Goal: Task Accomplishment & Management: Manage account settings

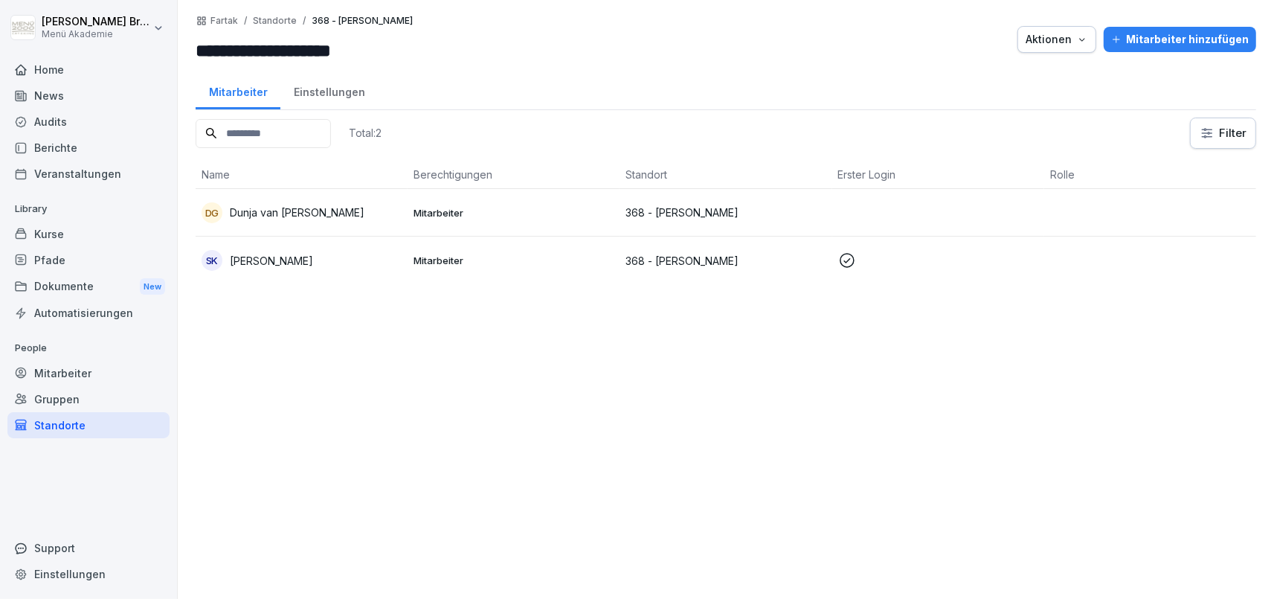
click at [51, 70] on div "Home" at bounding box center [88, 70] width 162 height 26
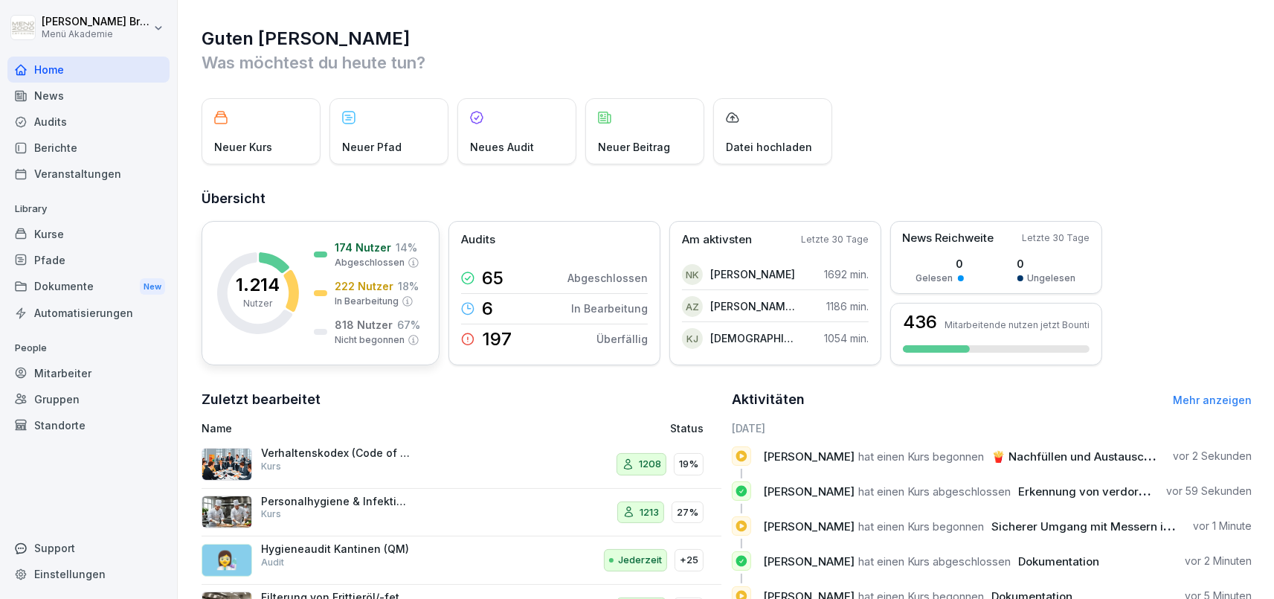
click at [377, 335] on p "Nicht begonnen" at bounding box center [370, 339] width 70 height 13
click at [410, 339] on icon at bounding box center [413, 340] width 12 height 12
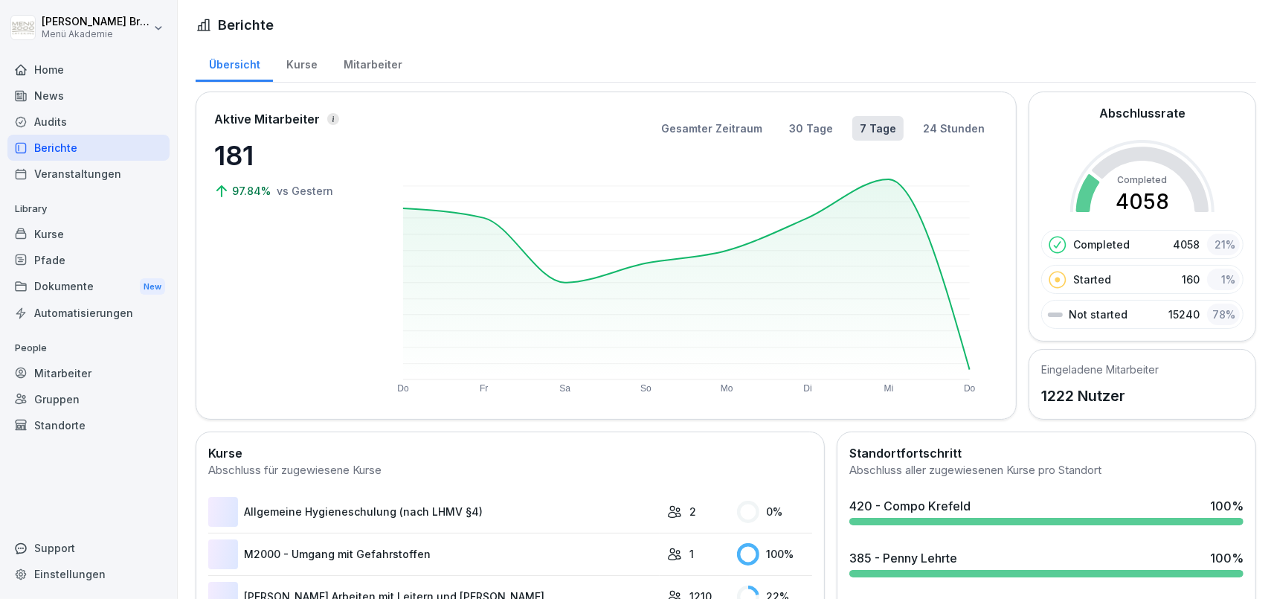
click at [360, 322] on div "Aktive Mitarbeiter 181 97.84% vs Gestern" at bounding box center [288, 255] width 149 height 291
click at [310, 68] on div "Kurse" at bounding box center [301, 63] width 57 height 38
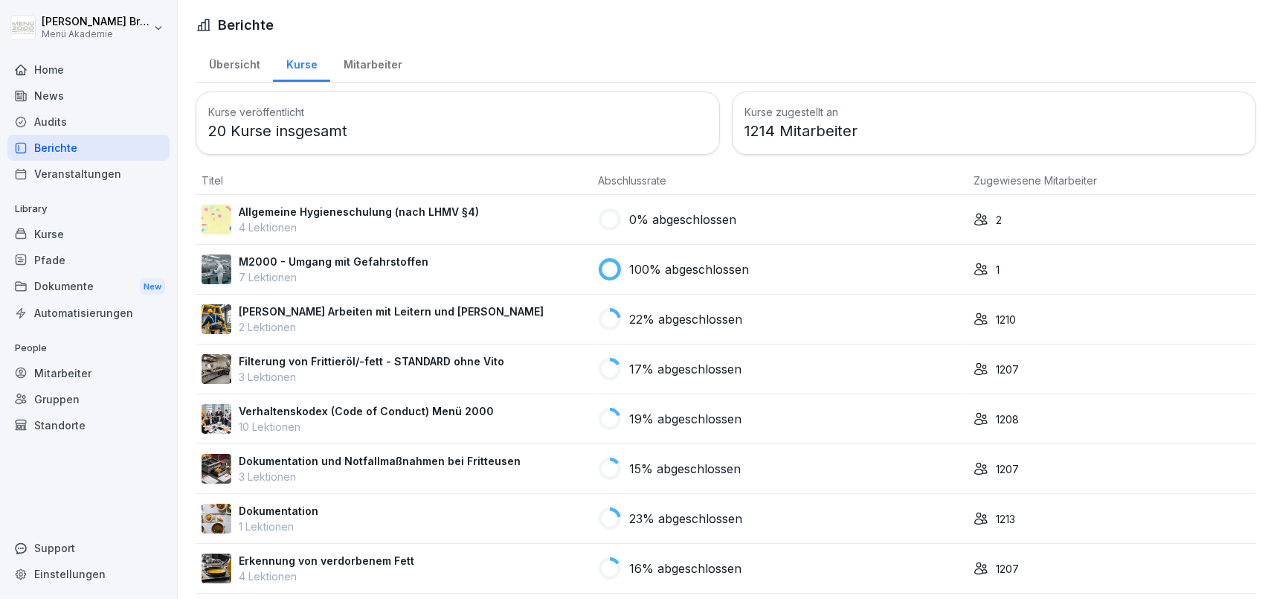
click at [387, 64] on div "Mitarbeiter" at bounding box center [372, 63] width 85 height 38
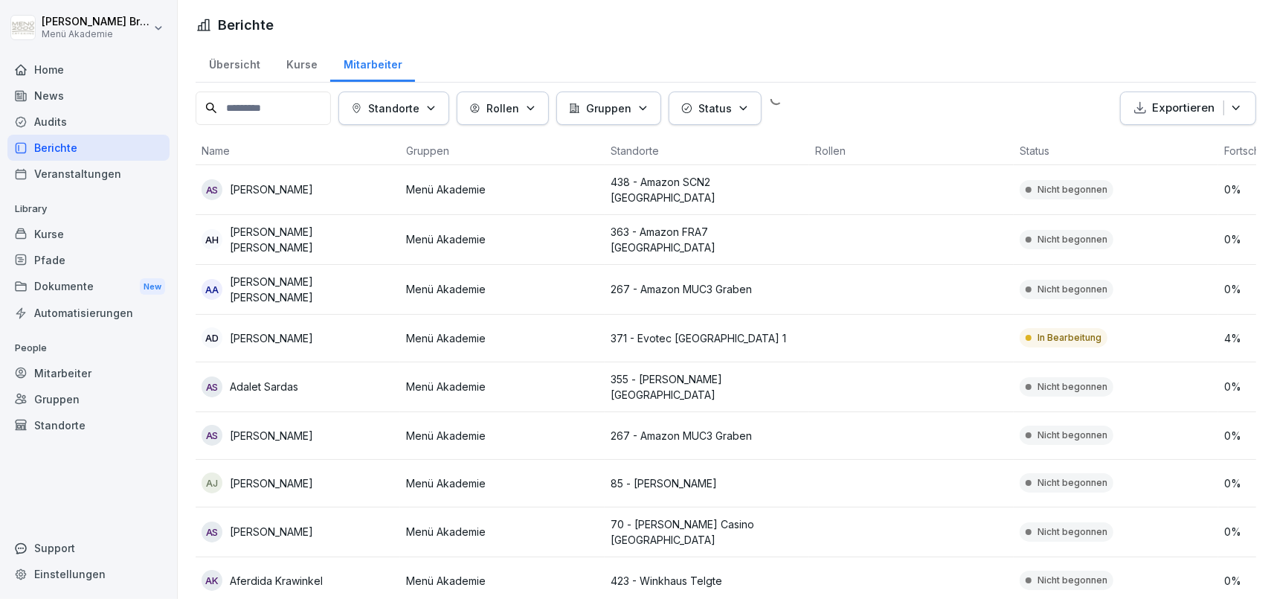
click at [230, 59] on div "Übersicht" at bounding box center [234, 63] width 77 height 38
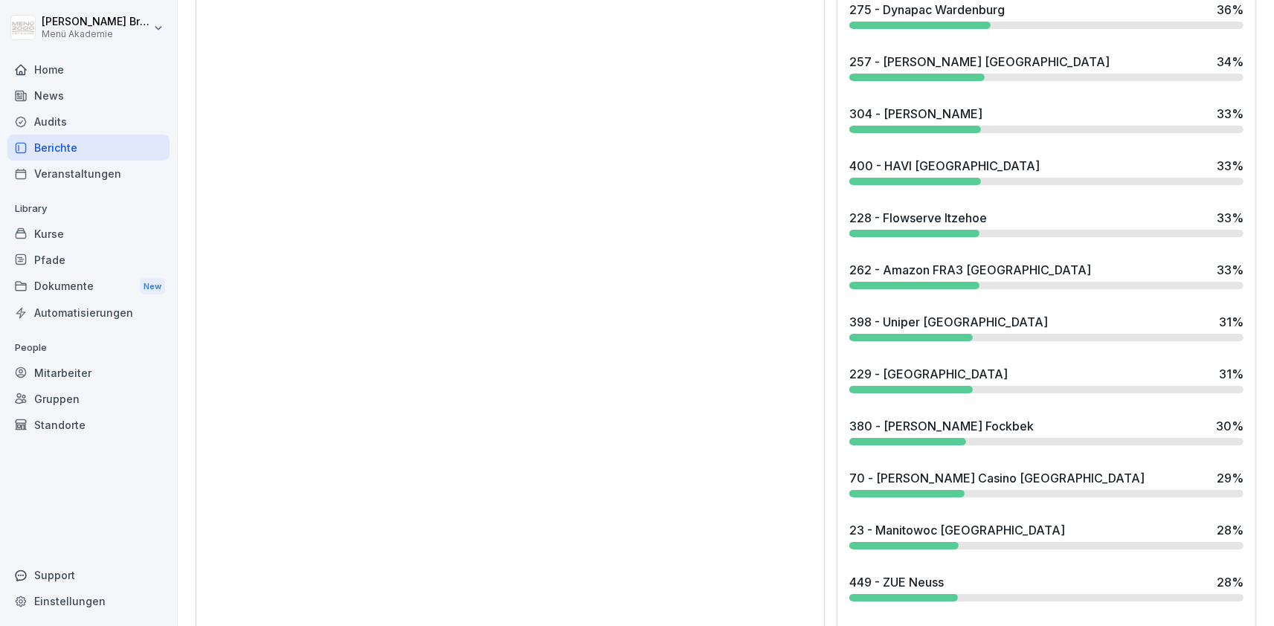
scroll to position [2748, 0]
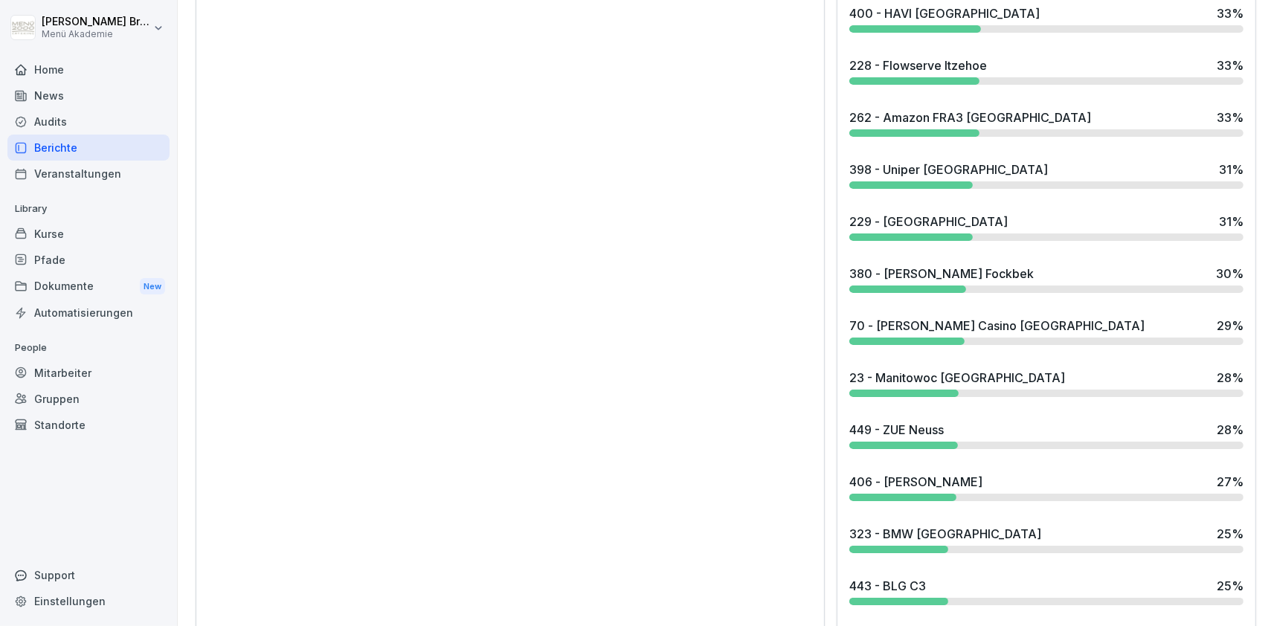
click at [37, 78] on div "Home" at bounding box center [88, 70] width 162 height 26
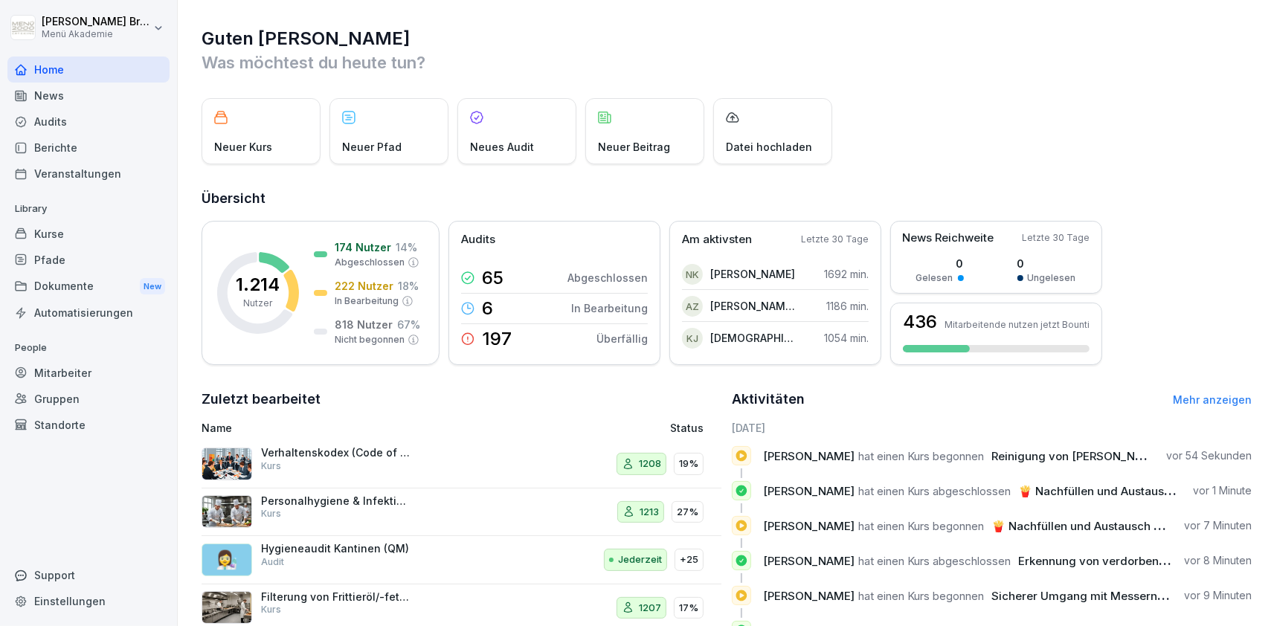
click at [72, 404] on div "Gruppen" at bounding box center [88, 399] width 162 height 26
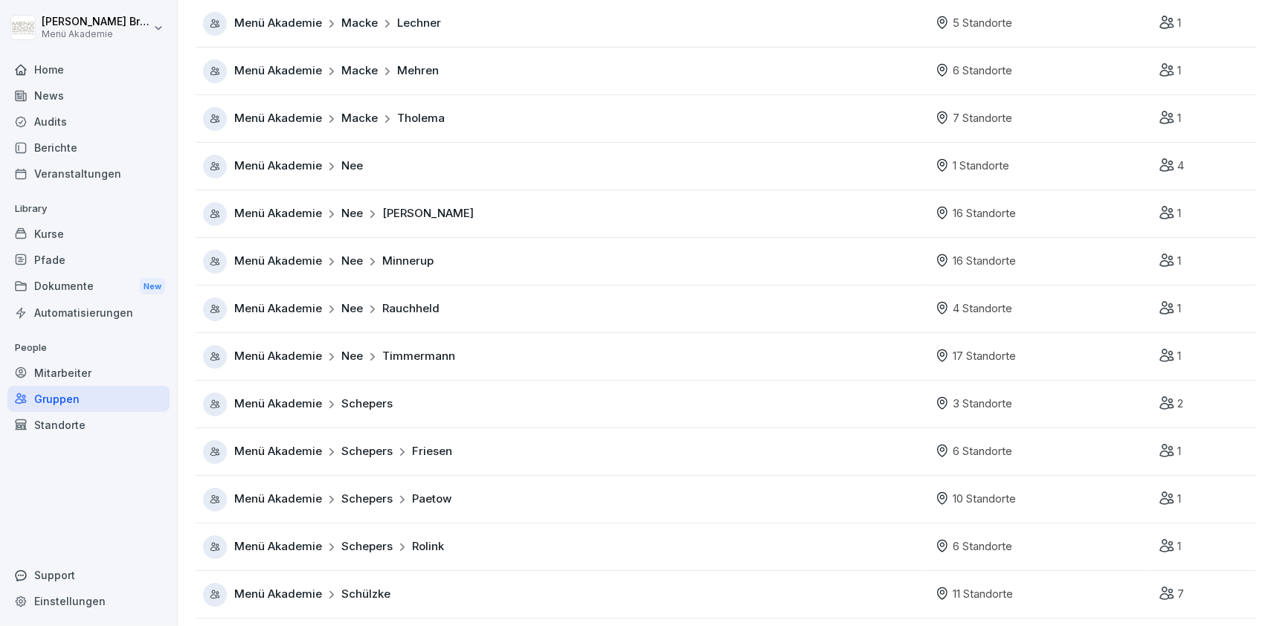
scroll to position [842, 0]
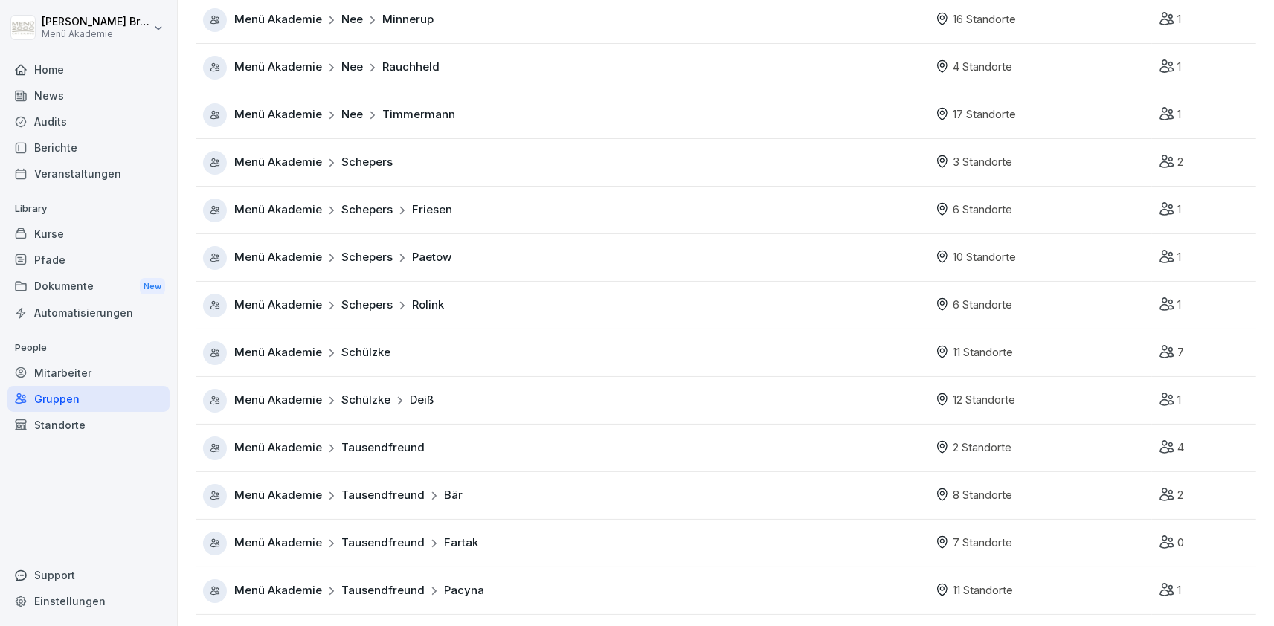
click at [256, 591] on span "Menü Akademie" at bounding box center [278, 590] width 88 height 17
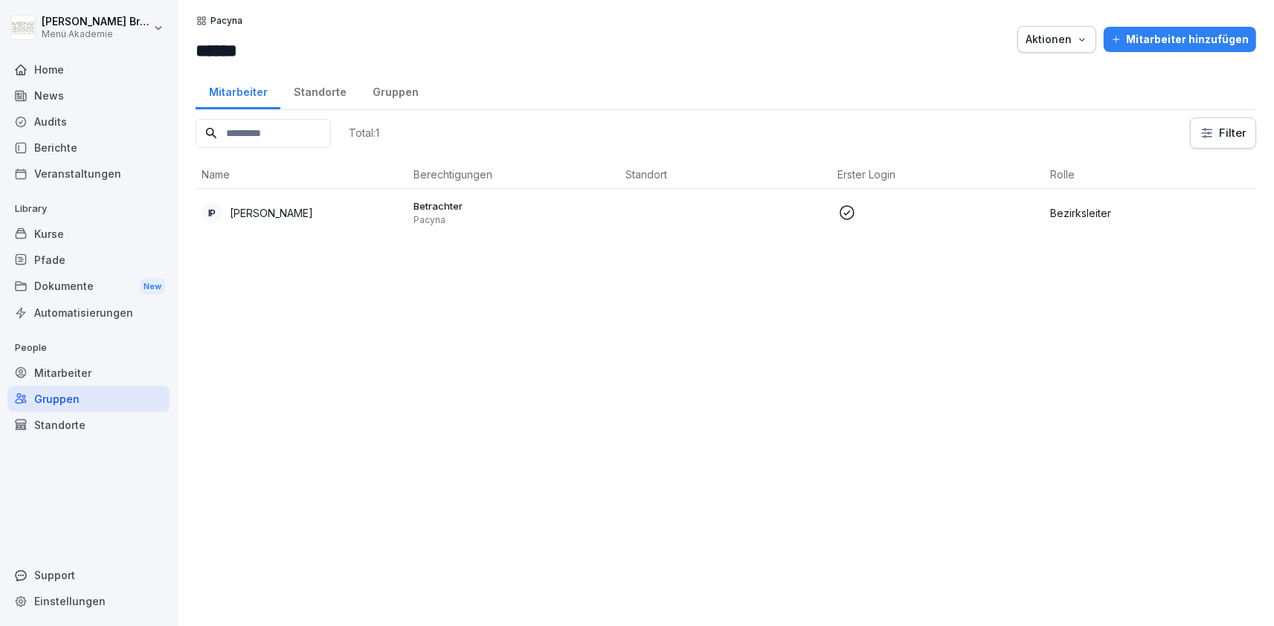
click at [323, 88] on div "Standorte" at bounding box center [319, 90] width 79 height 38
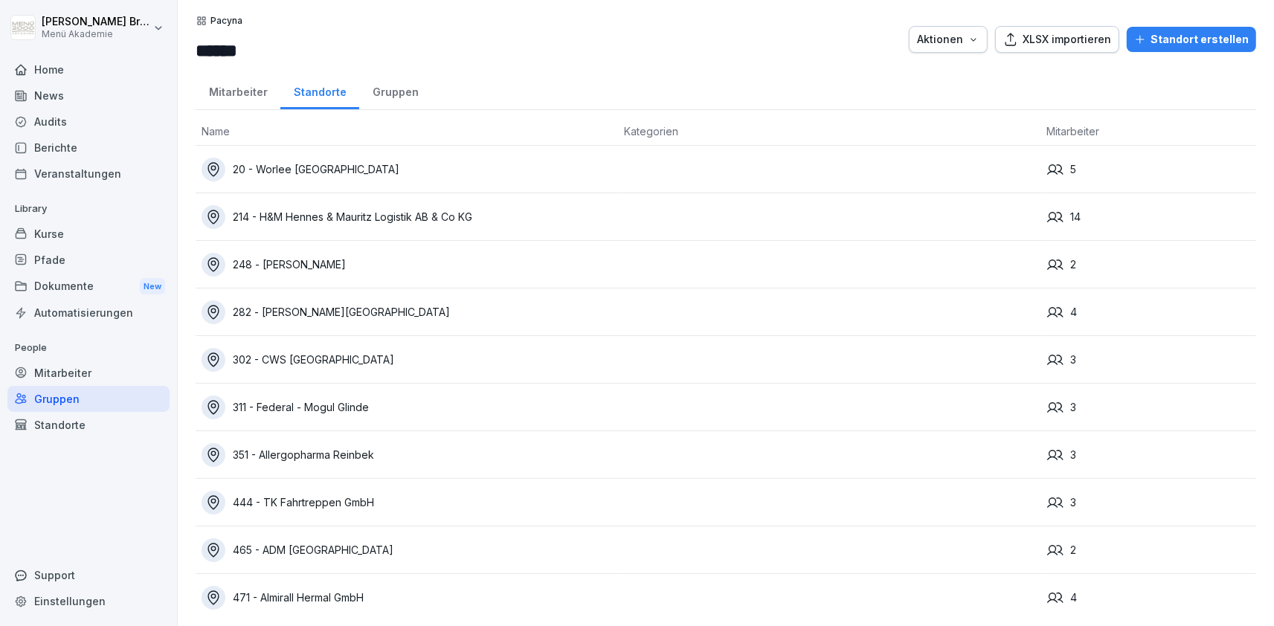
click at [398, 84] on div "Gruppen" at bounding box center [395, 90] width 72 height 38
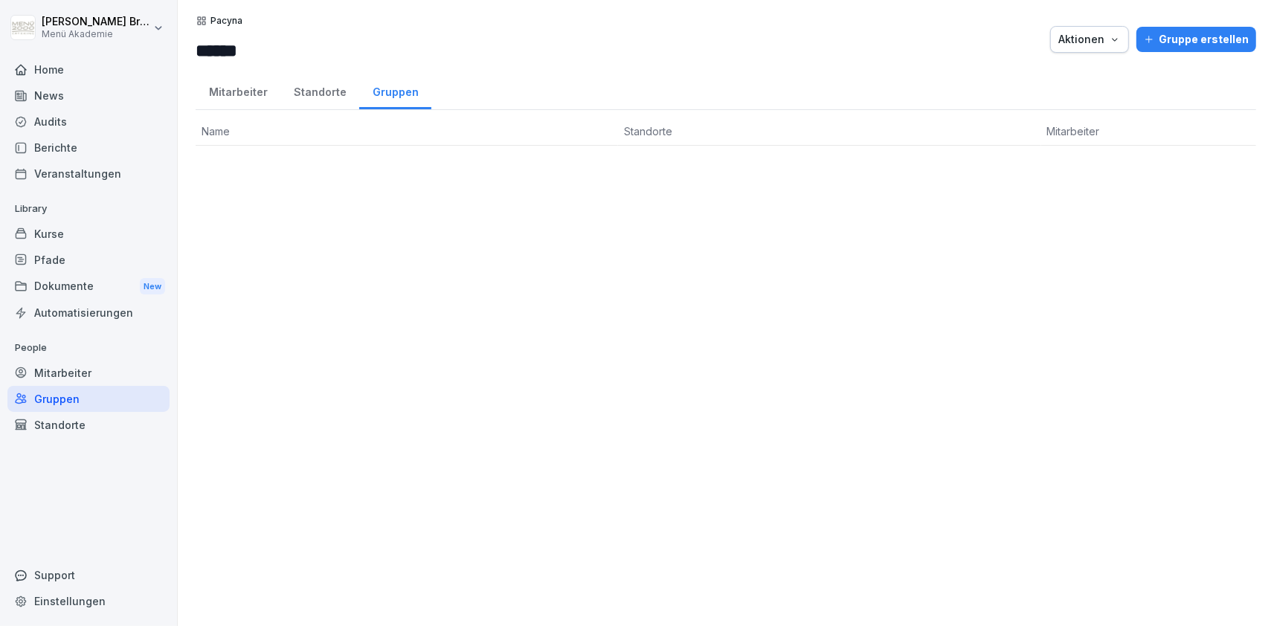
click at [359, 88] on div "Gruppen" at bounding box center [395, 90] width 72 height 38
click at [323, 87] on div "Standorte" at bounding box center [319, 90] width 79 height 38
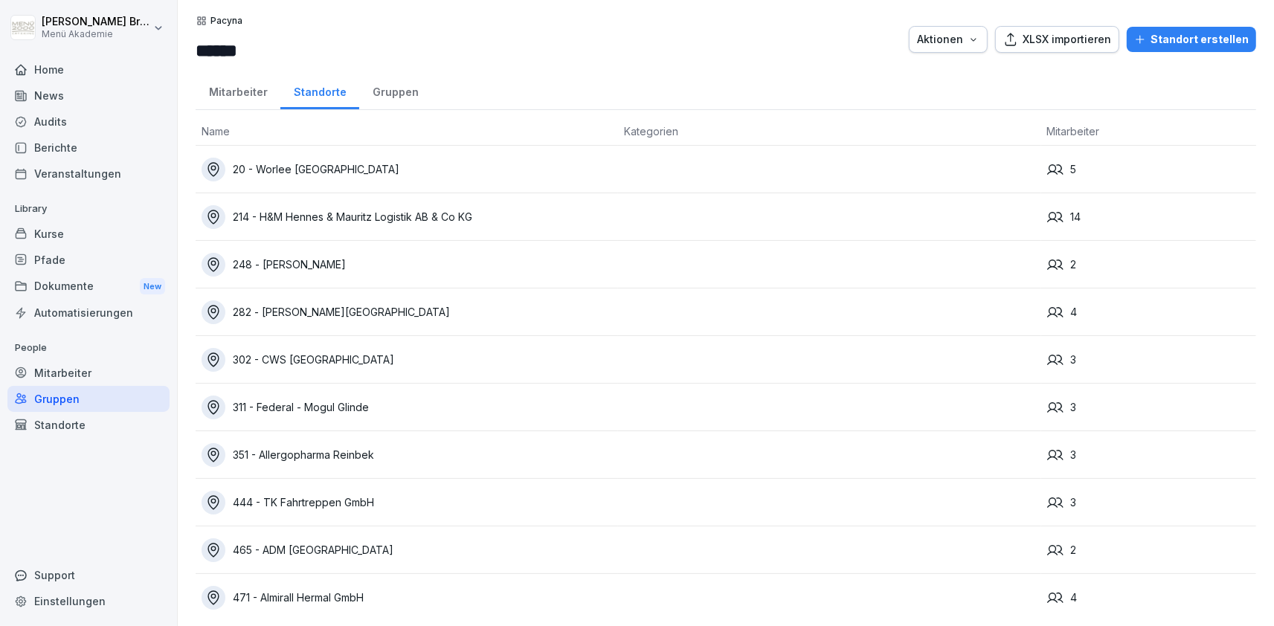
click at [314, 176] on div "20 - Worlee [GEOGRAPHIC_DATA]" at bounding box center [407, 170] width 410 height 24
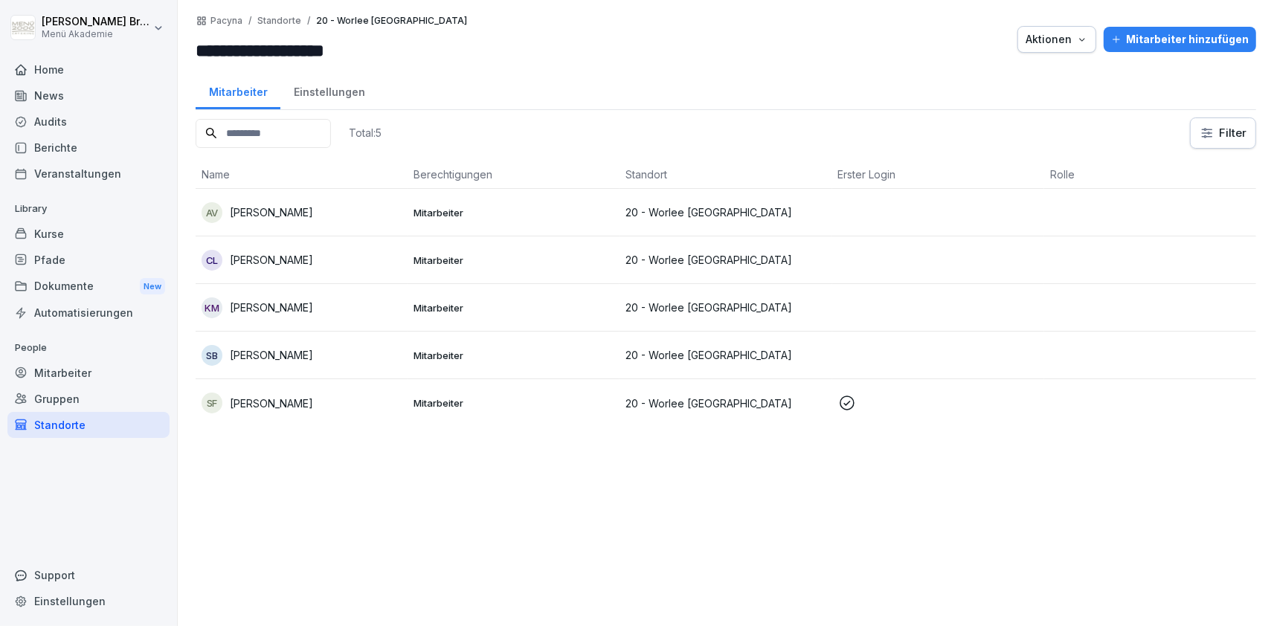
click at [425, 209] on p "Mitarbeiter" at bounding box center [513, 212] width 200 height 13
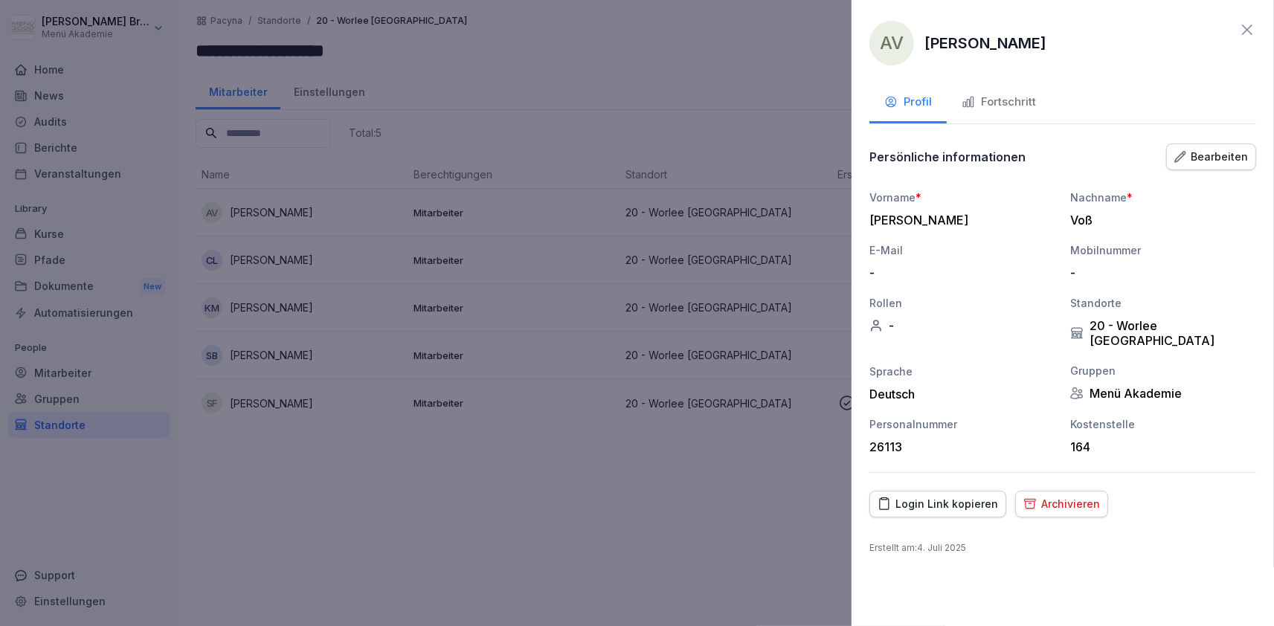
click at [675, 123] on div at bounding box center [637, 313] width 1274 height 626
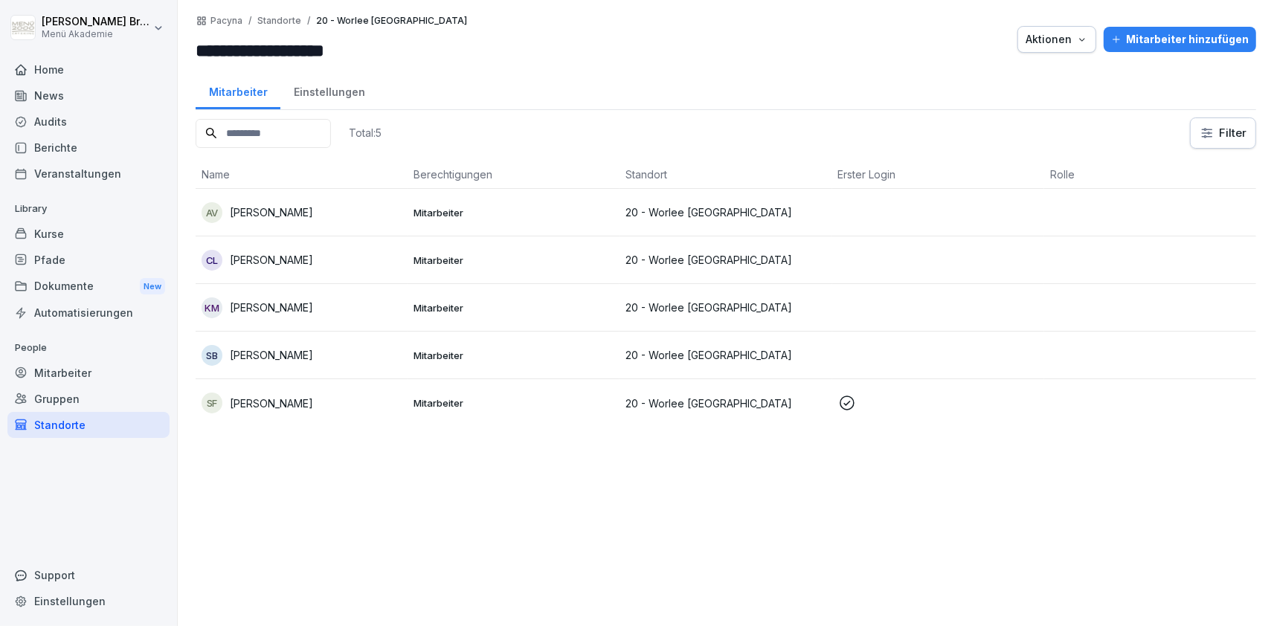
click at [283, 25] on p "Standorte" at bounding box center [279, 21] width 44 height 10
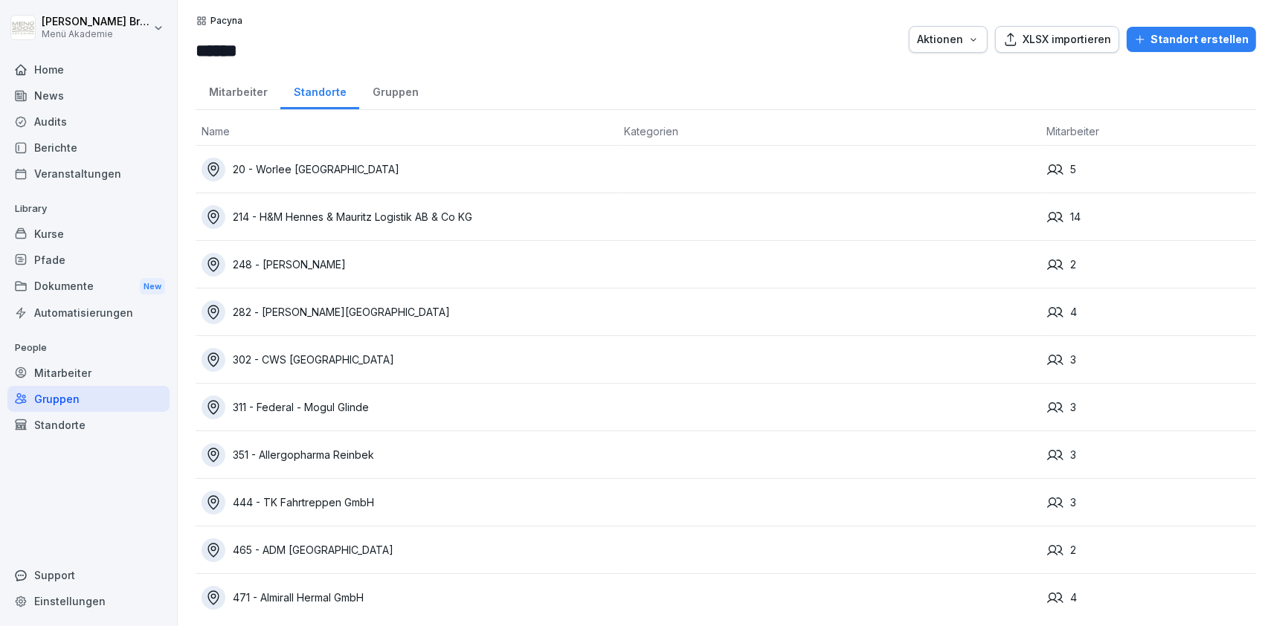
click at [389, 217] on div "214 - H&M Hennes & Mauritz Logistik AB & Co KG" at bounding box center [407, 217] width 410 height 24
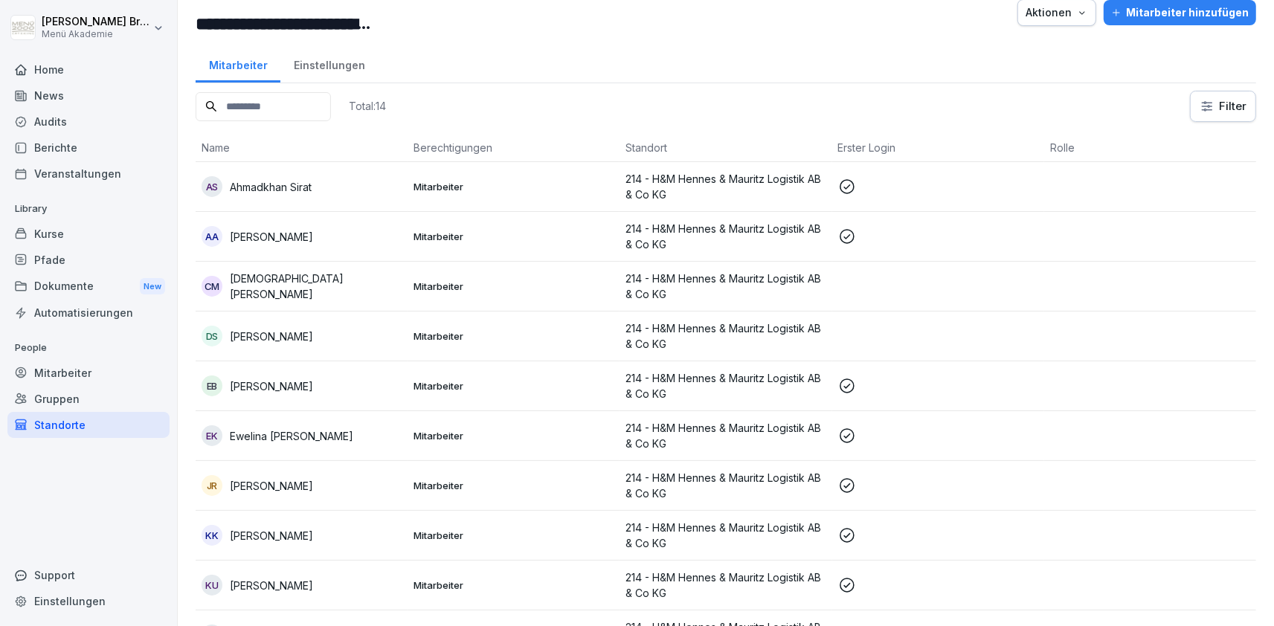
scroll to position [87, 0]
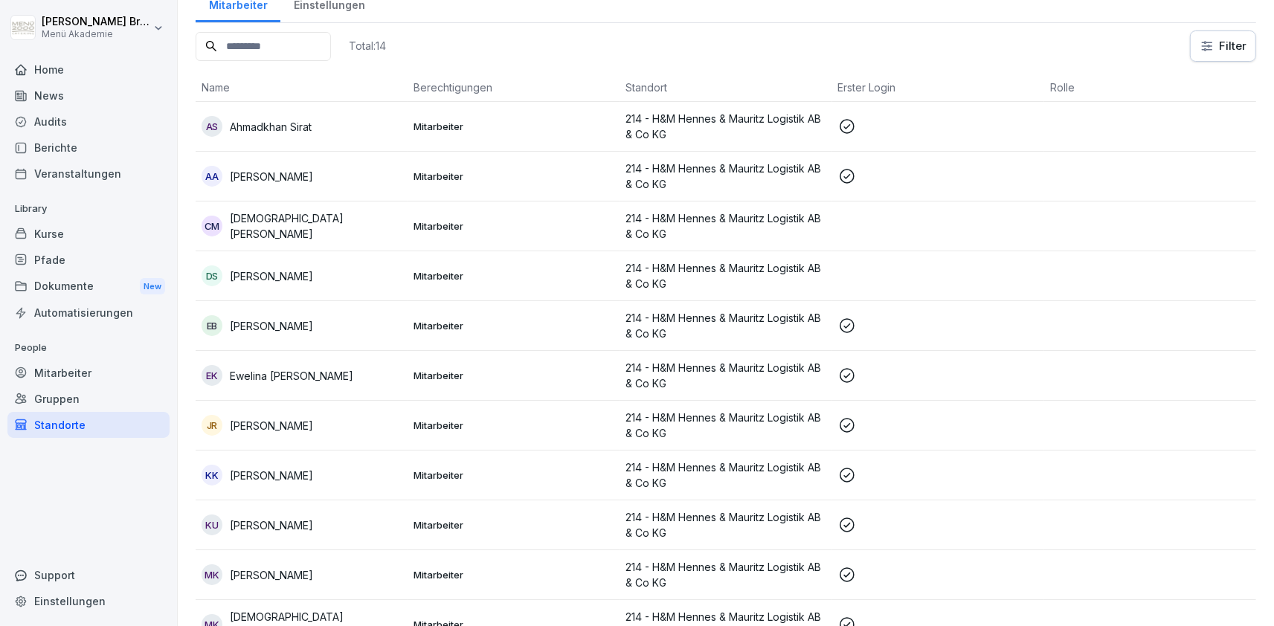
click at [227, 273] on div "DS Diba Steckel" at bounding box center [302, 275] width 200 height 21
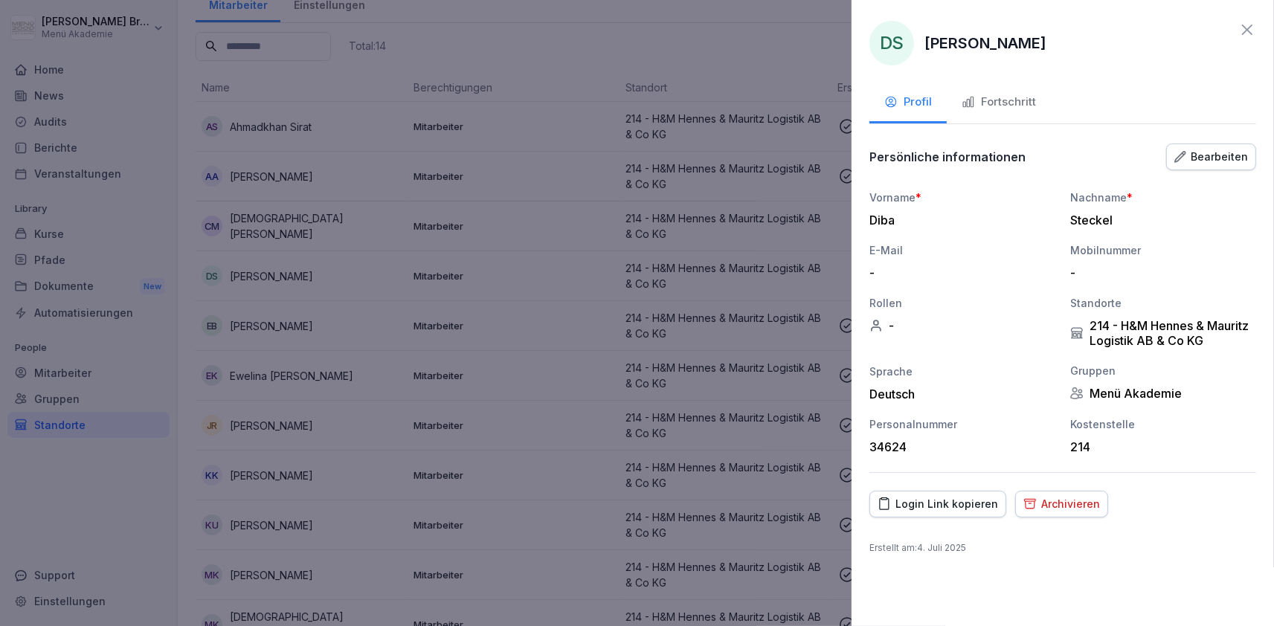
click at [1066, 504] on div "Archivieren" at bounding box center [1061, 504] width 77 height 16
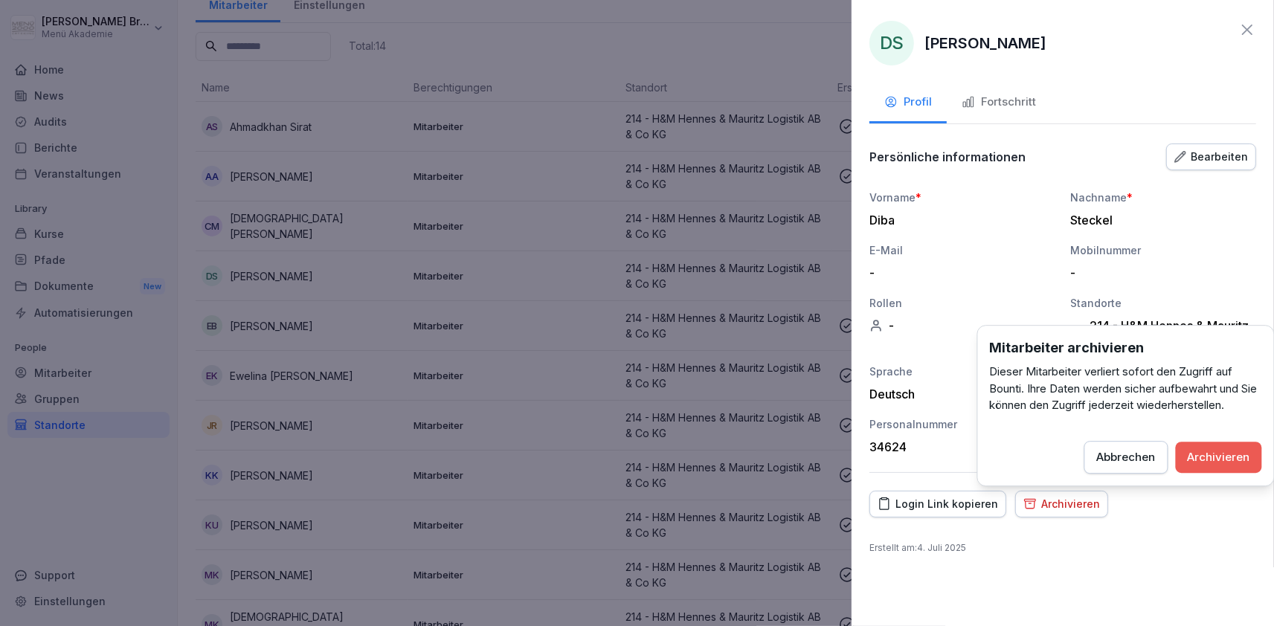
click at [1217, 448] on button "Archivieren" at bounding box center [1219, 457] width 86 height 31
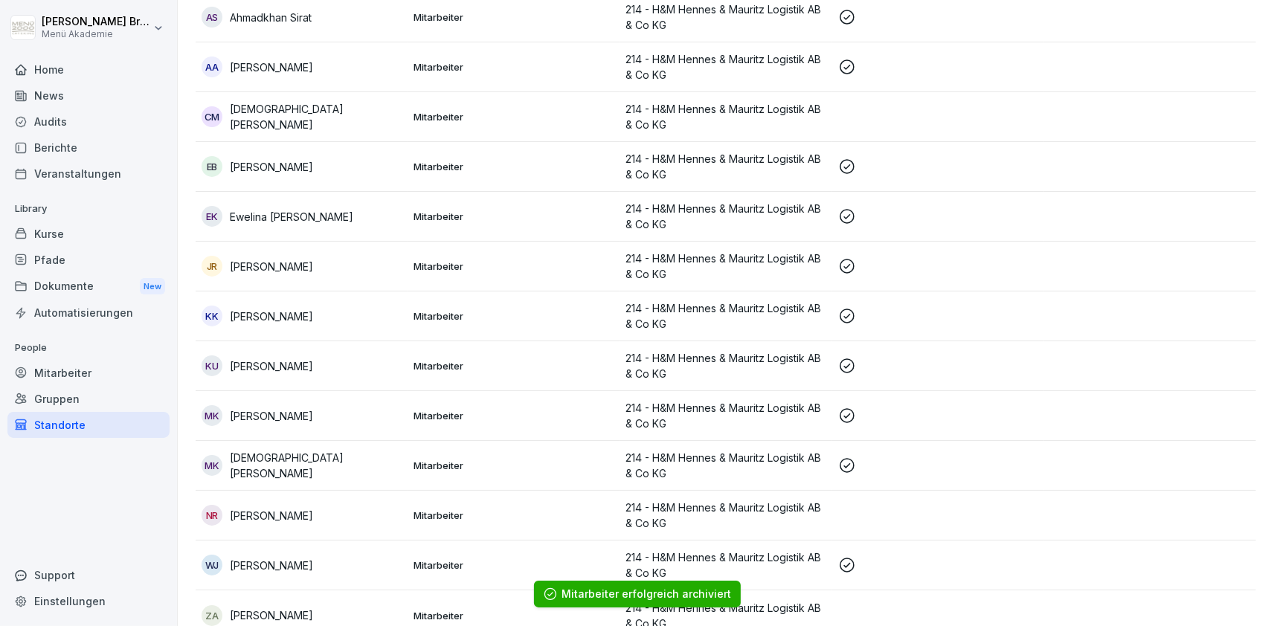
scroll to position [210, 0]
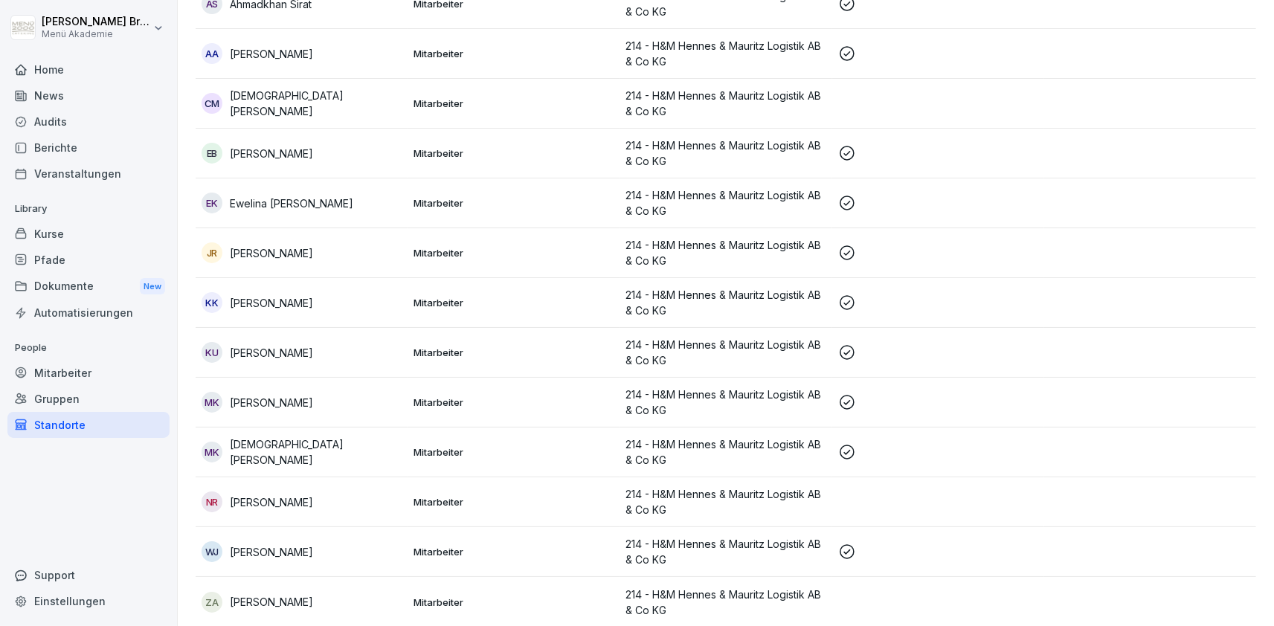
click at [271, 503] on p "Nina Roman" at bounding box center [271, 502] width 83 height 16
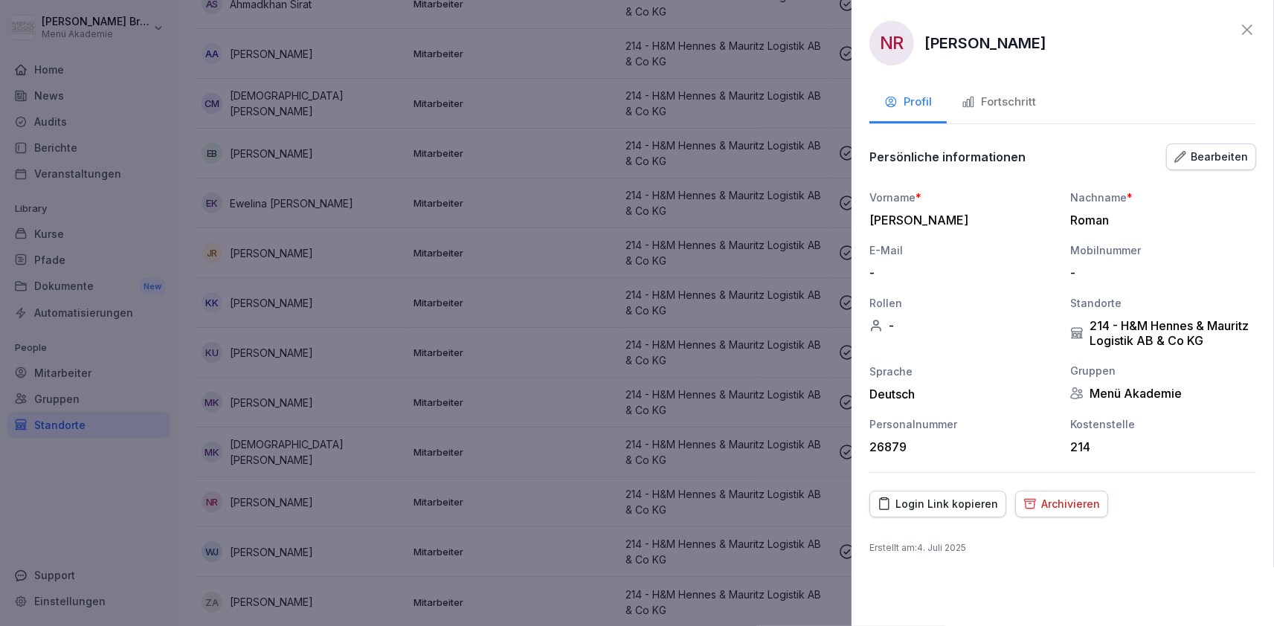
click at [1215, 156] on div "Bearbeiten" at bounding box center [1211, 157] width 74 height 16
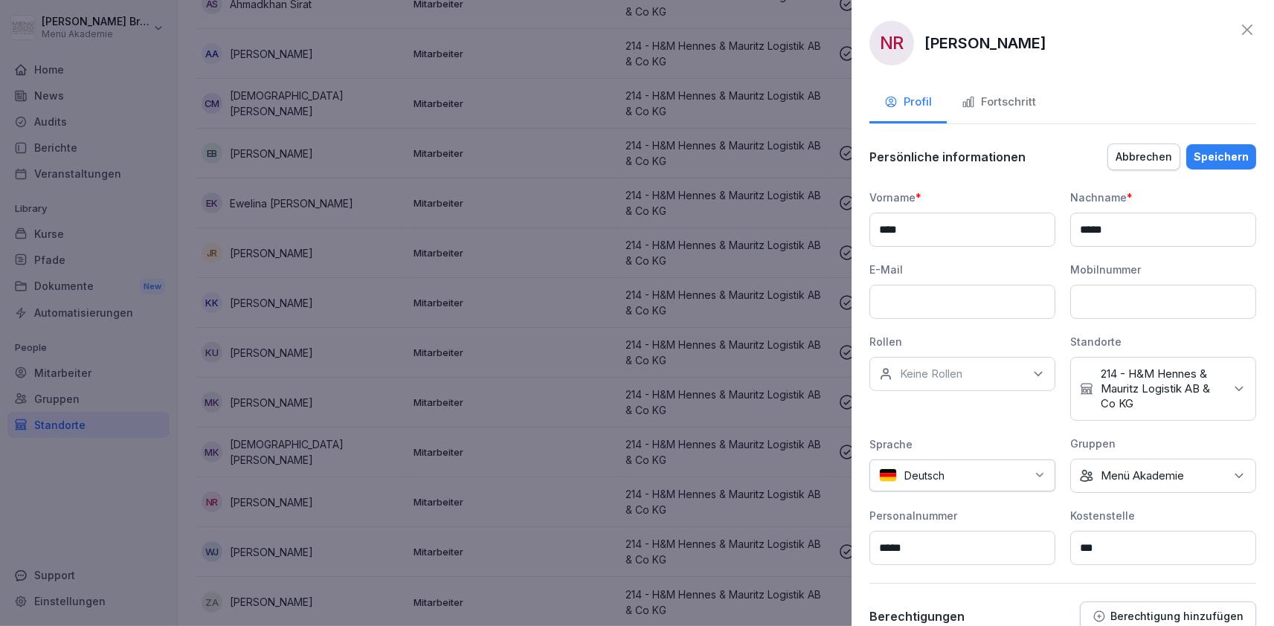
click at [1243, 381] on icon at bounding box center [1238, 388] width 15 height 15
click at [1158, 430] on input at bounding box center [1167, 438] width 192 height 28
type input "***"
click at [1115, 480] on label "486 - [PERSON_NAME] Hamburg" at bounding box center [1176, 477] width 153 height 27
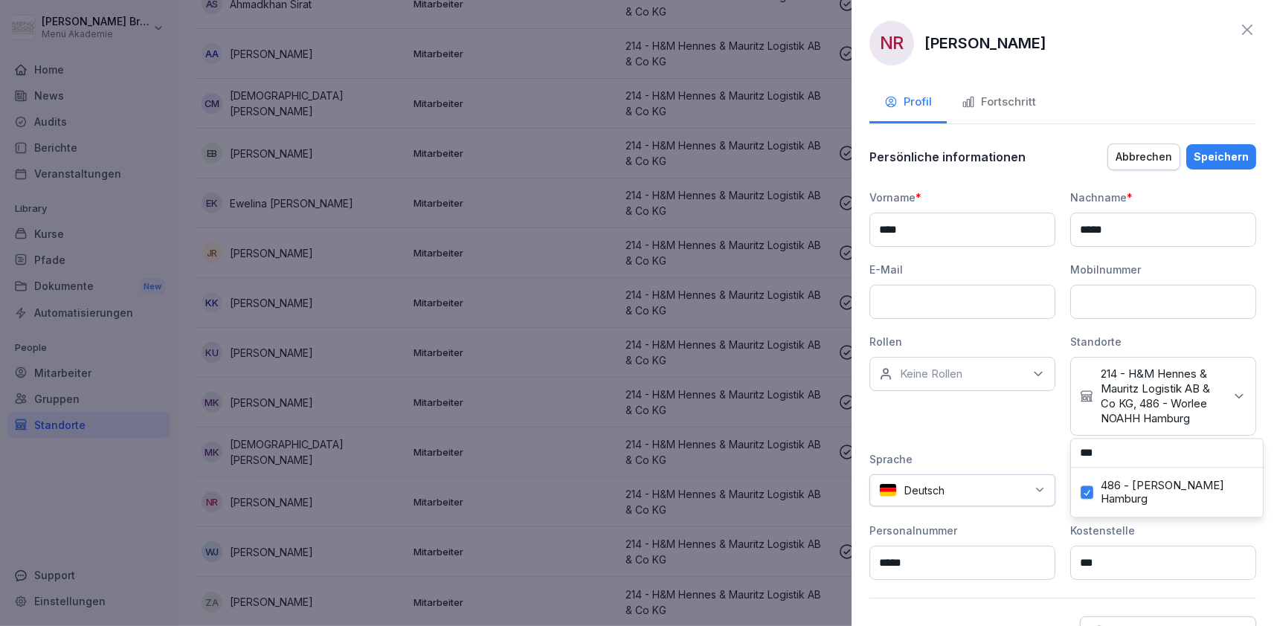
click at [1237, 402] on icon at bounding box center [1238, 396] width 15 height 15
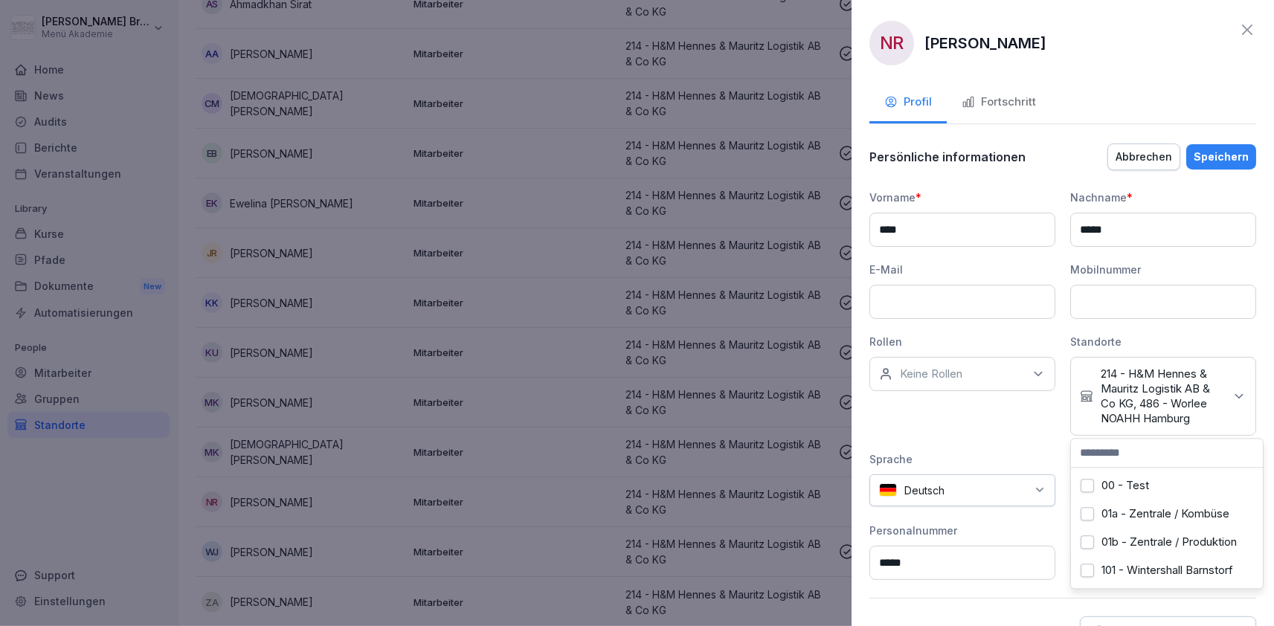
click at [1158, 452] on input at bounding box center [1167, 453] width 192 height 28
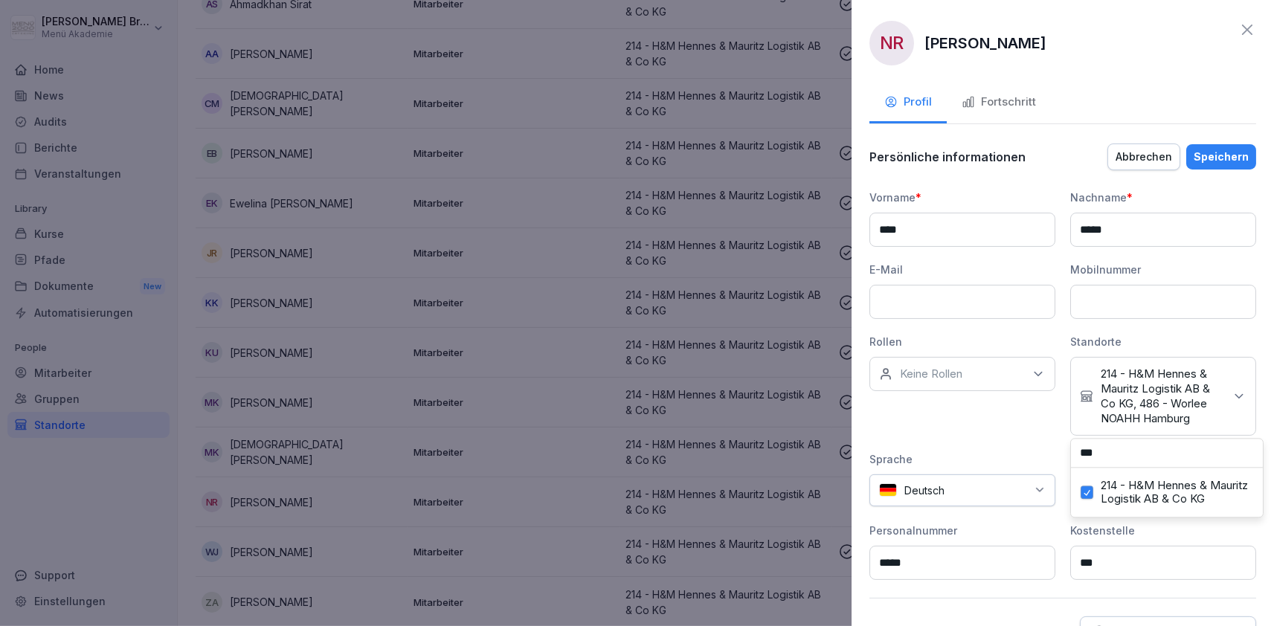
type input "***"
click at [1083, 489] on button "214 - H&M Hennes & Mauritz Logistik AB & Co KG" at bounding box center [1086, 492] width 13 height 13
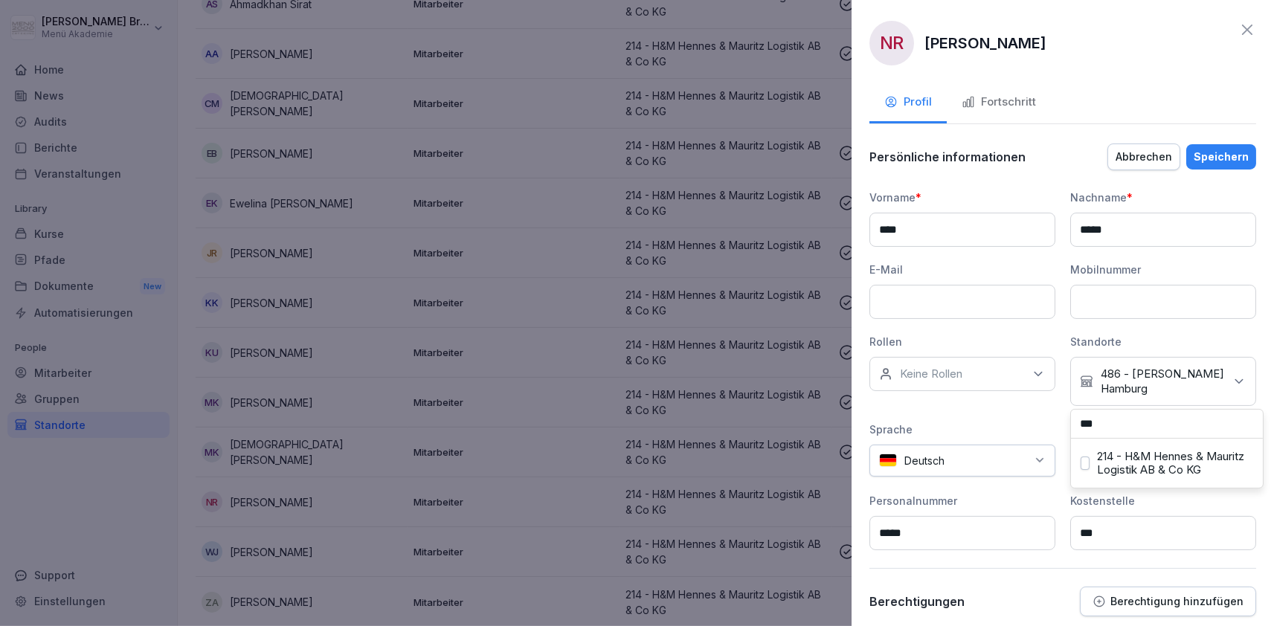
click at [989, 429] on div "Sprache" at bounding box center [962, 430] width 186 height 16
drag, startPoint x: 1125, startPoint y: 527, endPoint x: 1004, endPoint y: 528, distance: 121.2
click at [1070, 528] on input "***" at bounding box center [1163, 533] width 186 height 34
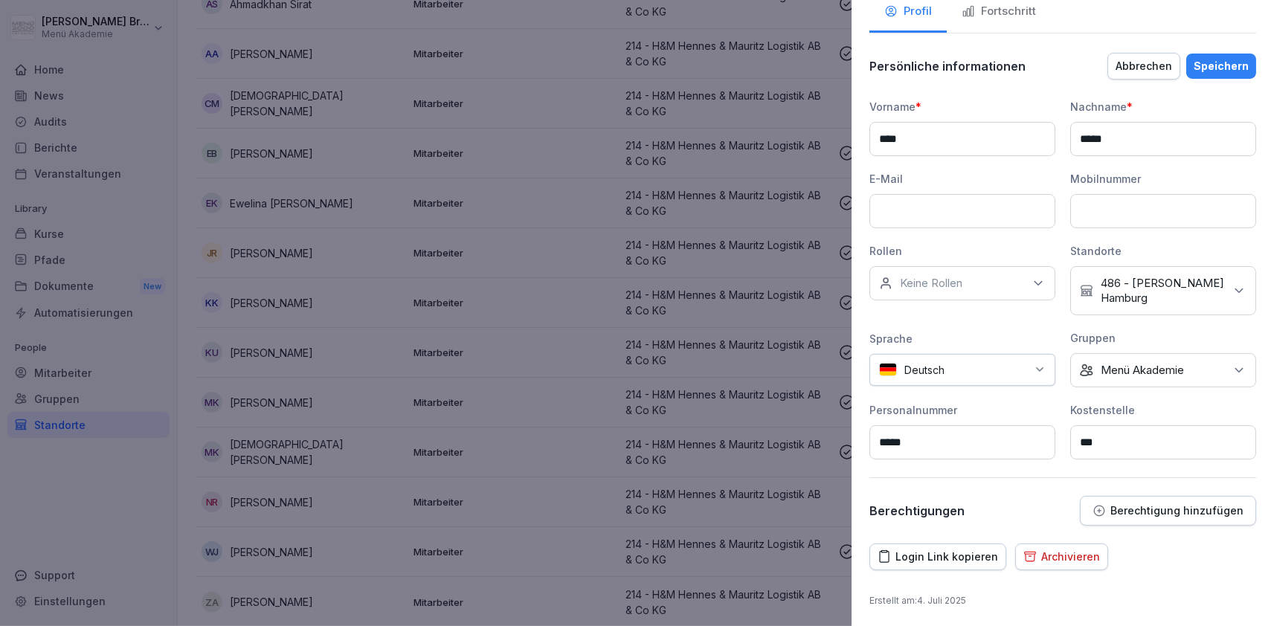
type input "***"
click at [1229, 62] on div "Speichern" at bounding box center [1220, 66] width 55 height 16
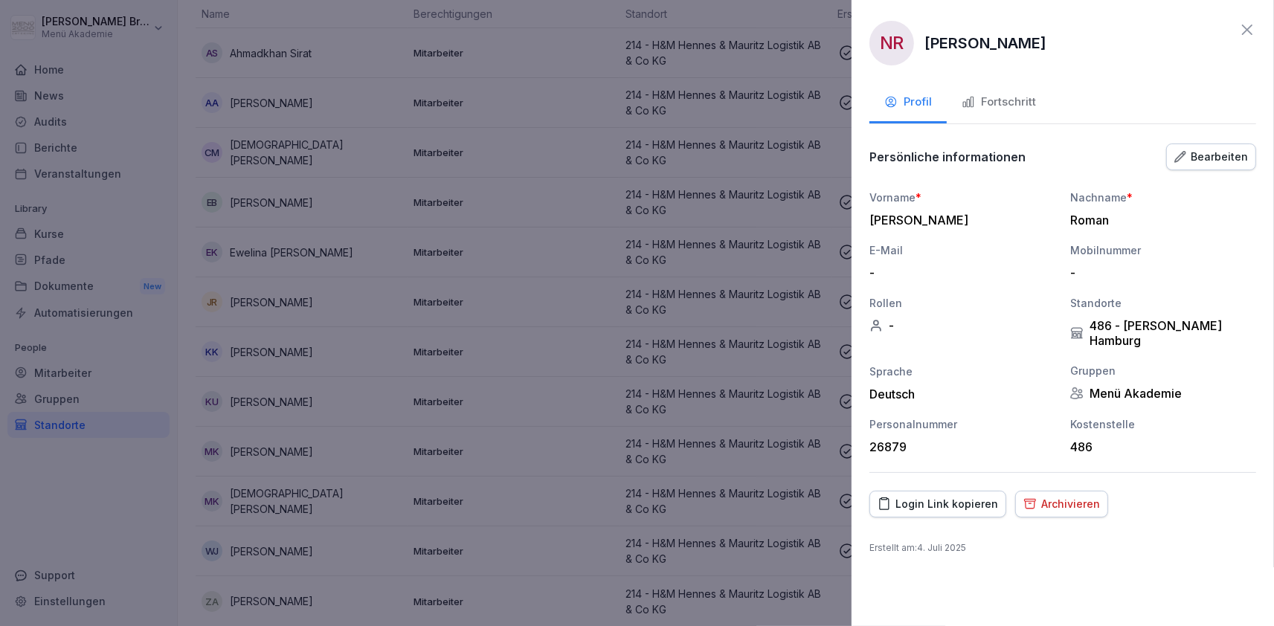
scroll to position [160, 0]
click at [1245, 29] on icon at bounding box center [1247, 30] width 18 height 18
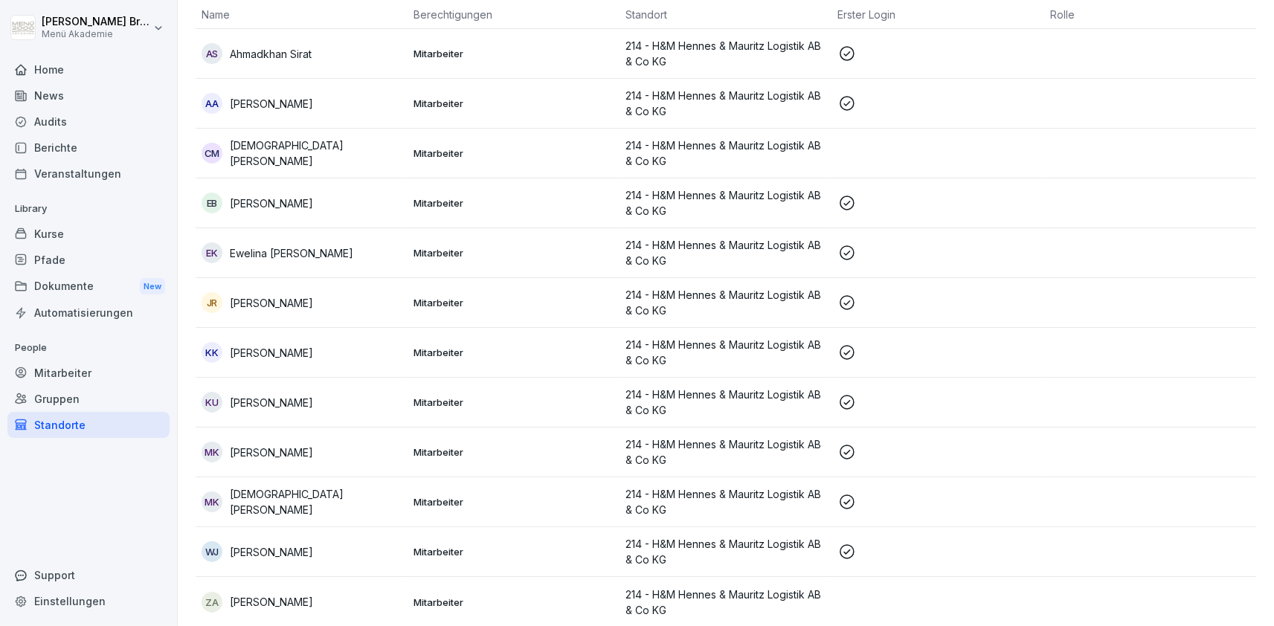
click at [304, 604] on div "ZA Zaher Alkurdi" at bounding box center [302, 602] width 200 height 21
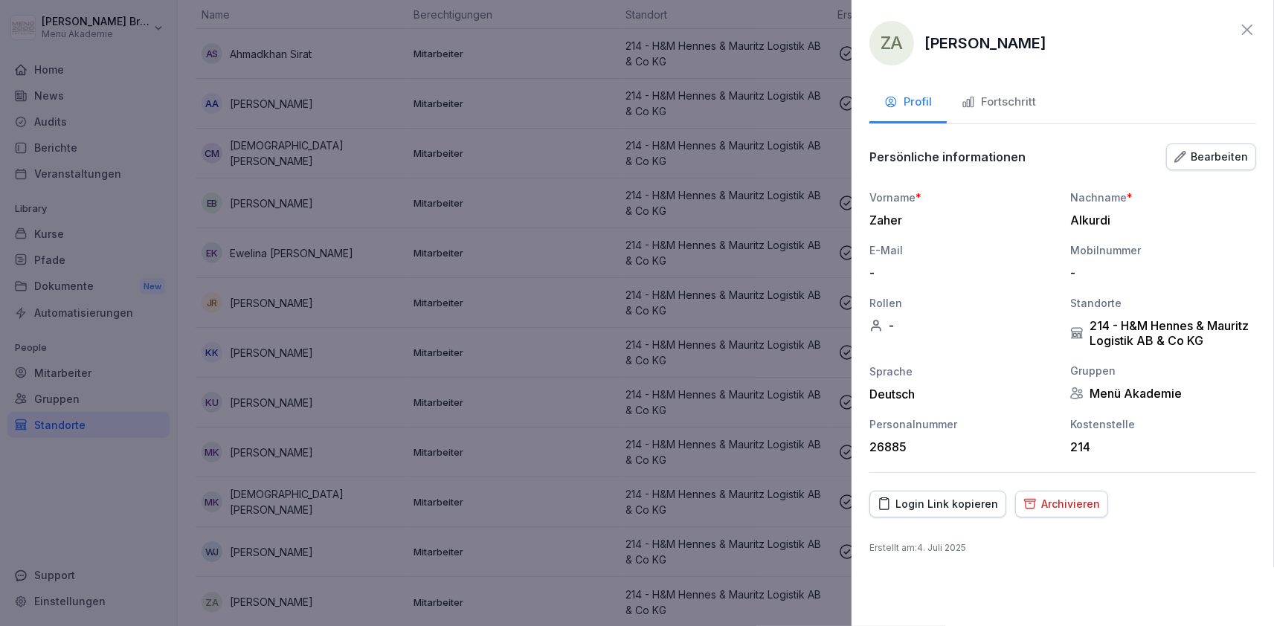
click at [1062, 507] on div "Archivieren" at bounding box center [1061, 504] width 77 height 16
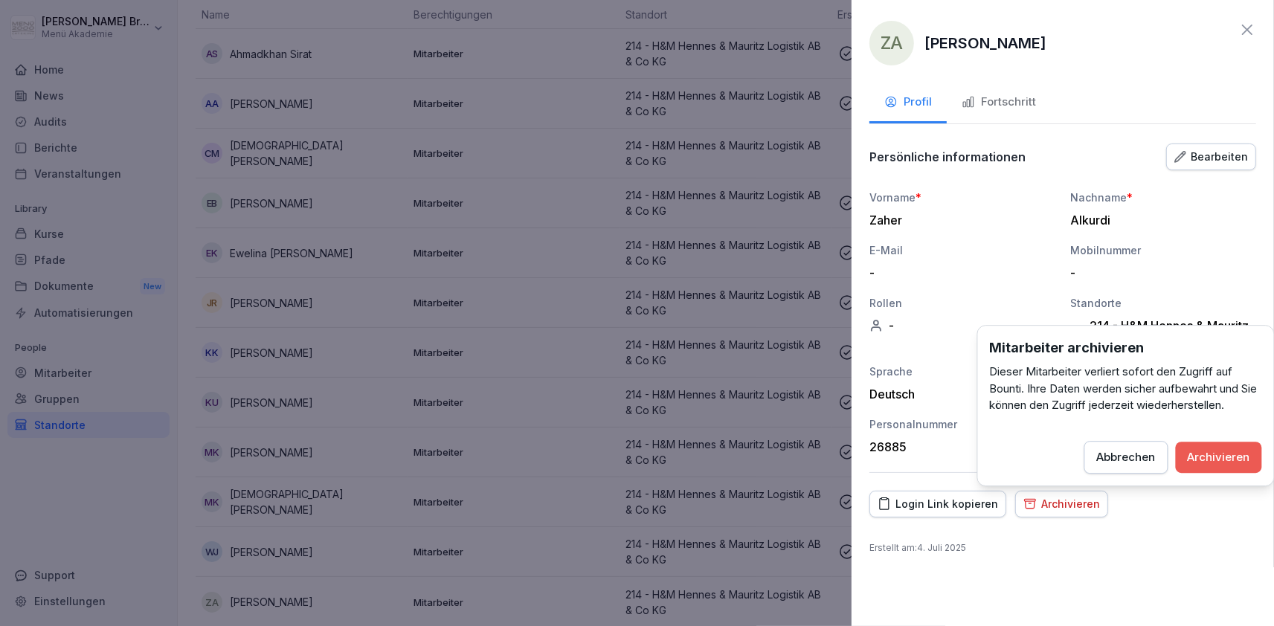
click at [1217, 456] on div "Archivieren" at bounding box center [1218, 457] width 62 height 16
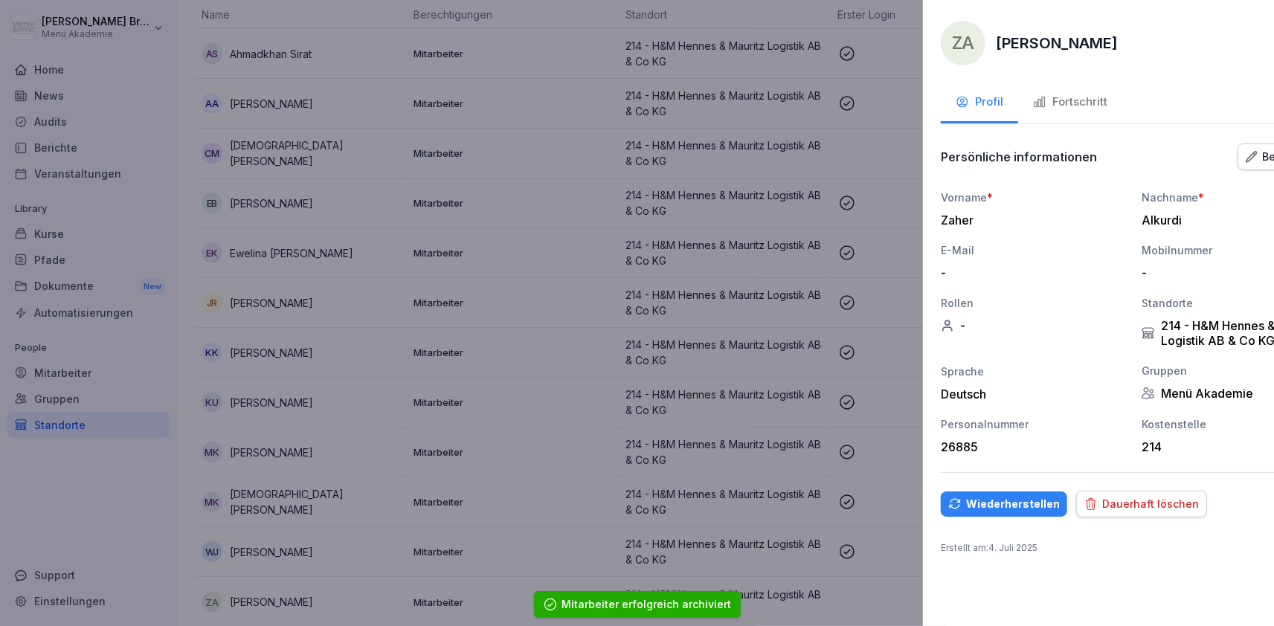
scroll to position [109, 0]
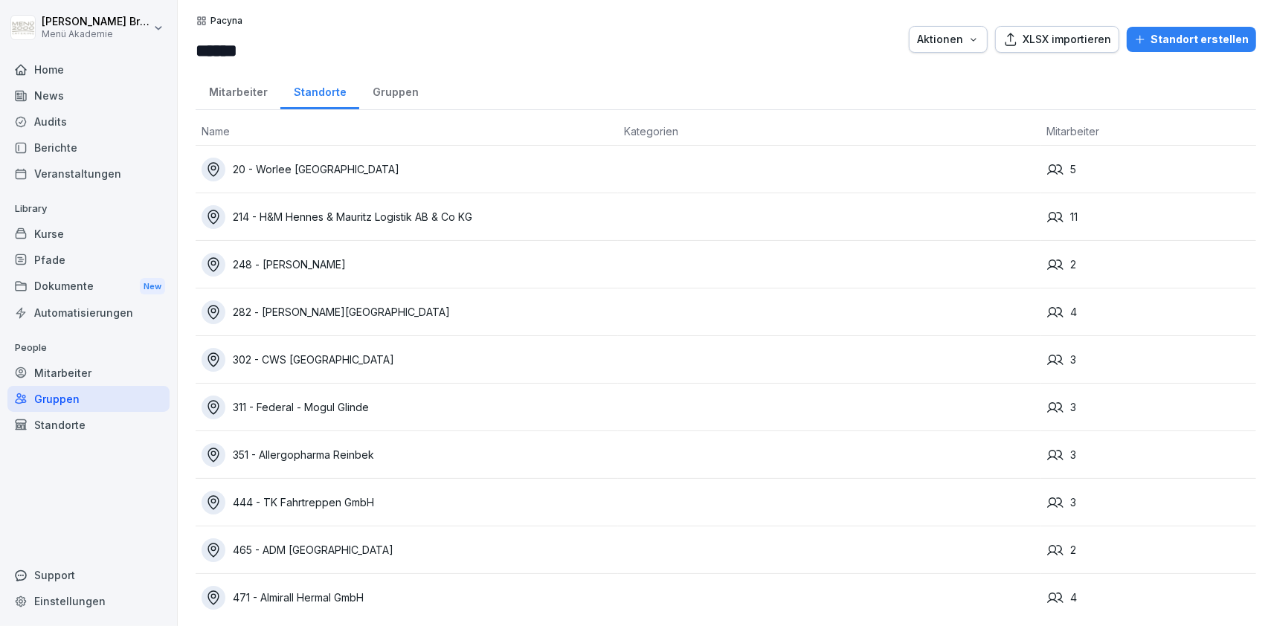
click at [316, 265] on div "248 - [PERSON_NAME]" at bounding box center [407, 265] width 410 height 24
click at [288, 311] on div "282 - [GEOGRAPHIC_DATA]" at bounding box center [407, 312] width 410 height 24
click at [281, 352] on div "302 - CWS [GEOGRAPHIC_DATA]" at bounding box center [407, 360] width 410 height 24
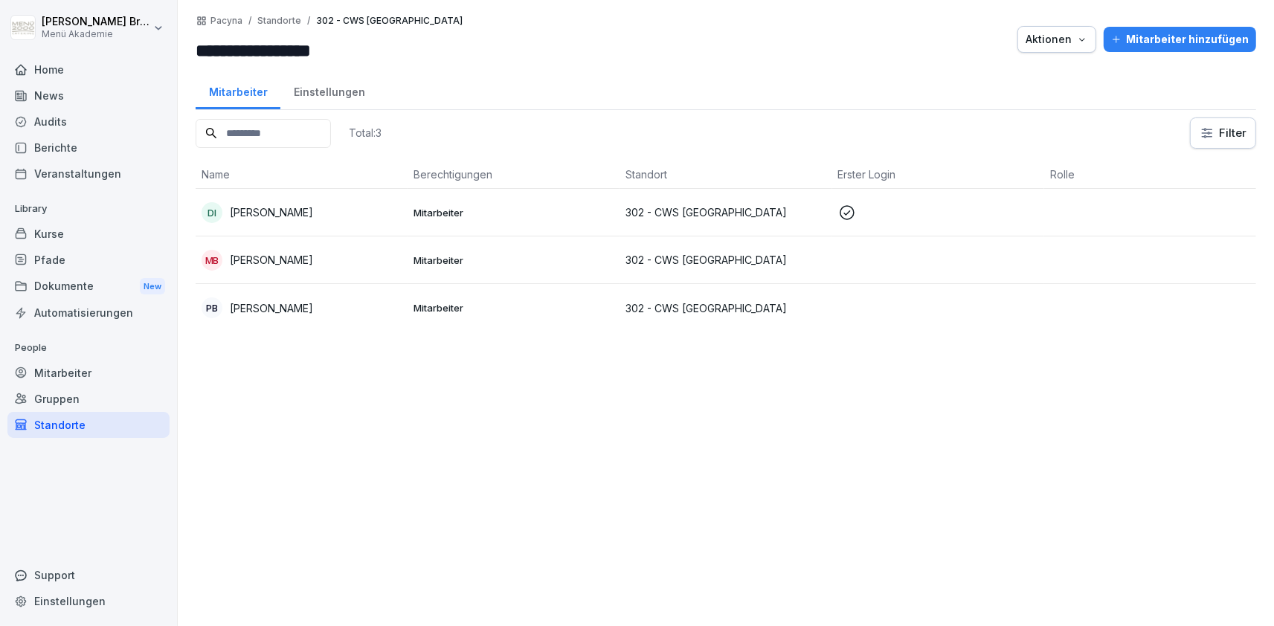
click at [247, 303] on p "[PERSON_NAME]" at bounding box center [271, 308] width 83 height 16
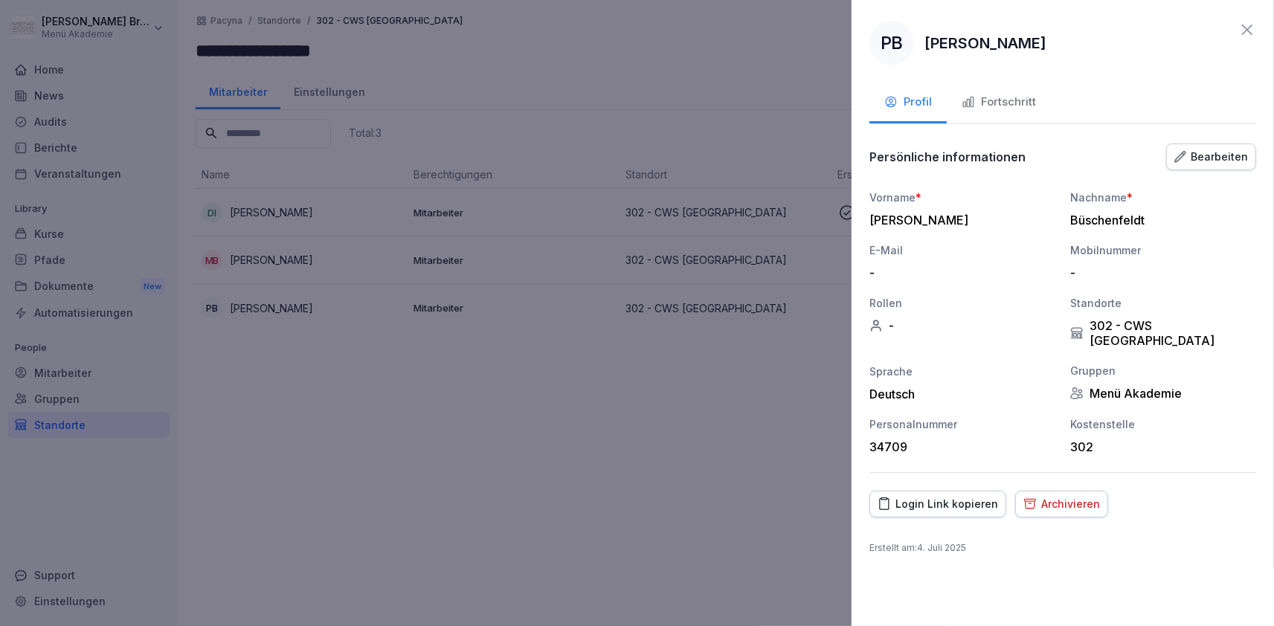
click at [1070, 496] on div "Archivieren" at bounding box center [1061, 504] width 77 height 16
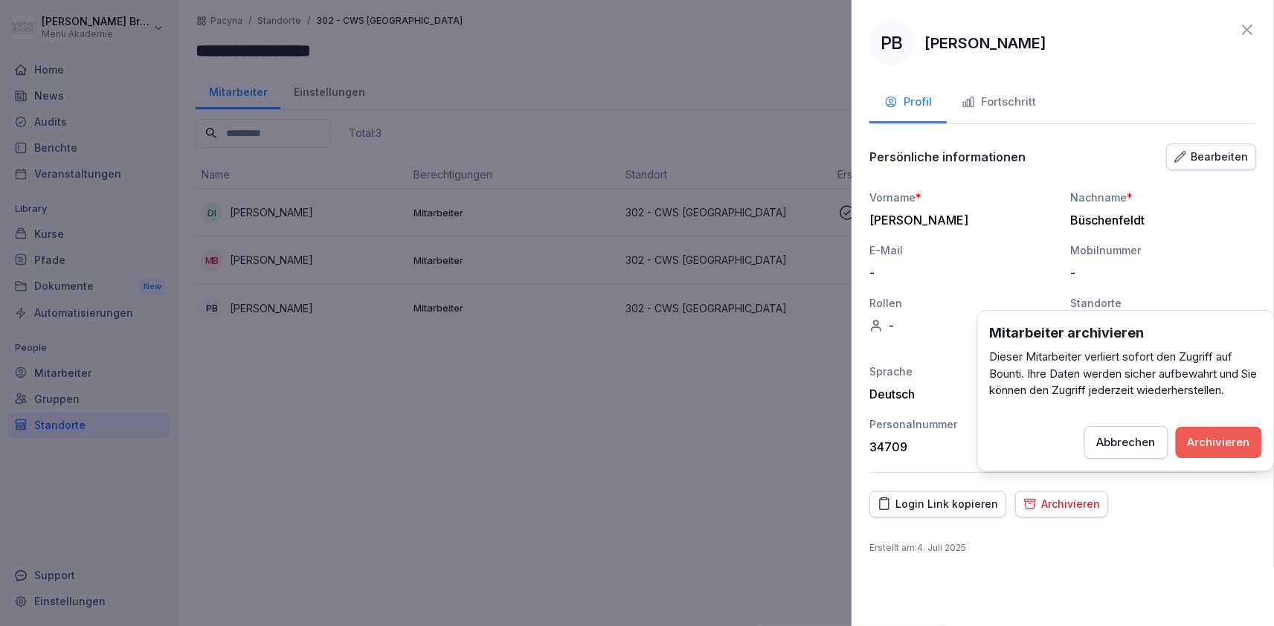
click at [1211, 446] on div "Archivieren" at bounding box center [1218, 442] width 62 height 16
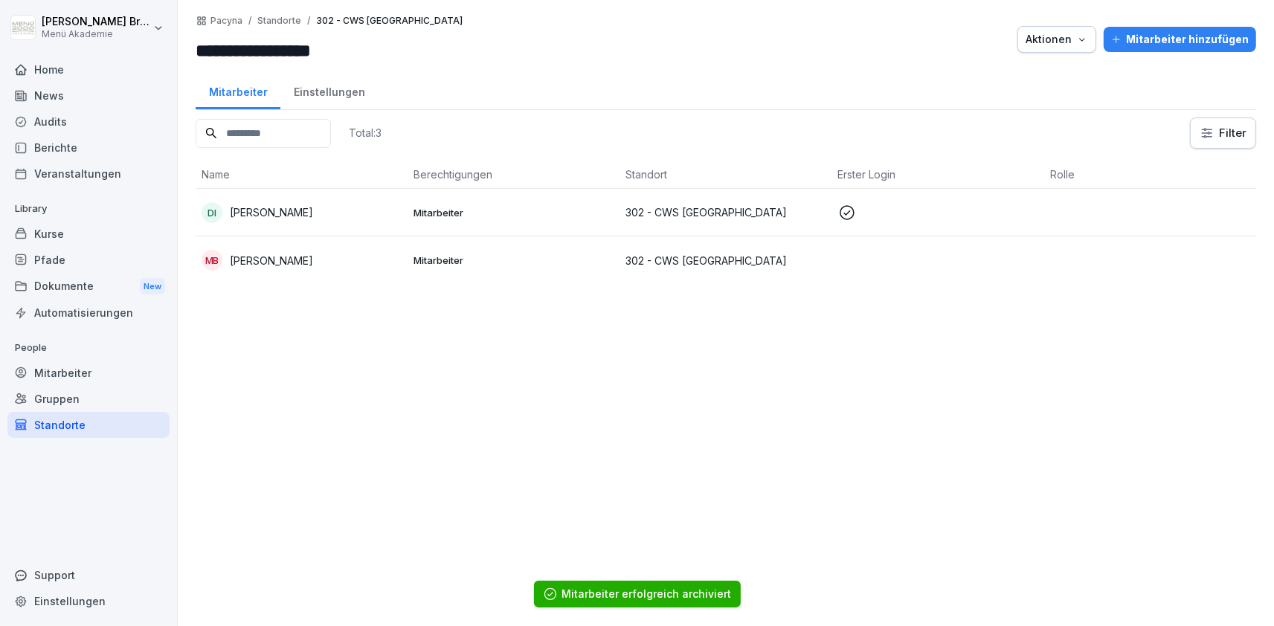
click at [235, 259] on p "Marcel Blanck" at bounding box center [271, 261] width 83 height 16
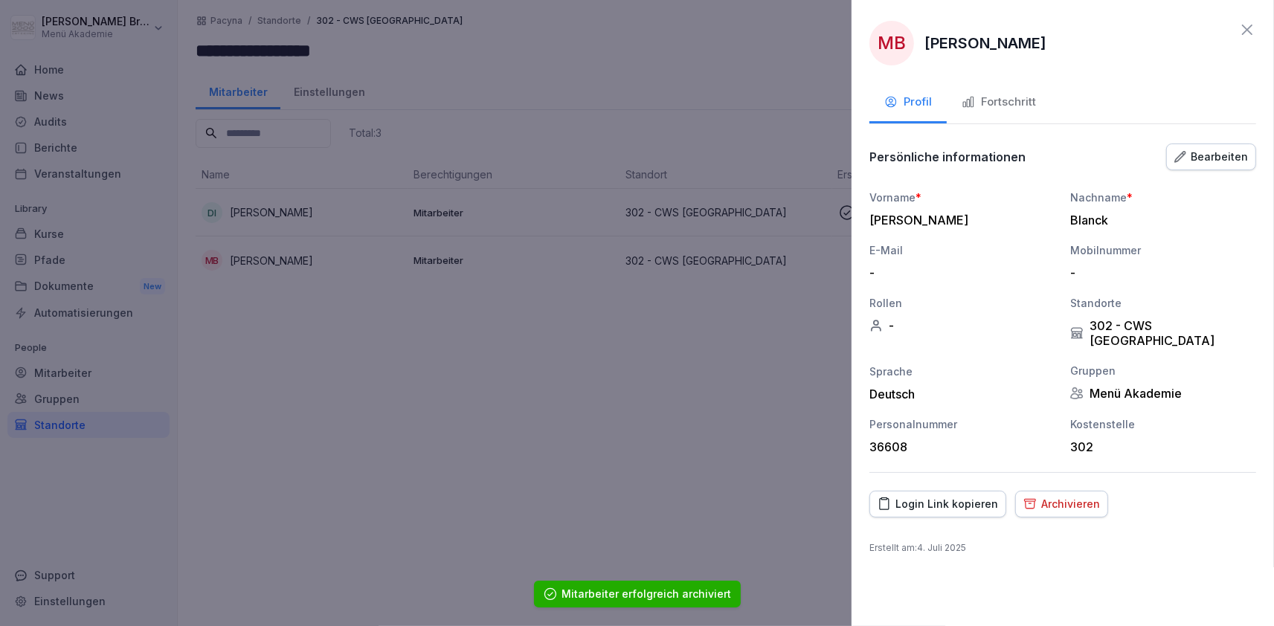
click at [1067, 496] on div "Archivieren" at bounding box center [1061, 504] width 77 height 16
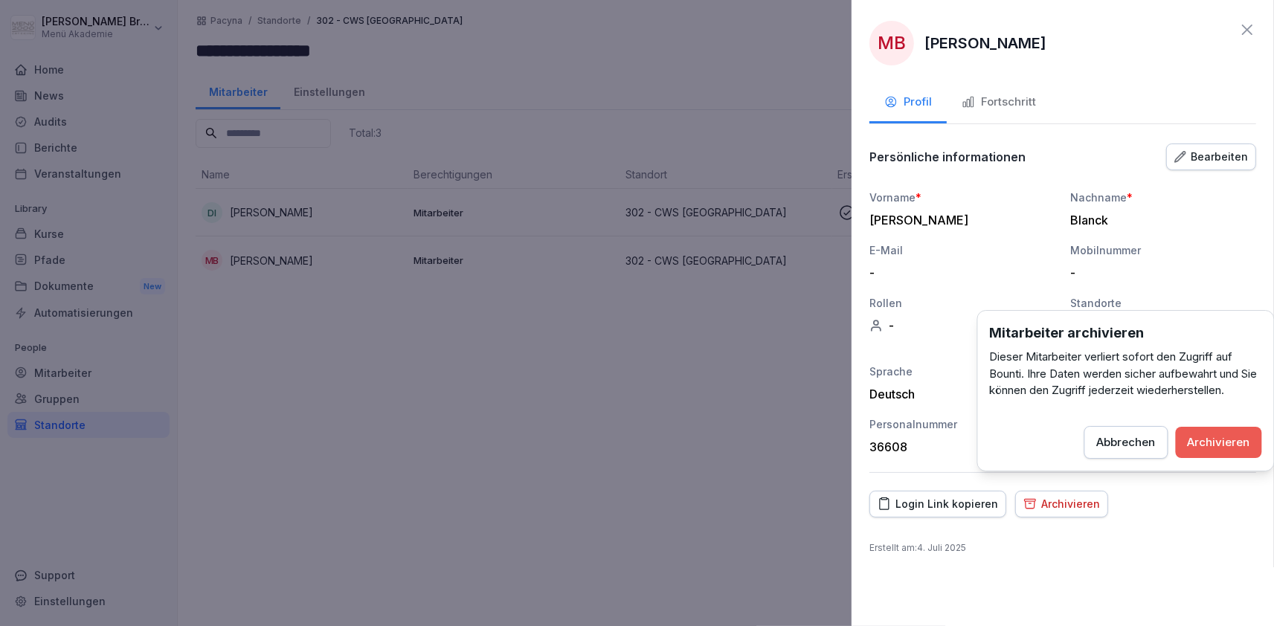
click at [1215, 441] on div "Archivieren" at bounding box center [1218, 442] width 62 height 16
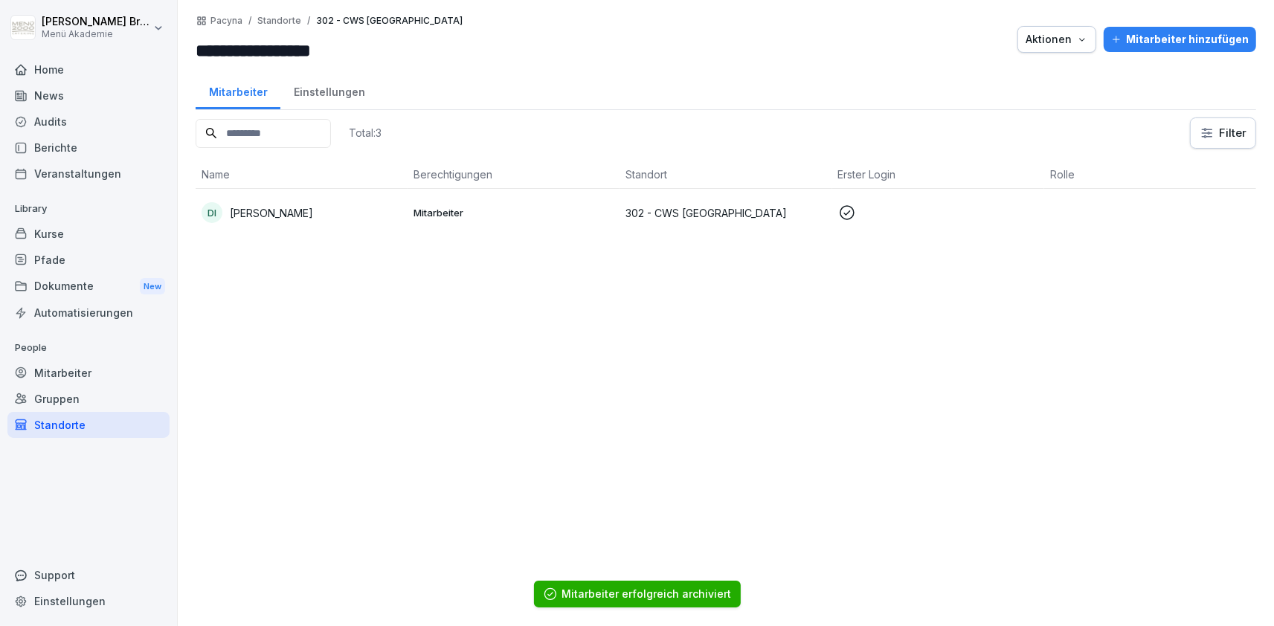
click at [1190, 39] on div "Mitarbeiter hinzufügen" at bounding box center [1180, 39] width 138 height 16
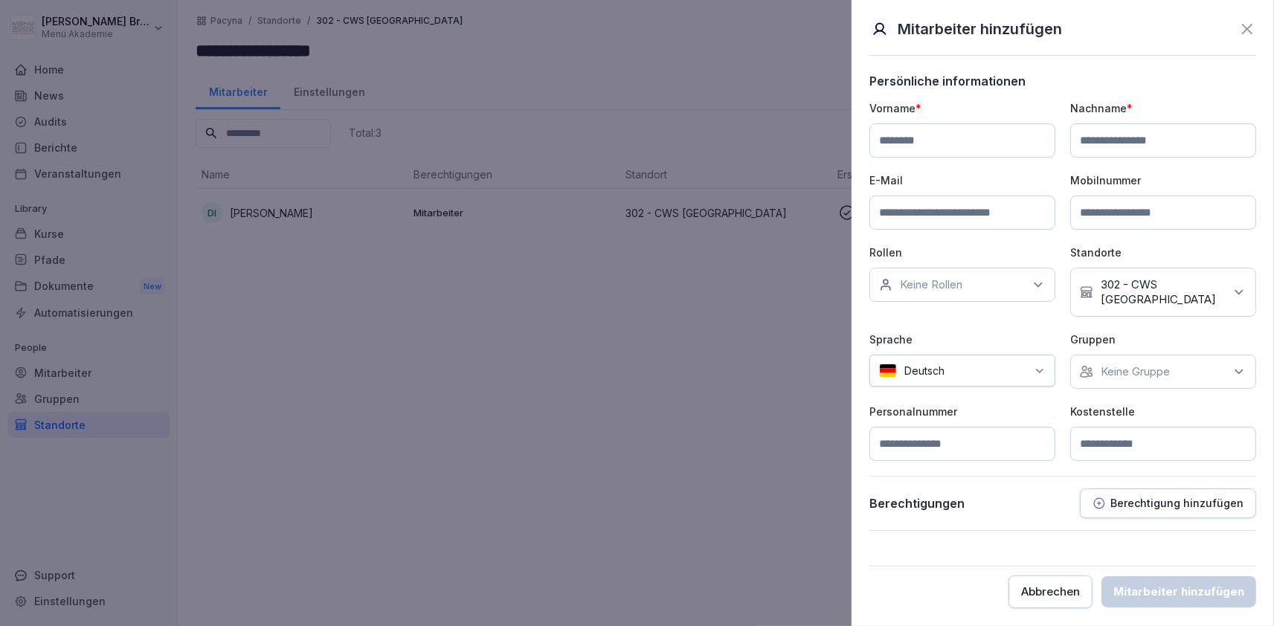
click at [907, 138] on input at bounding box center [962, 140] width 186 height 34
type input "******"
type input "*****"
click at [1127, 430] on input at bounding box center [1163, 444] width 186 height 34
type input "***"
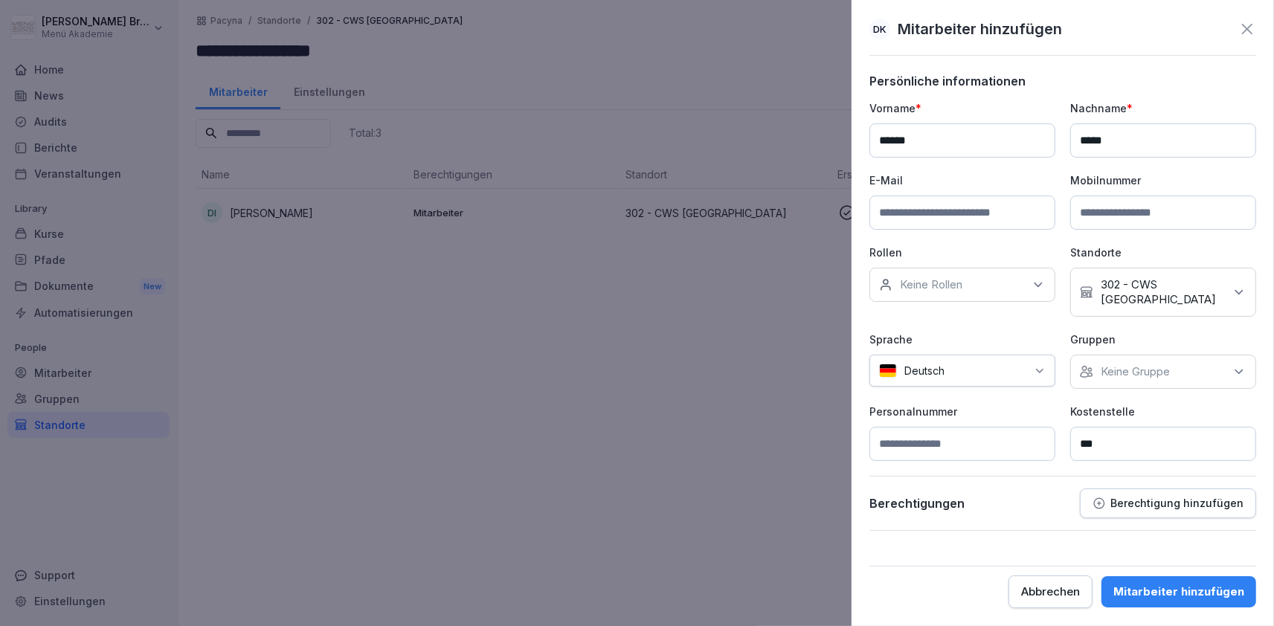
click at [1140, 364] on p "Keine Gruppe" at bounding box center [1134, 371] width 69 height 15
click at [1093, 415] on div "Menü Akademie" at bounding box center [1166, 424] width 184 height 28
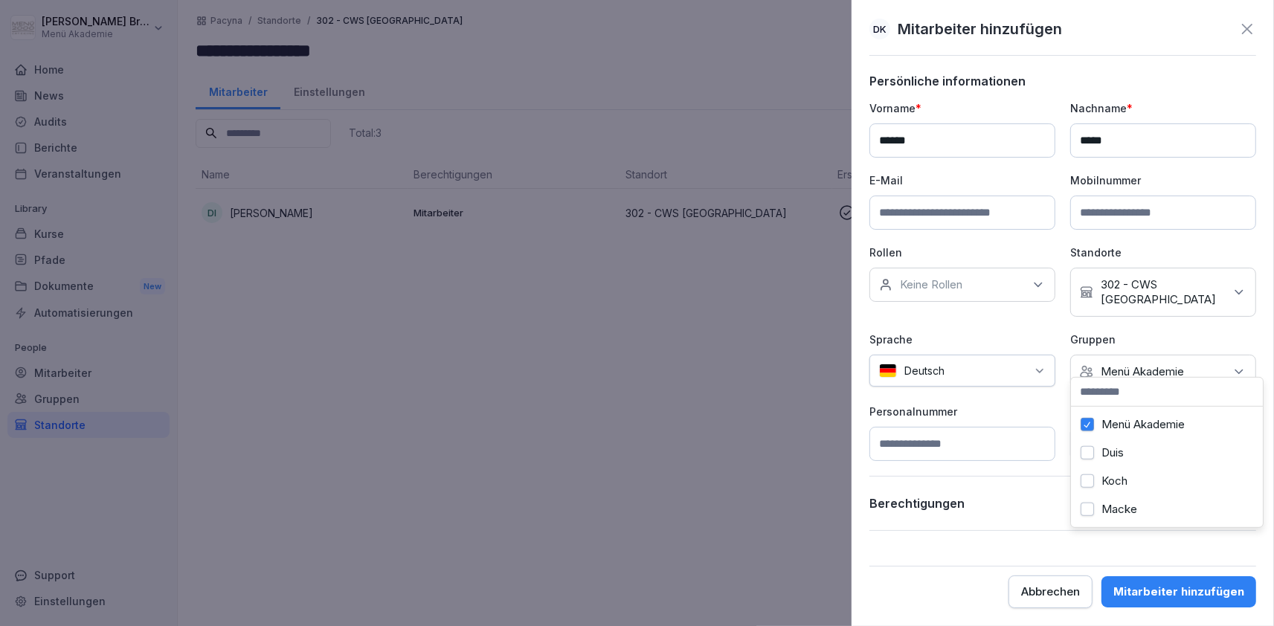
click at [981, 504] on div "Berechtigungen Berechtigung hinzufügen" at bounding box center [1062, 510] width 387 height 42
click at [1176, 595] on div "Mitarbeiter hinzufügen" at bounding box center [1178, 592] width 131 height 16
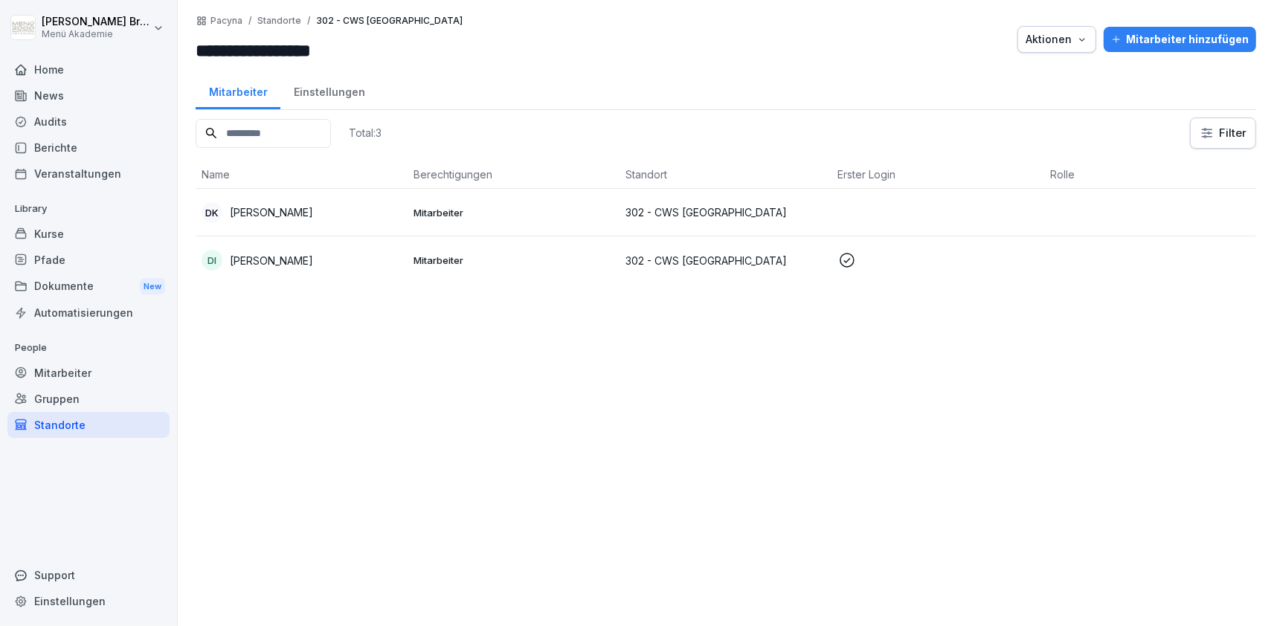
click at [267, 208] on p "Dennis Käfer" at bounding box center [271, 212] width 83 height 16
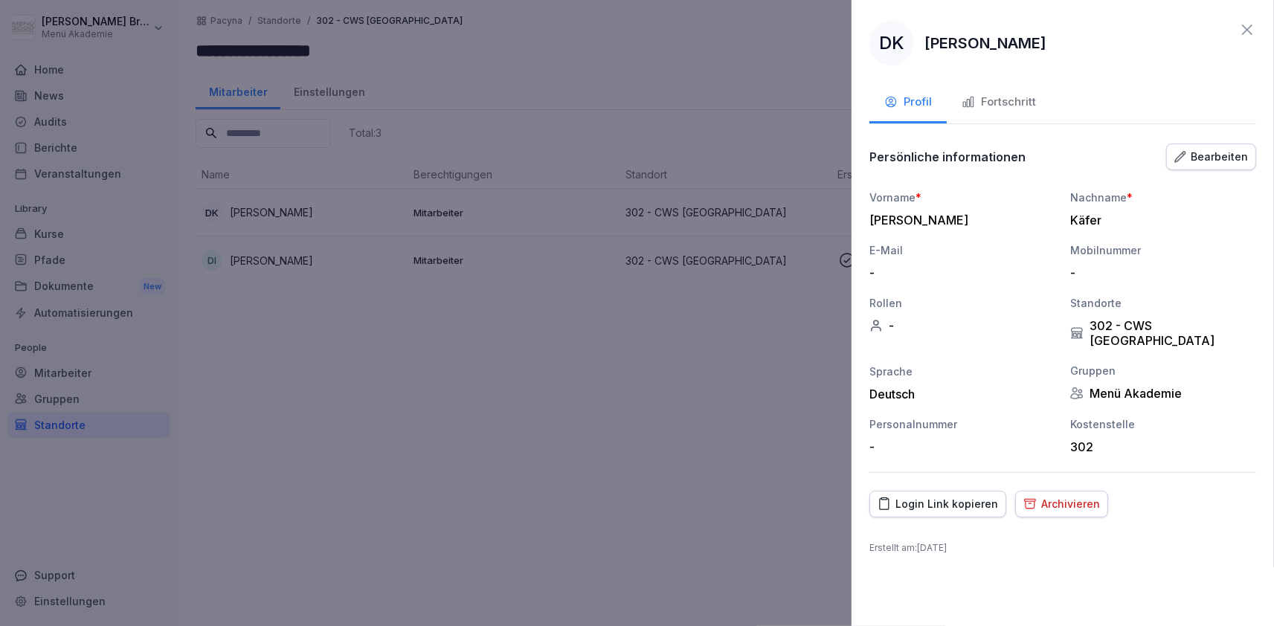
click at [957, 496] on div "Login Link kopieren" at bounding box center [937, 504] width 120 height 16
click at [393, 327] on div at bounding box center [637, 313] width 1274 height 626
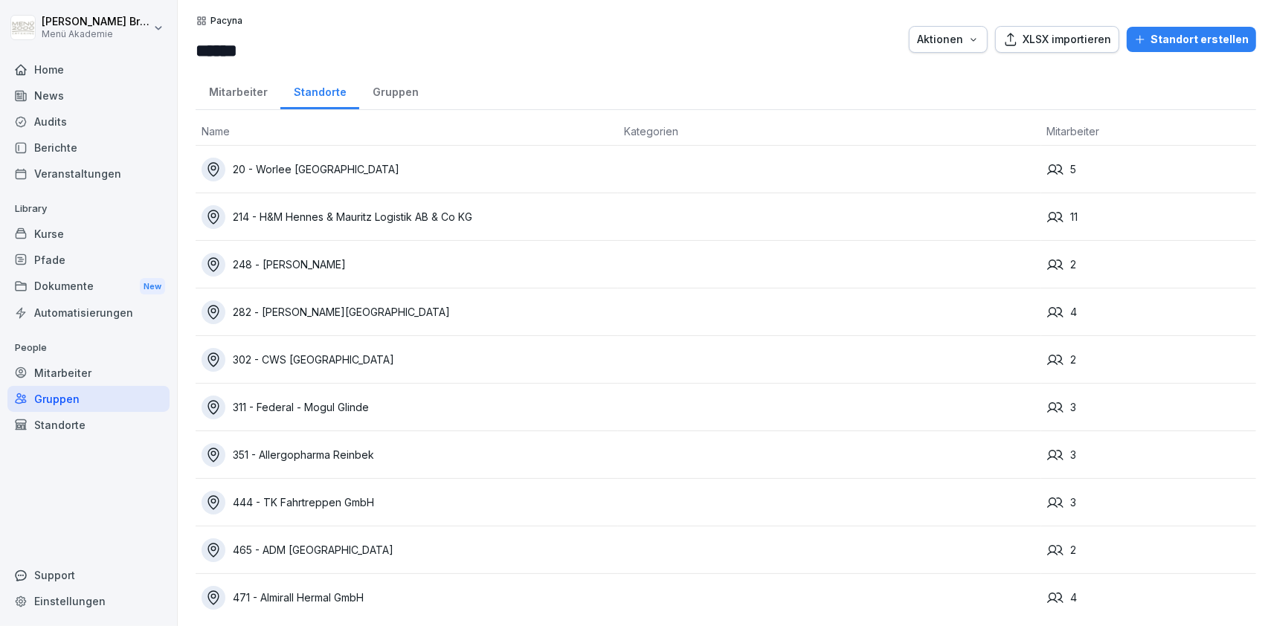
click at [275, 403] on div "311 - Federal - Mogul Glinde" at bounding box center [407, 408] width 410 height 24
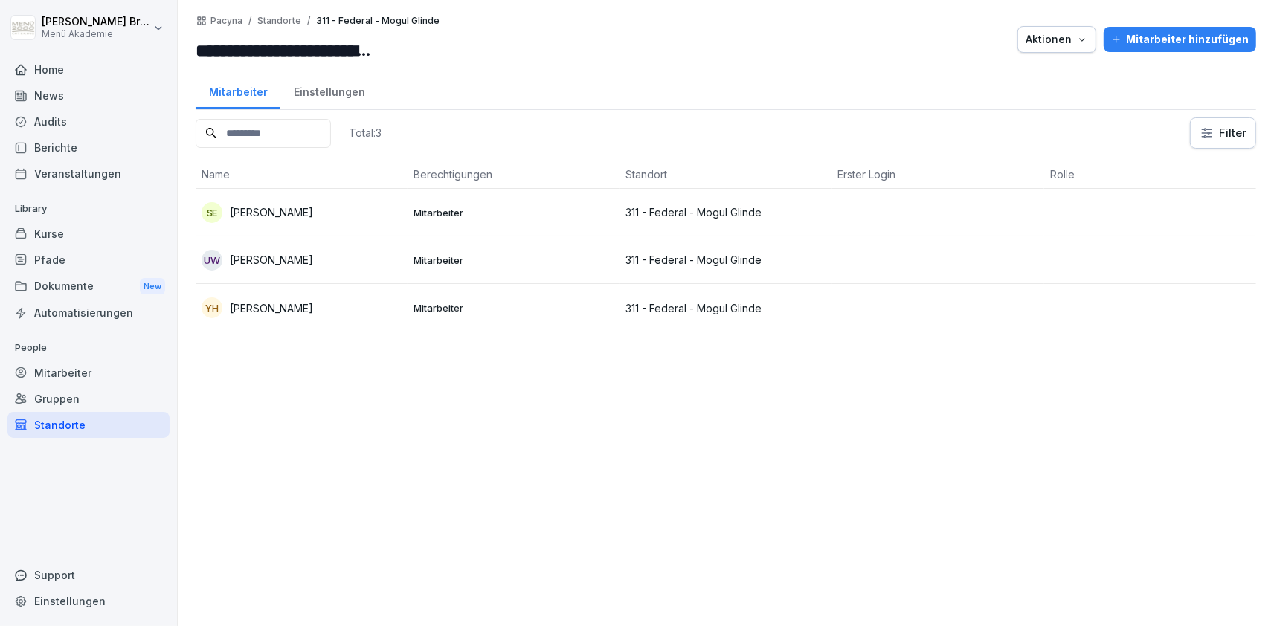
click at [313, 312] on p "Yelyzaveta Hryhorova" at bounding box center [271, 308] width 83 height 16
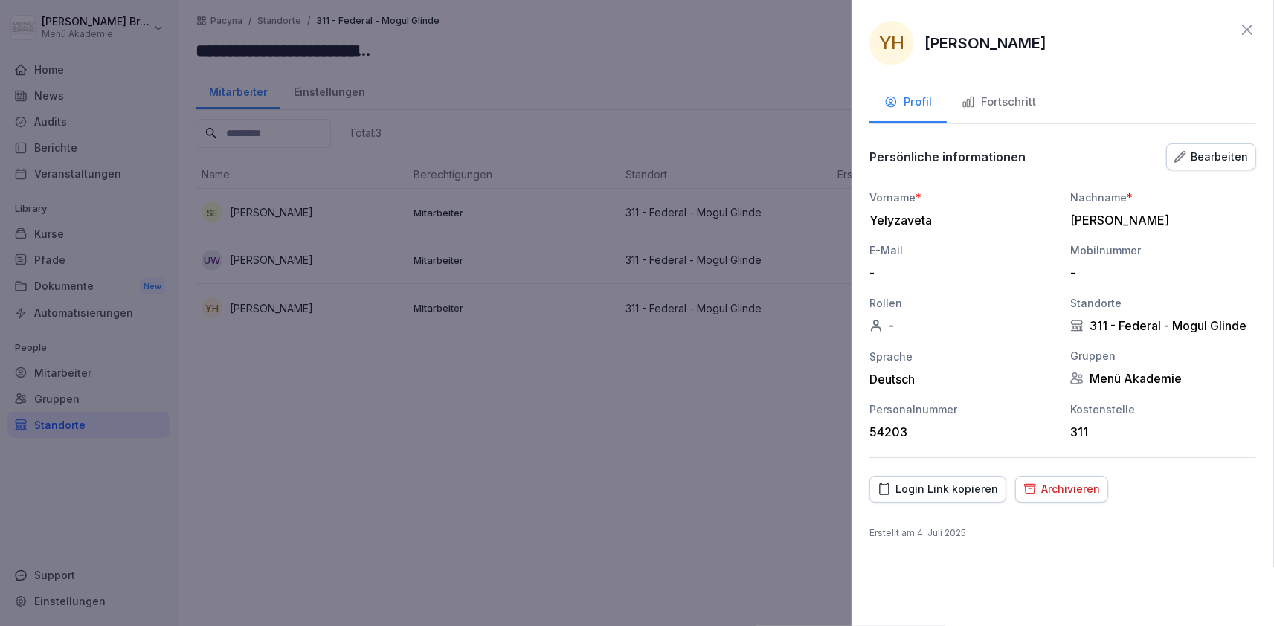
click at [1046, 484] on div "Archivieren" at bounding box center [1061, 489] width 77 height 16
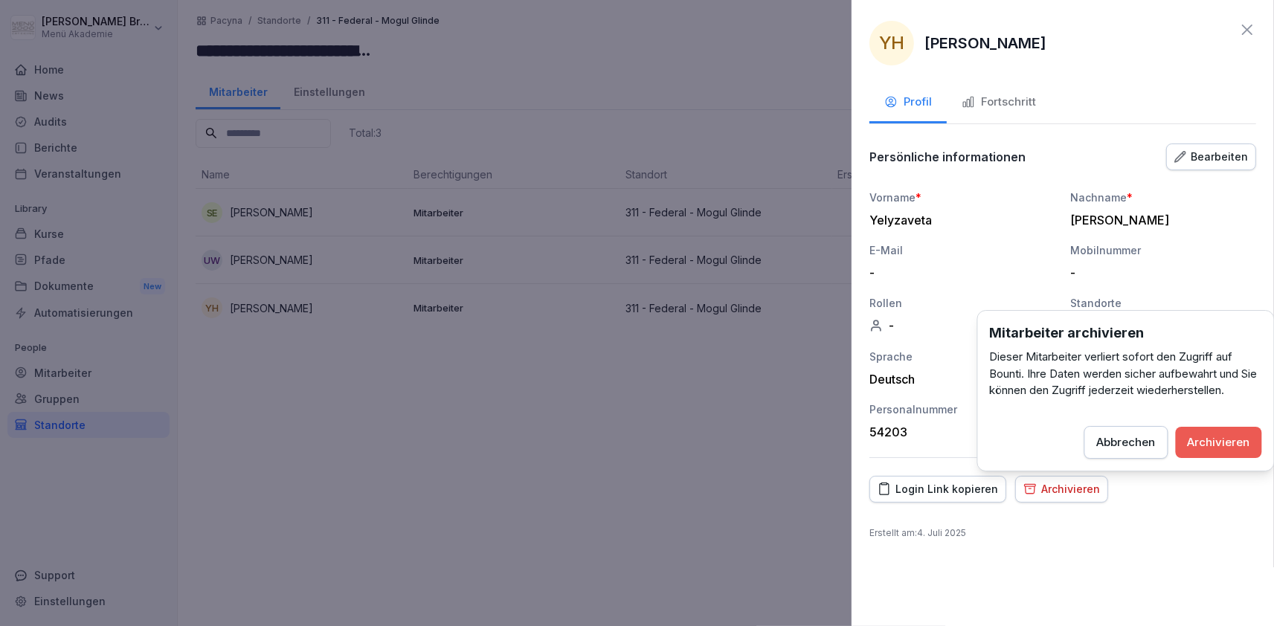
click at [1215, 445] on div "Archivieren" at bounding box center [1218, 442] width 62 height 16
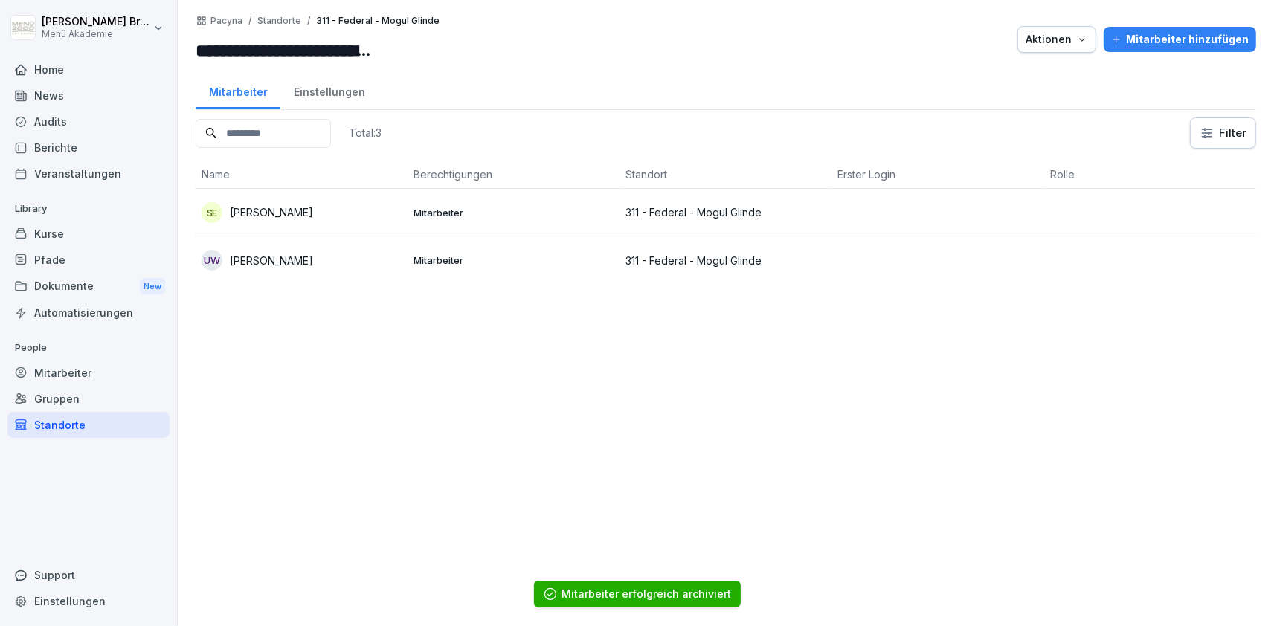
click at [286, 265] on p "Uwe Wandrey" at bounding box center [271, 261] width 83 height 16
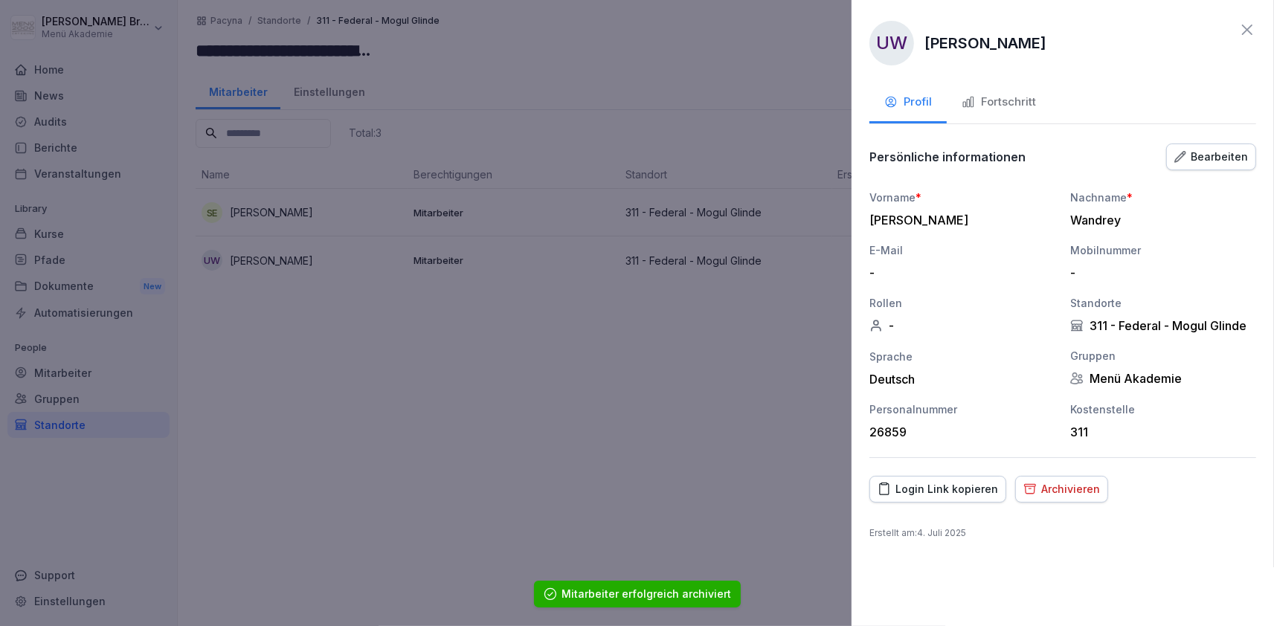
click at [1068, 478] on button "Archivieren" at bounding box center [1061, 489] width 93 height 27
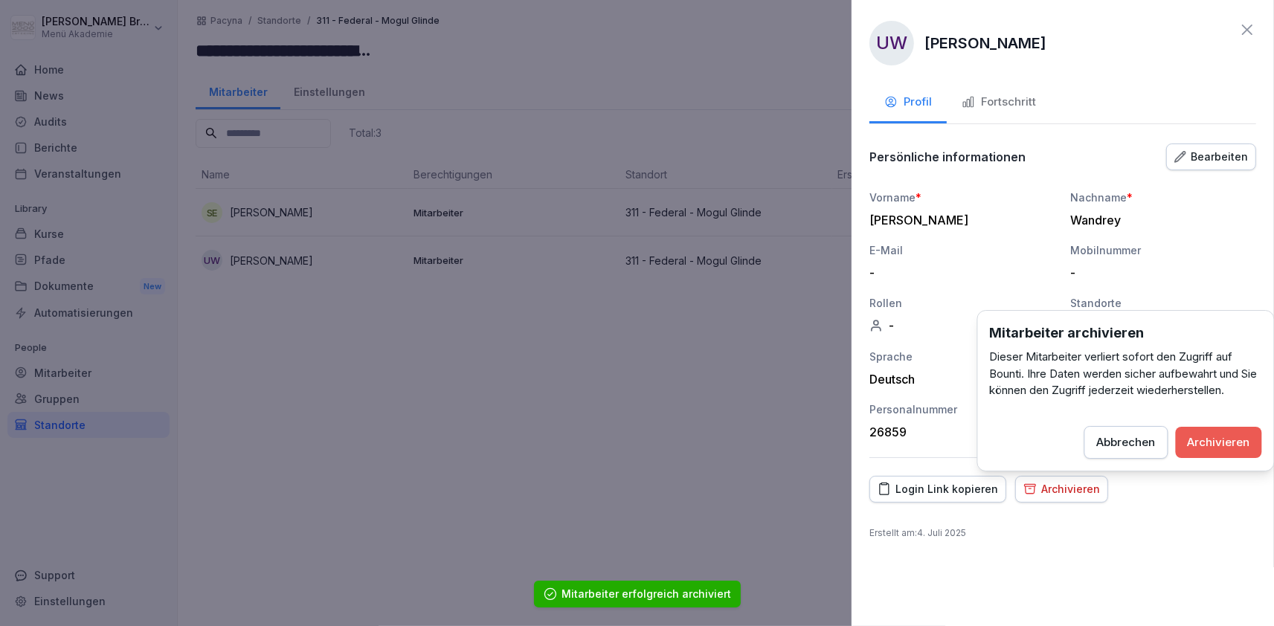
drag, startPoint x: 1215, startPoint y: 438, endPoint x: 1115, endPoint y: 436, distance: 99.6
click at [1213, 438] on div "Archivieren" at bounding box center [1218, 442] width 62 height 16
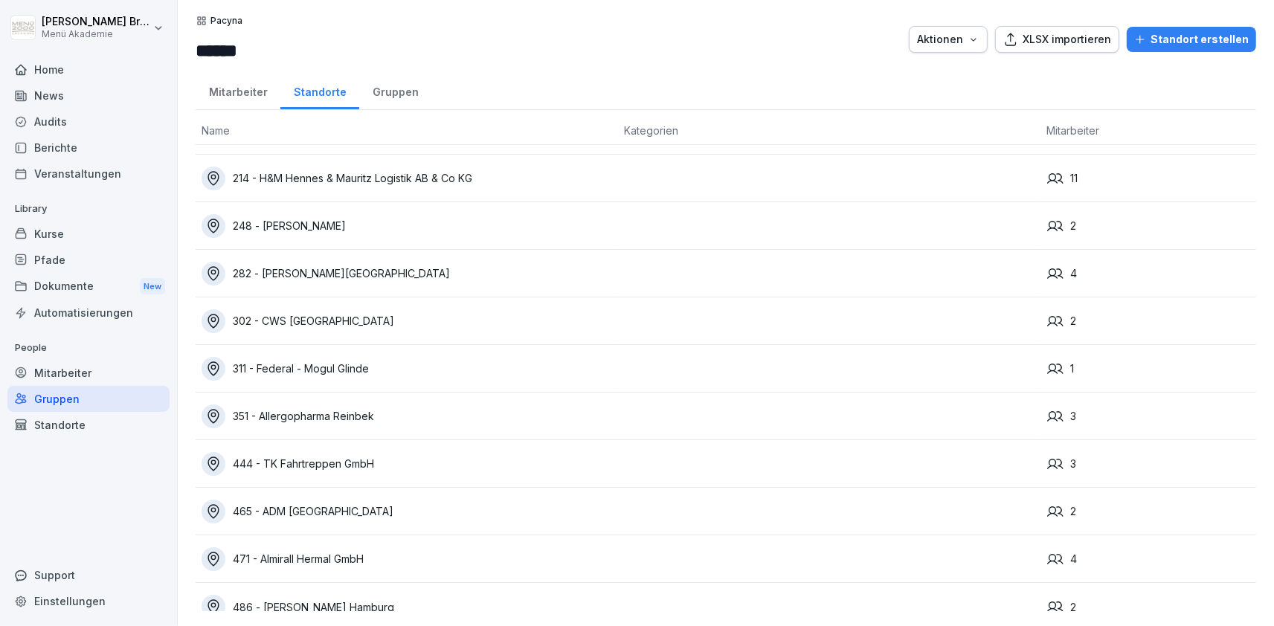
scroll to position [57, 0]
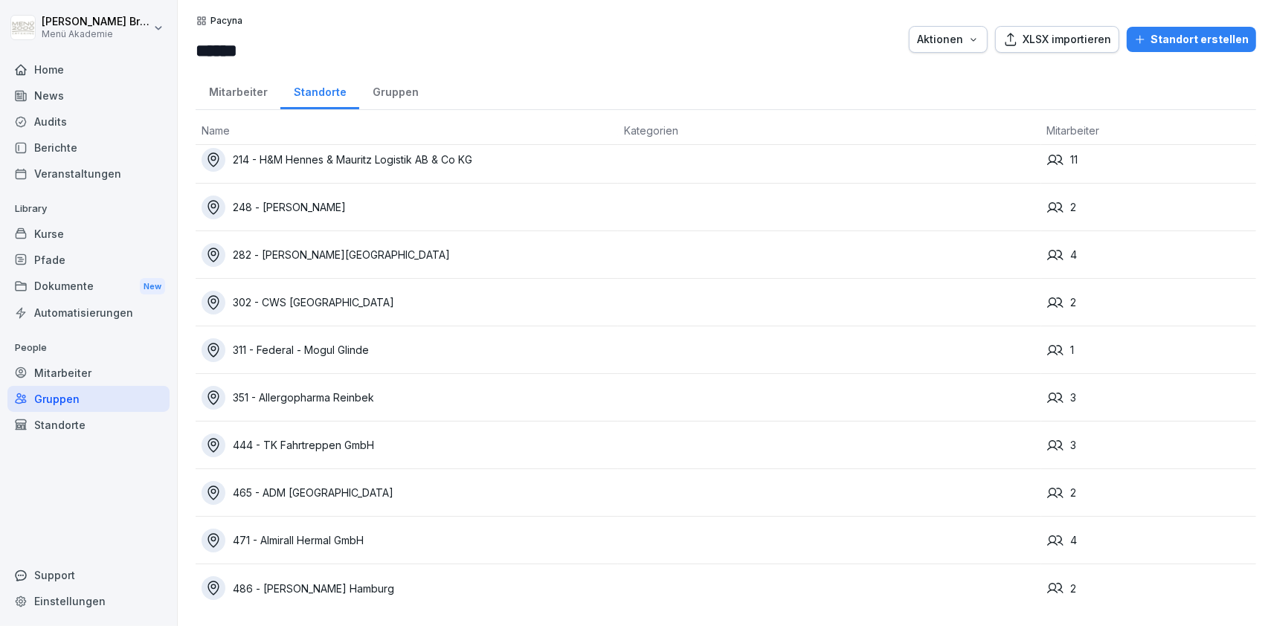
click at [300, 406] on div "351 - Allergopharma Reinbek" at bounding box center [407, 398] width 410 height 24
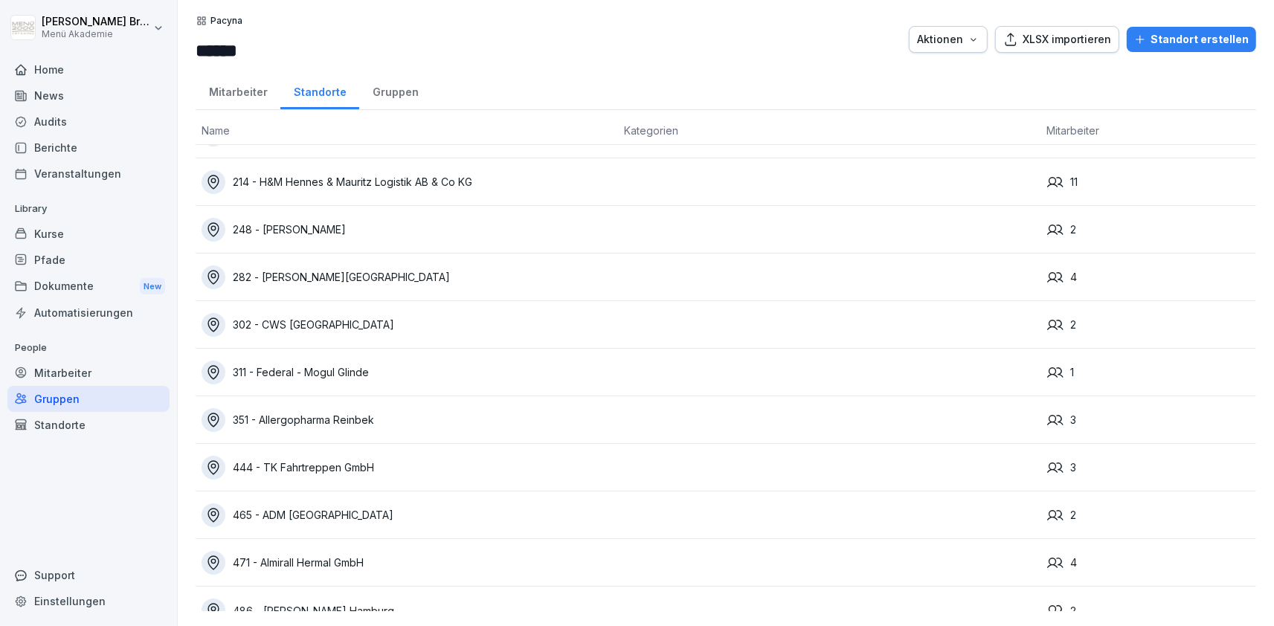
scroll to position [57, 0]
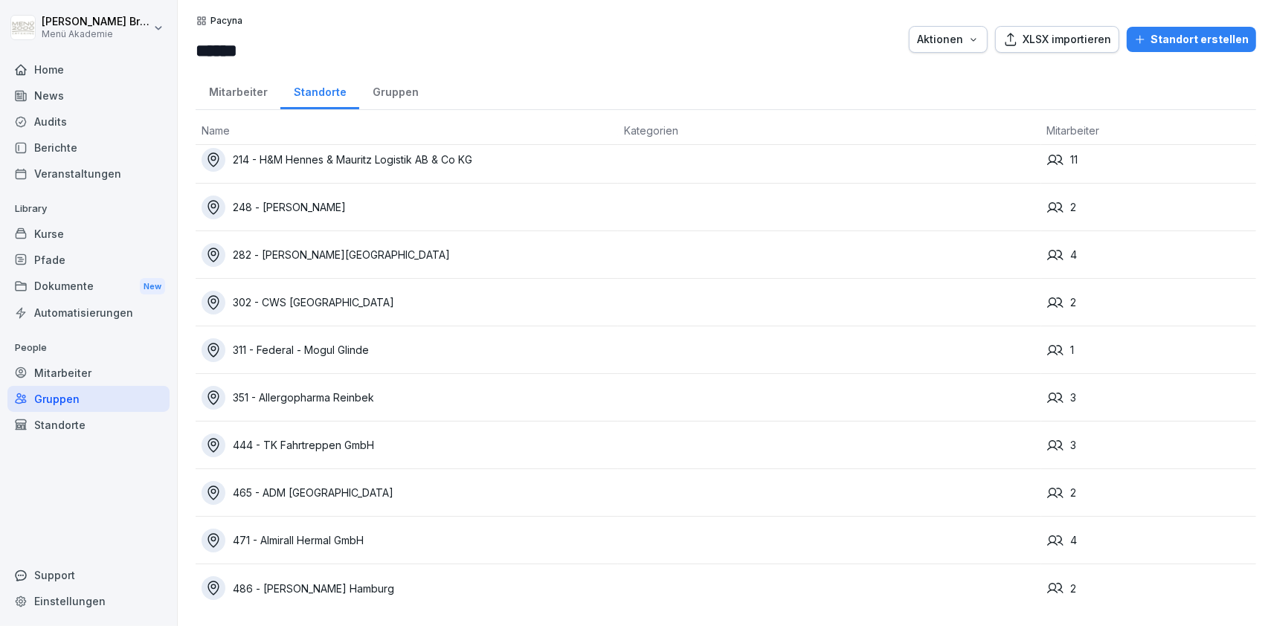
click at [317, 447] on div "444 - TK Fahrtreppen GmbH" at bounding box center [407, 445] width 410 height 24
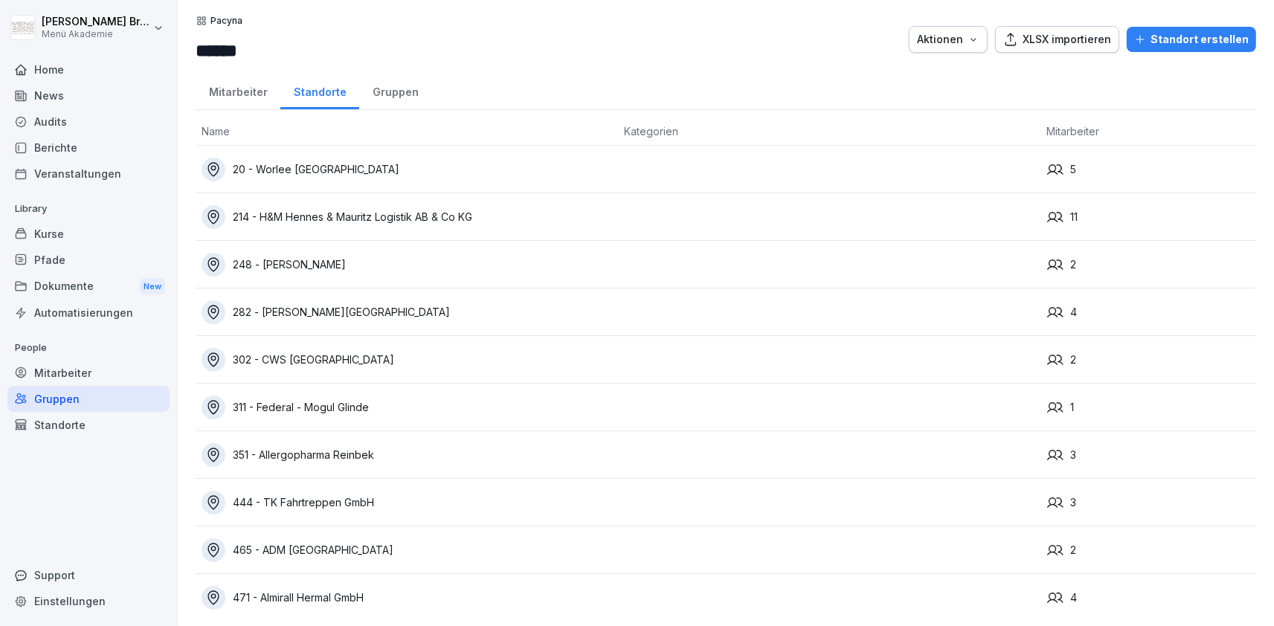
scroll to position [57, 0]
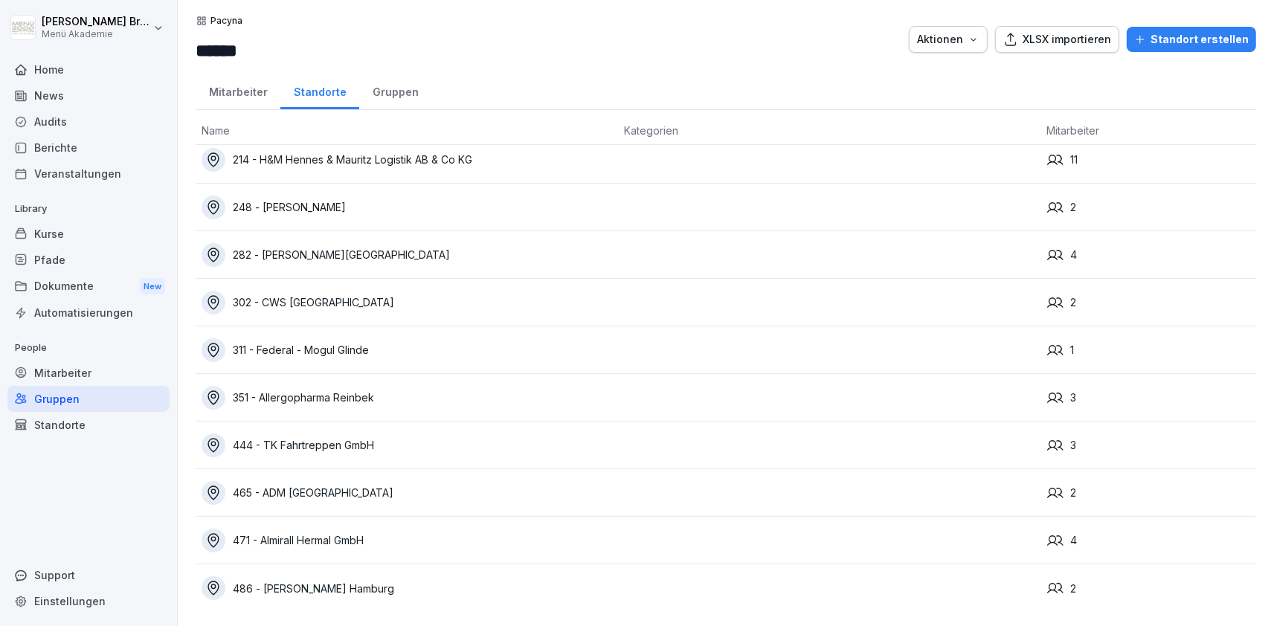
click at [303, 494] on div "465 - ADM [GEOGRAPHIC_DATA]" at bounding box center [407, 493] width 410 height 24
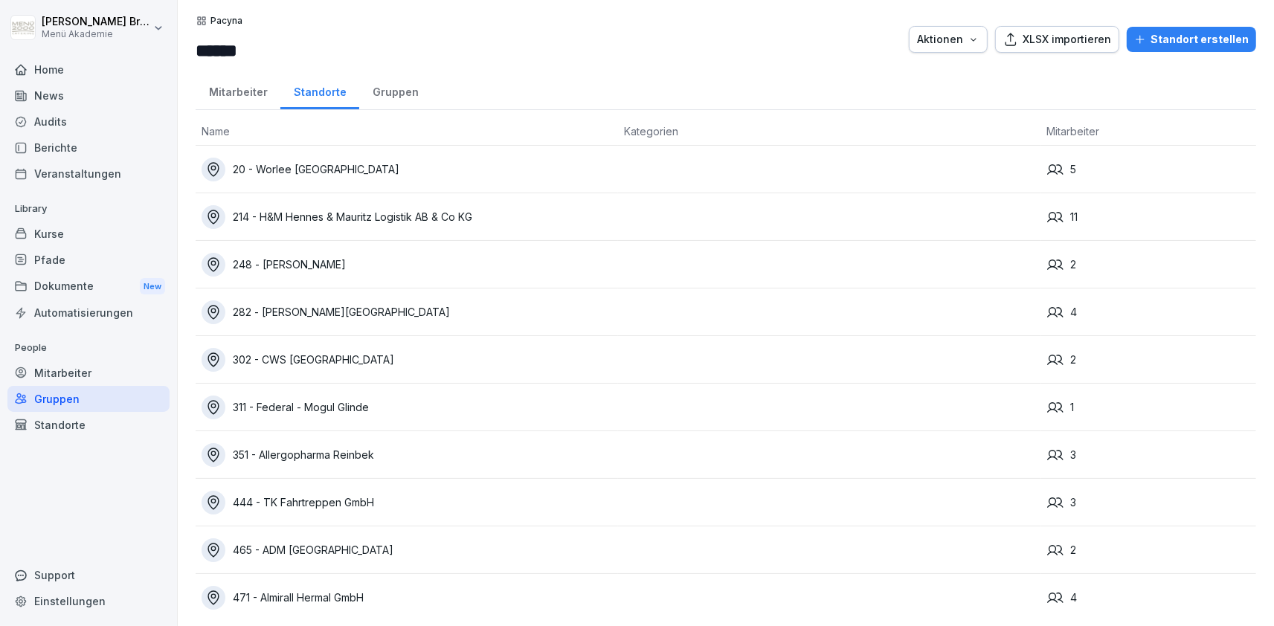
scroll to position [57, 0]
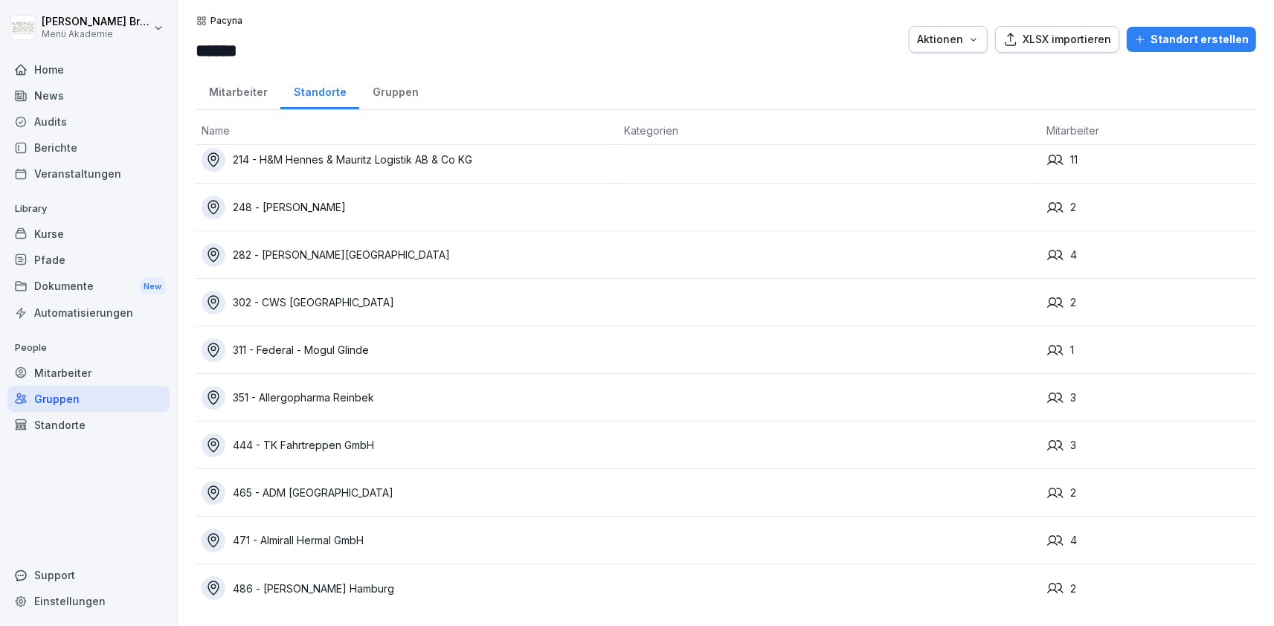
click at [340, 548] on div "471 - Almirall Hermal GmbH" at bounding box center [407, 541] width 410 height 24
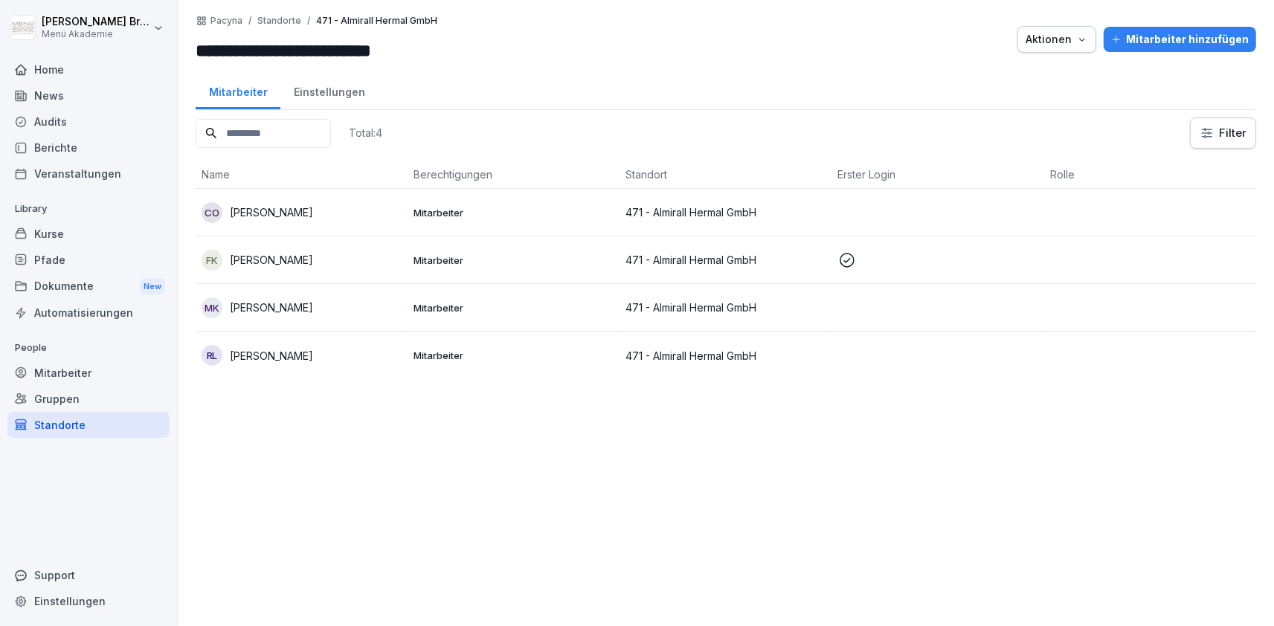
click at [283, 313] on p "[PERSON_NAME]" at bounding box center [271, 308] width 83 height 16
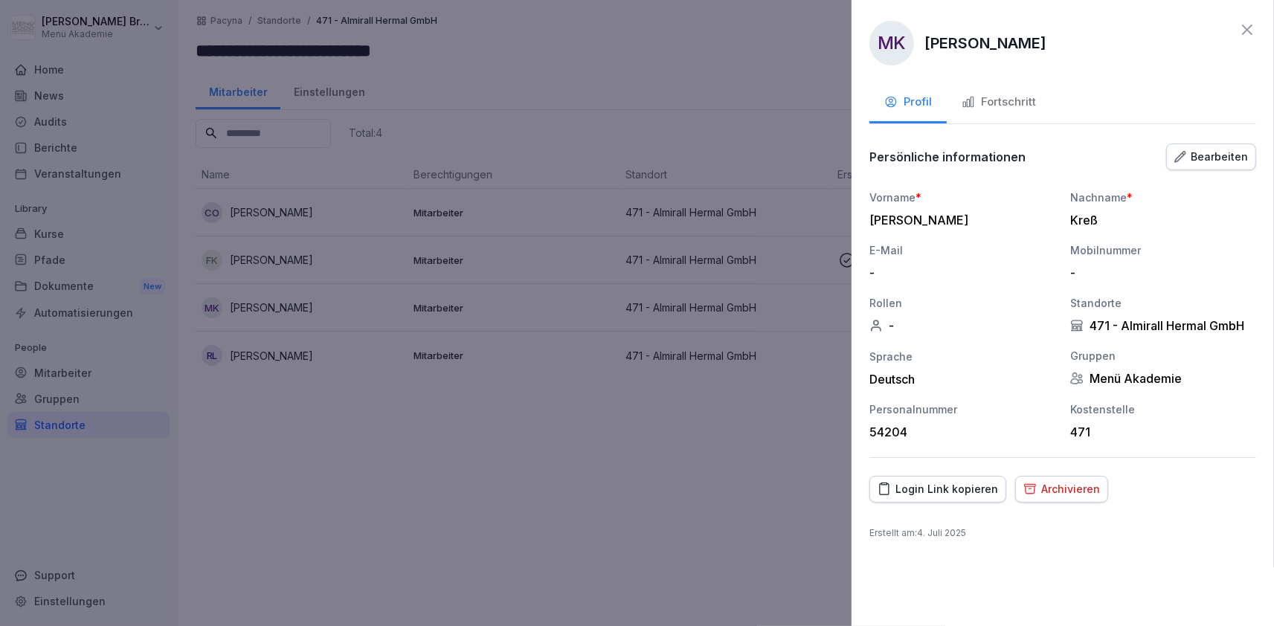
click at [1077, 486] on div "Archivieren" at bounding box center [1061, 489] width 77 height 16
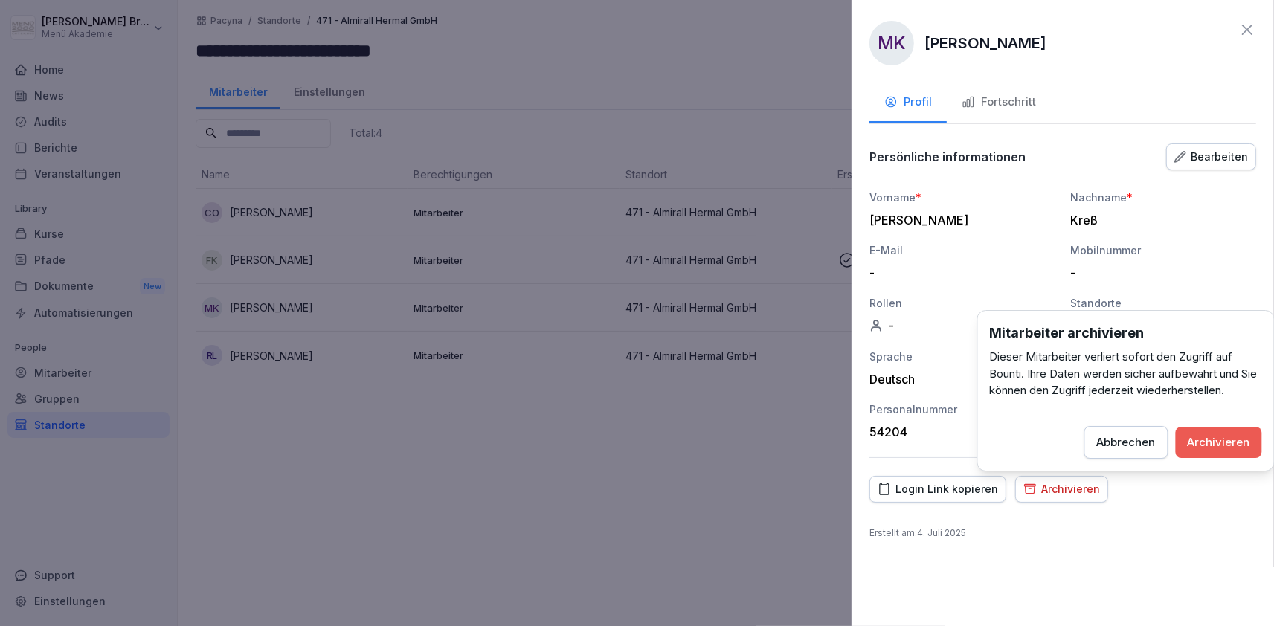
click at [1214, 437] on div "Archivieren" at bounding box center [1218, 442] width 62 height 16
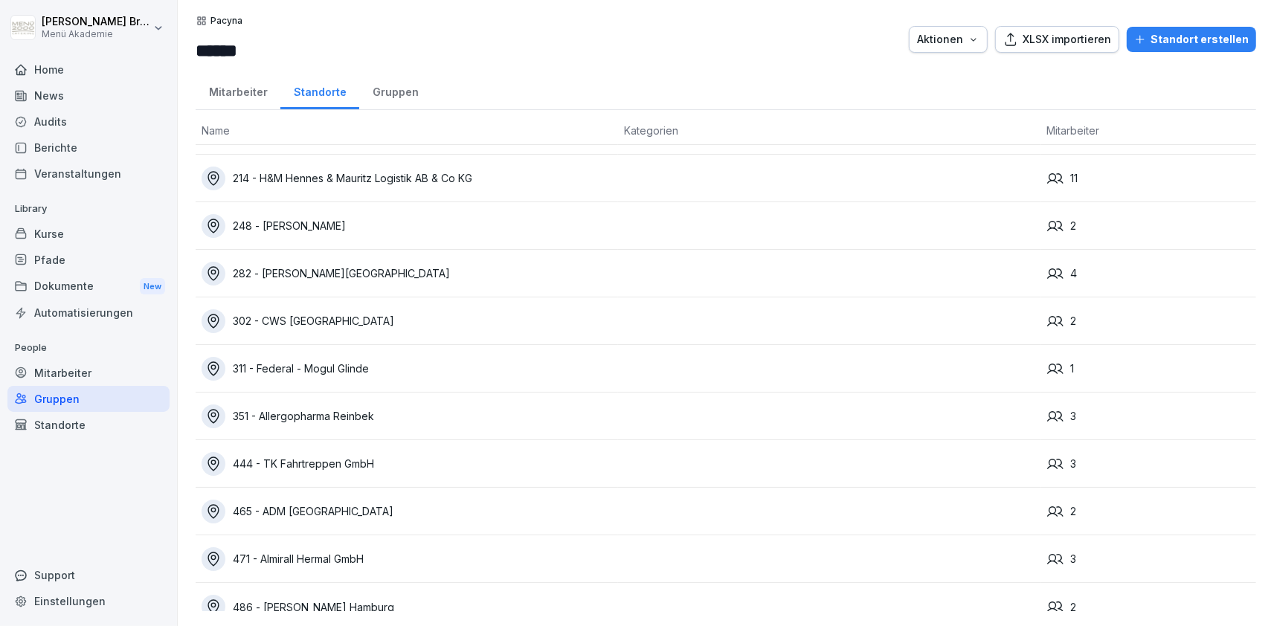
scroll to position [57, 0]
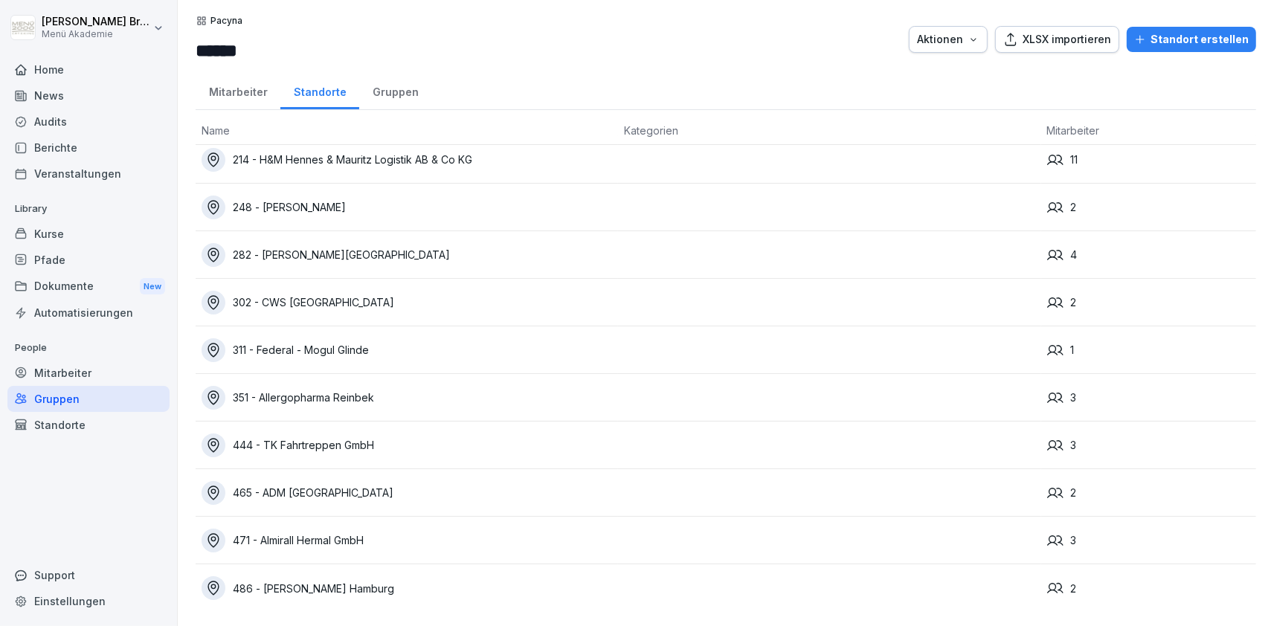
click at [309, 581] on div "486 - [PERSON_NAME] Hamburg" at bounding box center [407, 588] width 410 height 24
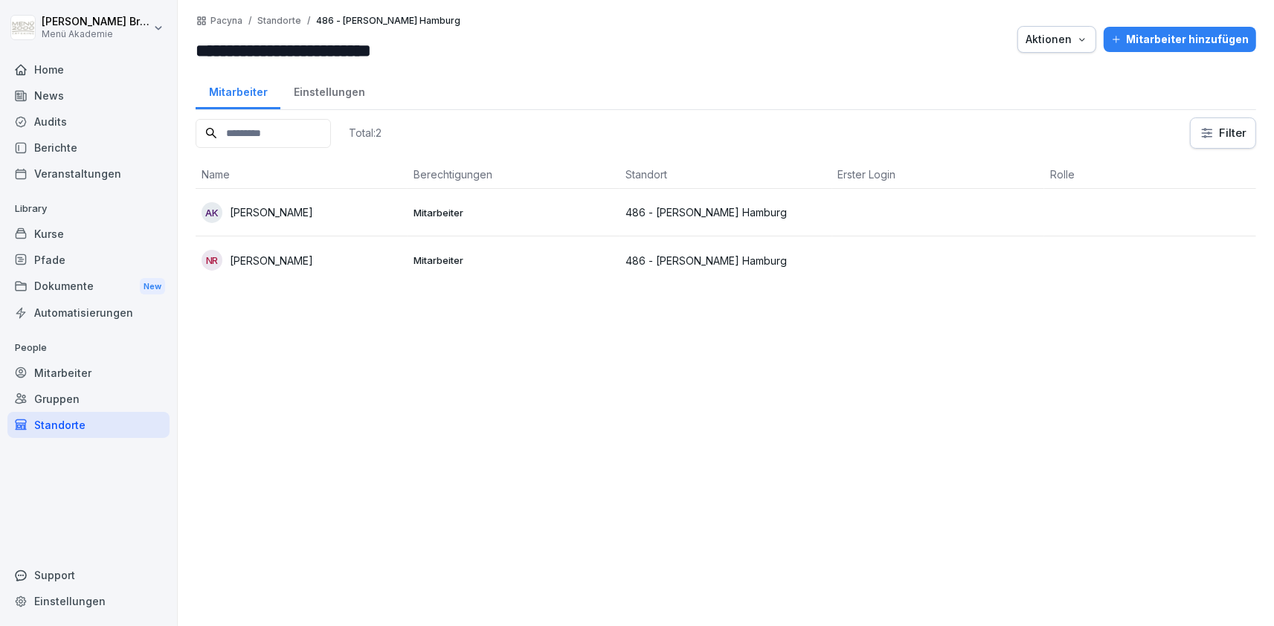
click at [298, 204] on p "[PERSON_NAME]" at bounding box center [271, 212] width 83 height 16
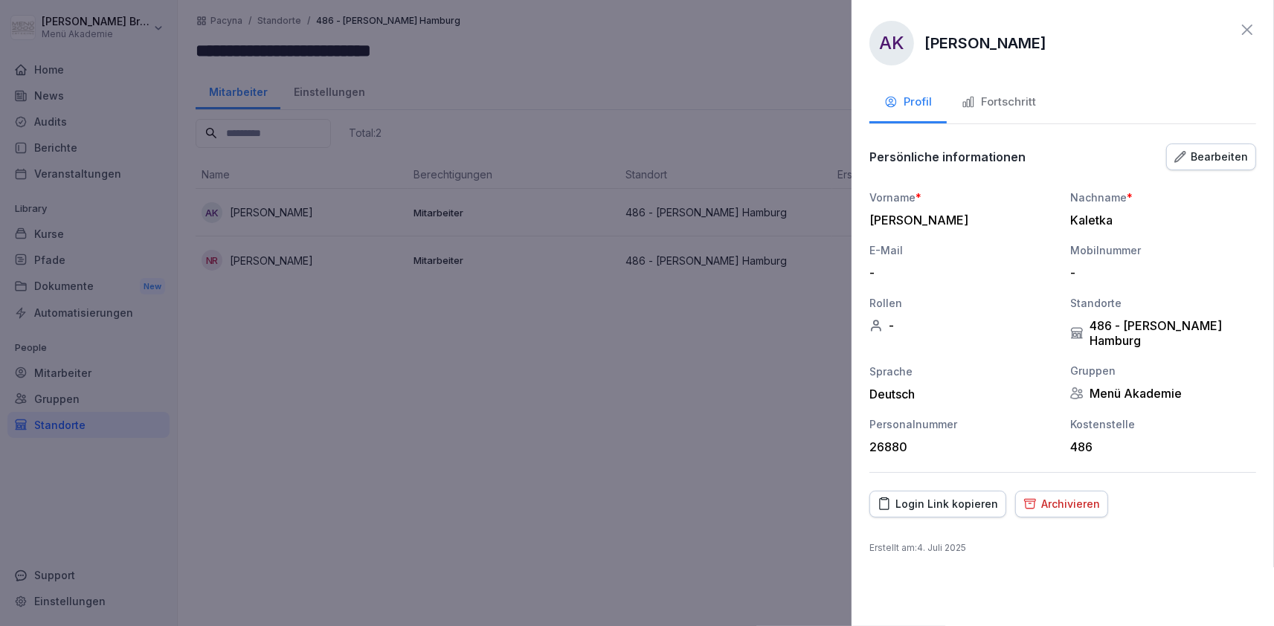
click at [1083, 498] on div "Archivieren" at bounding box center [1061, 504] width 77 height 16
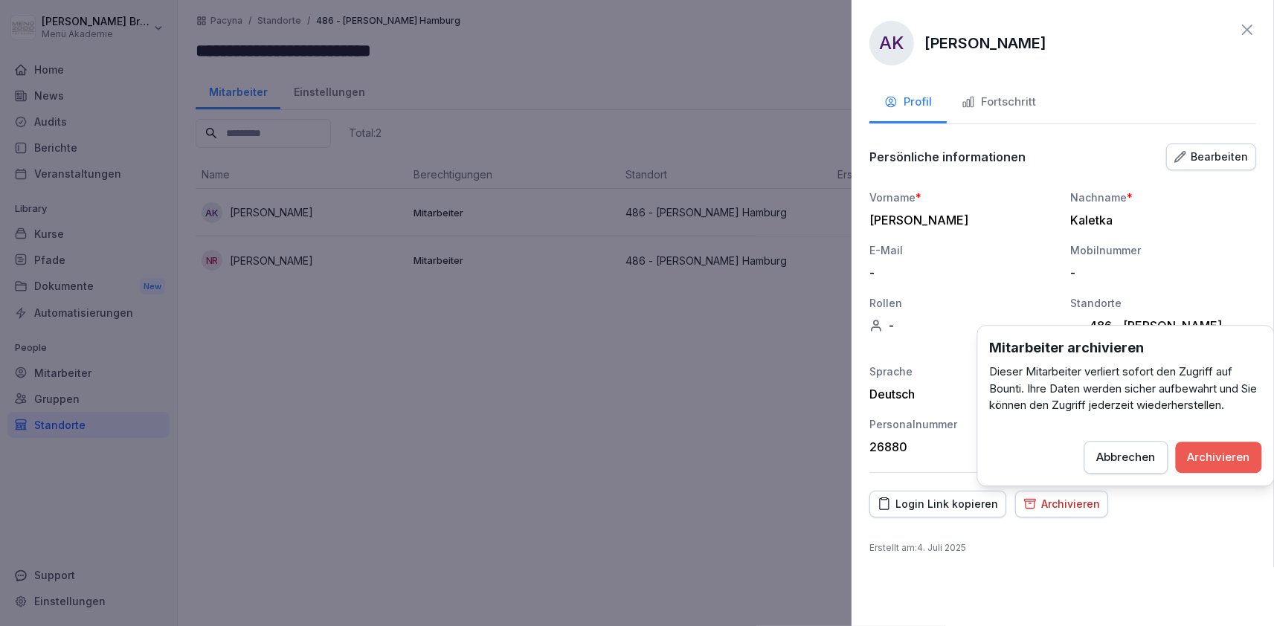
click at [1219, 454] on div "Archivieren" at bounding box center [1218, 457] width 62 height 16
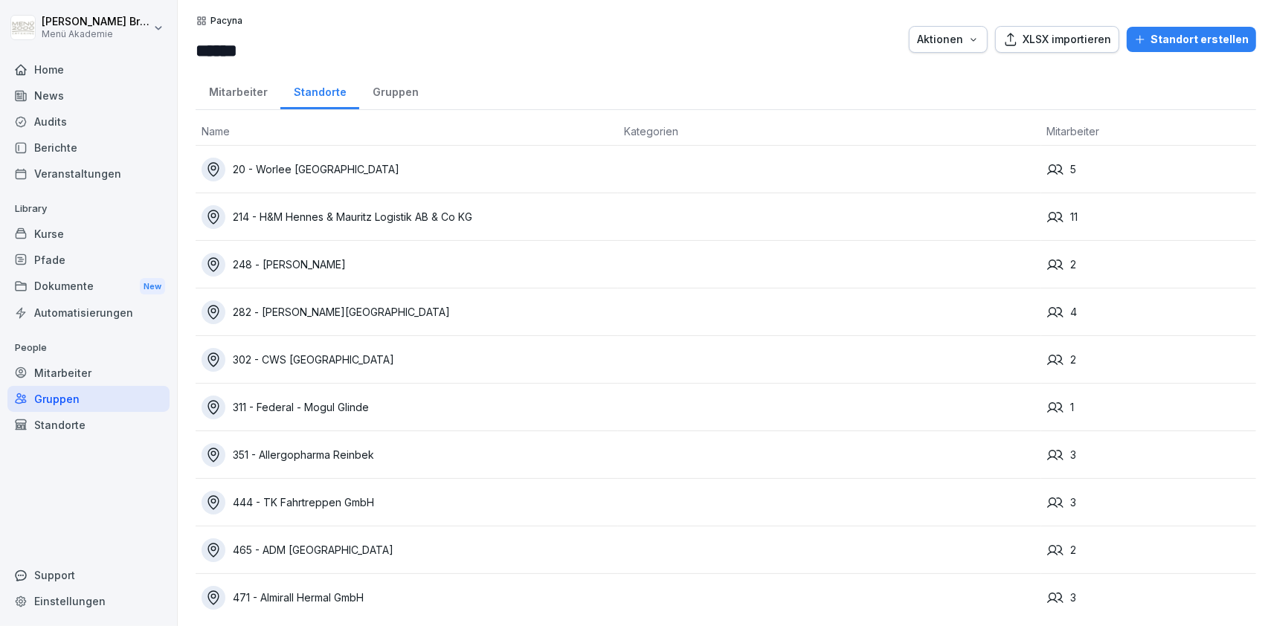
scroll to position [57, 0]
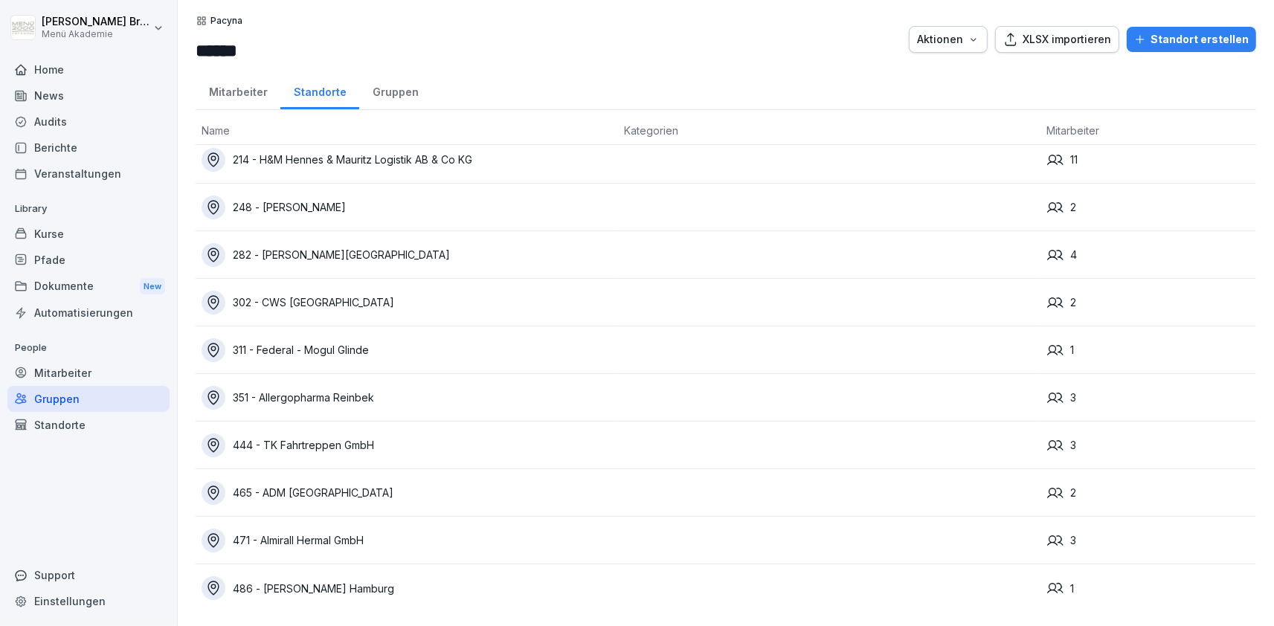
click at [352, 594] on div "486 - [PERSON_NAME] Hamburg" at bounding box center [407, 588] width 410 height 24
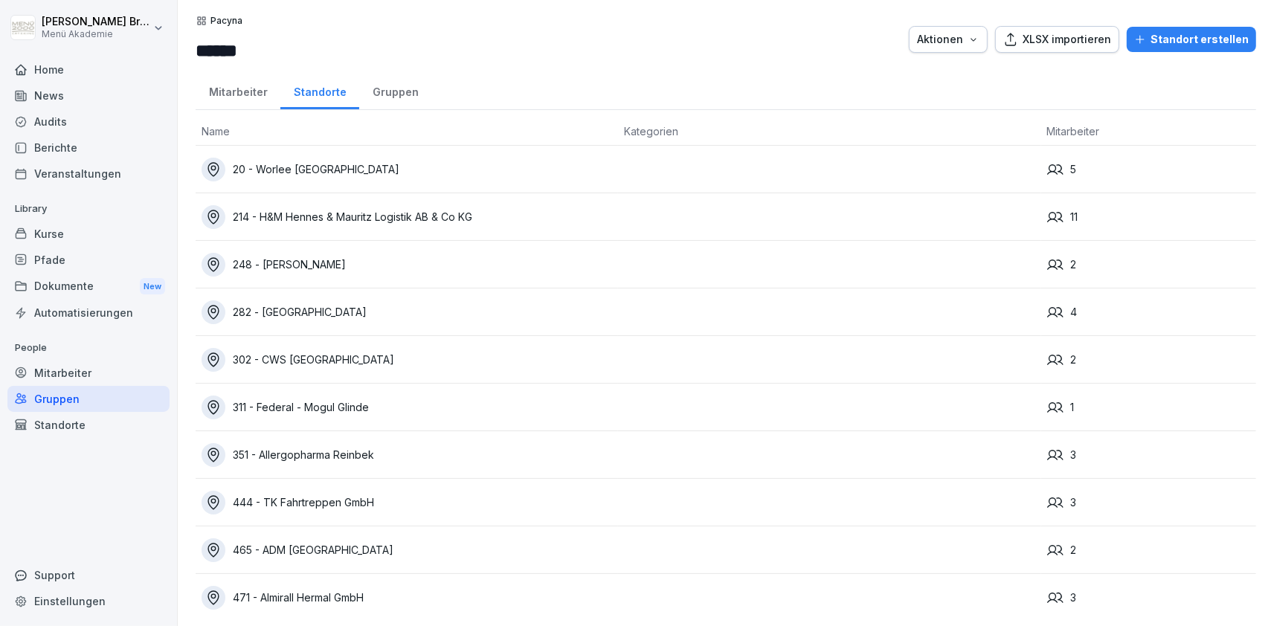
click at [70, 429] on div "Standorte" at bounding box center [88, 425] width 162 height 26
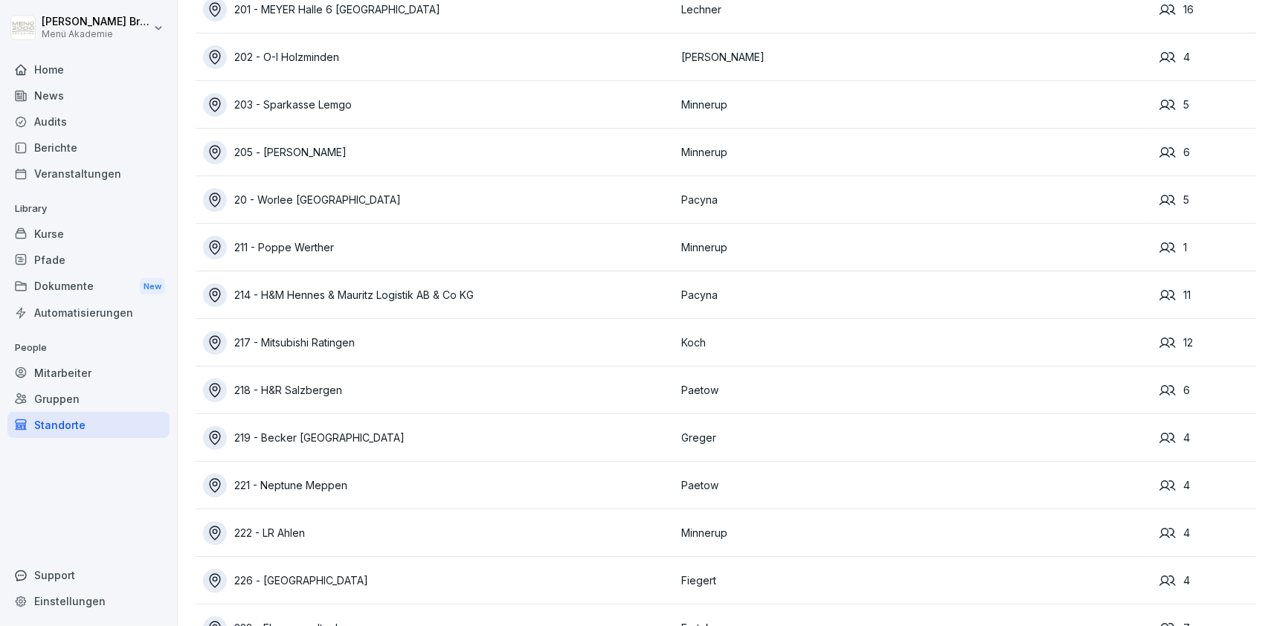
scroll to position [859, 0]
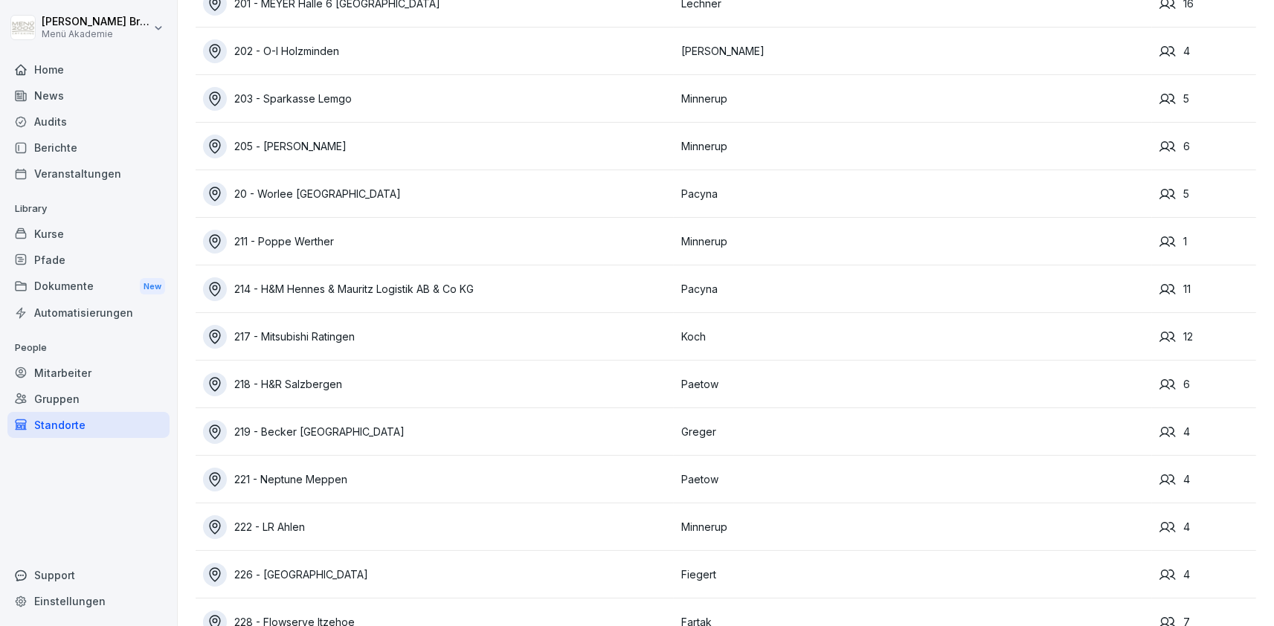
click at [70, 428] on div "Standorte" at bounding box center [88, 425] width 162 height 26
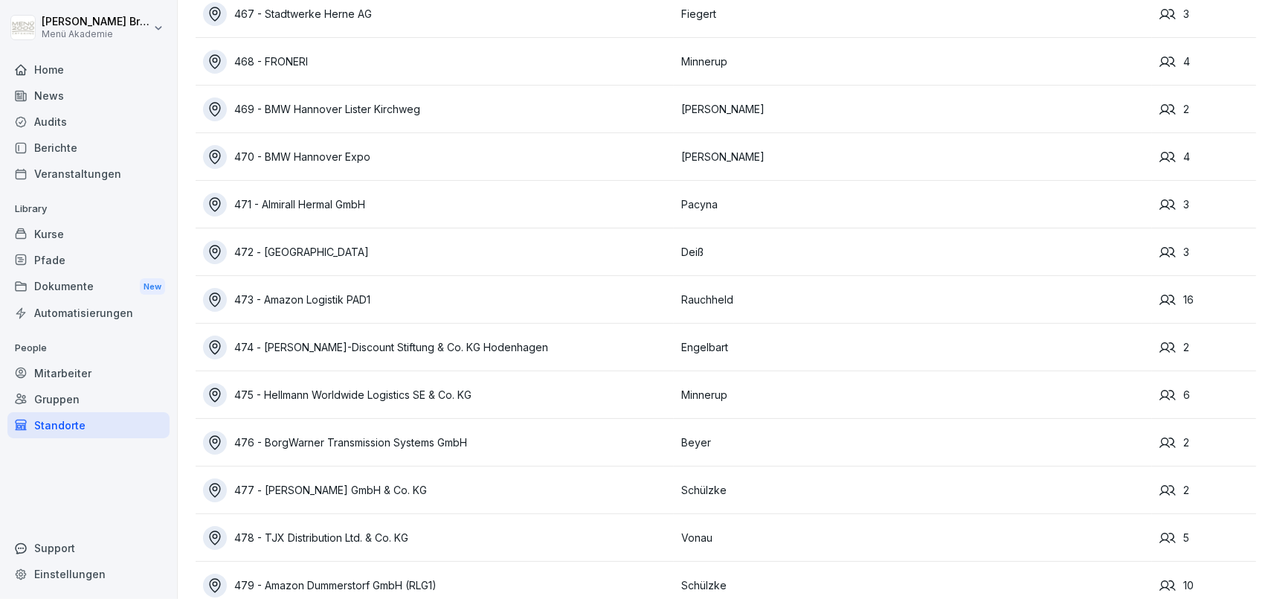
scroll to position [10127, 0]
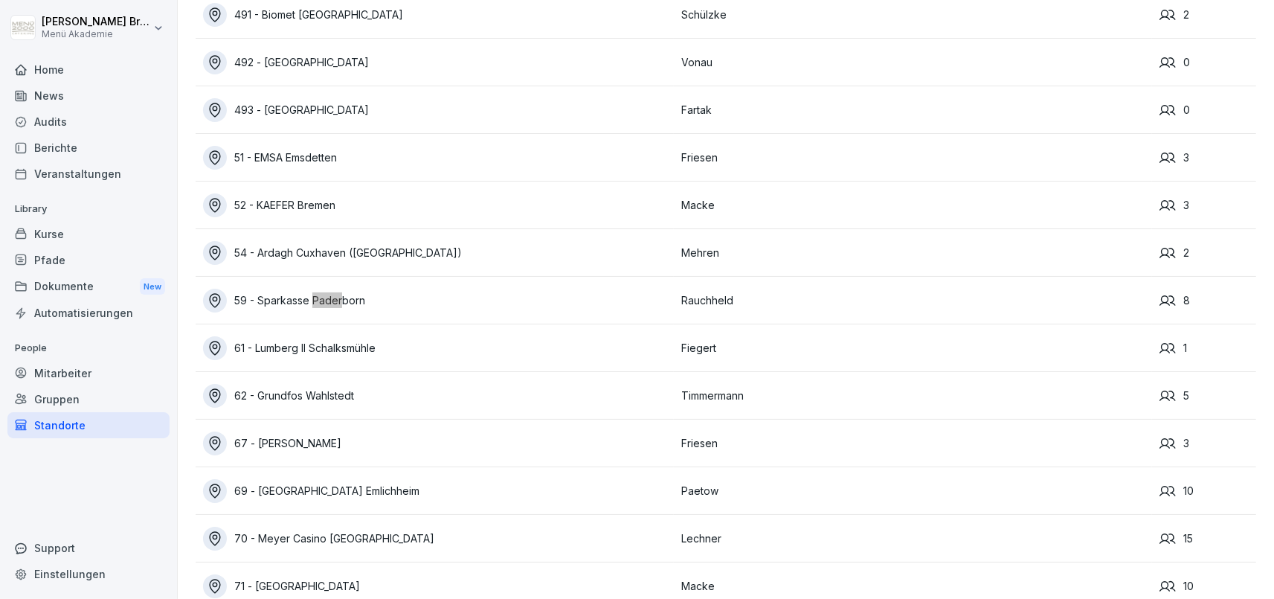
click at [340, 303] on div "59 - Sparkasse Paderborn" at bounding box center [438, 300] width 471 height 24
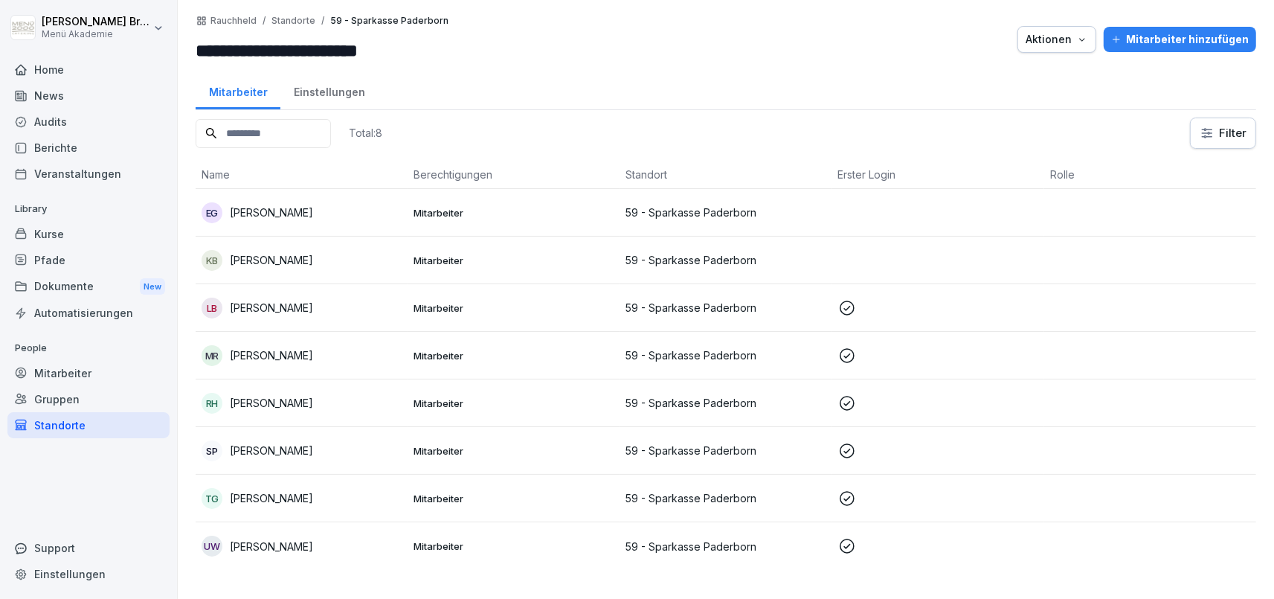
click at [249, 252] on p "[PERSON_NAME]" at bounding box center [271, 260] width 83 height 16
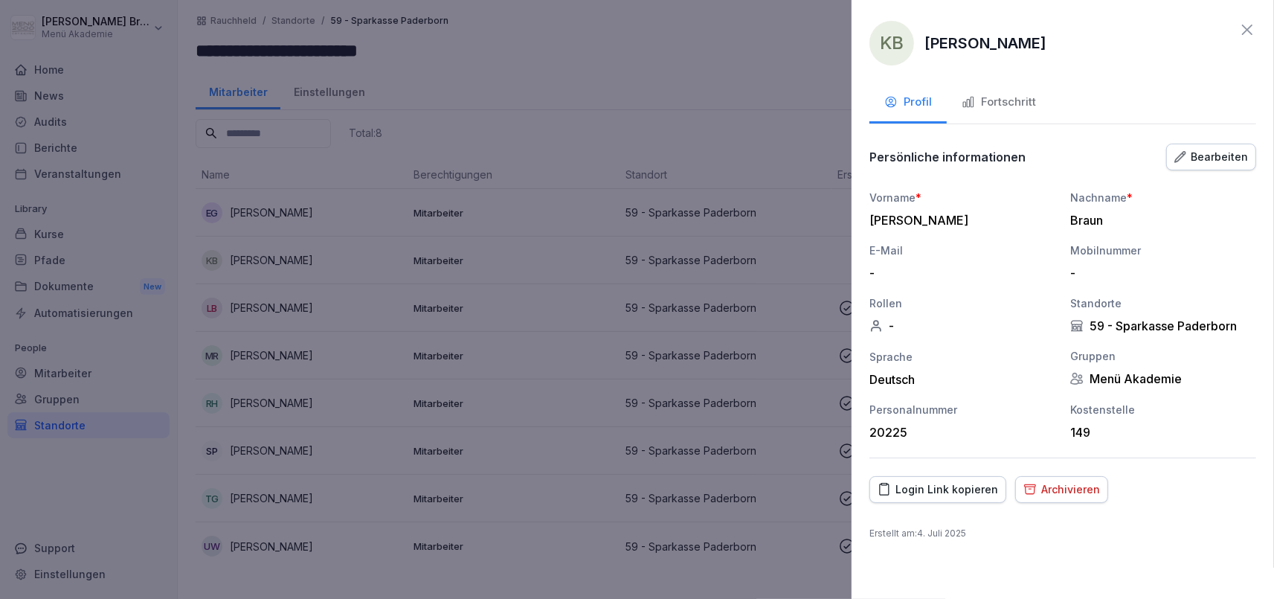
click at [1206, 161] on div "Bearbeiten" at bounding box center [1211, 157] width 74 height 16
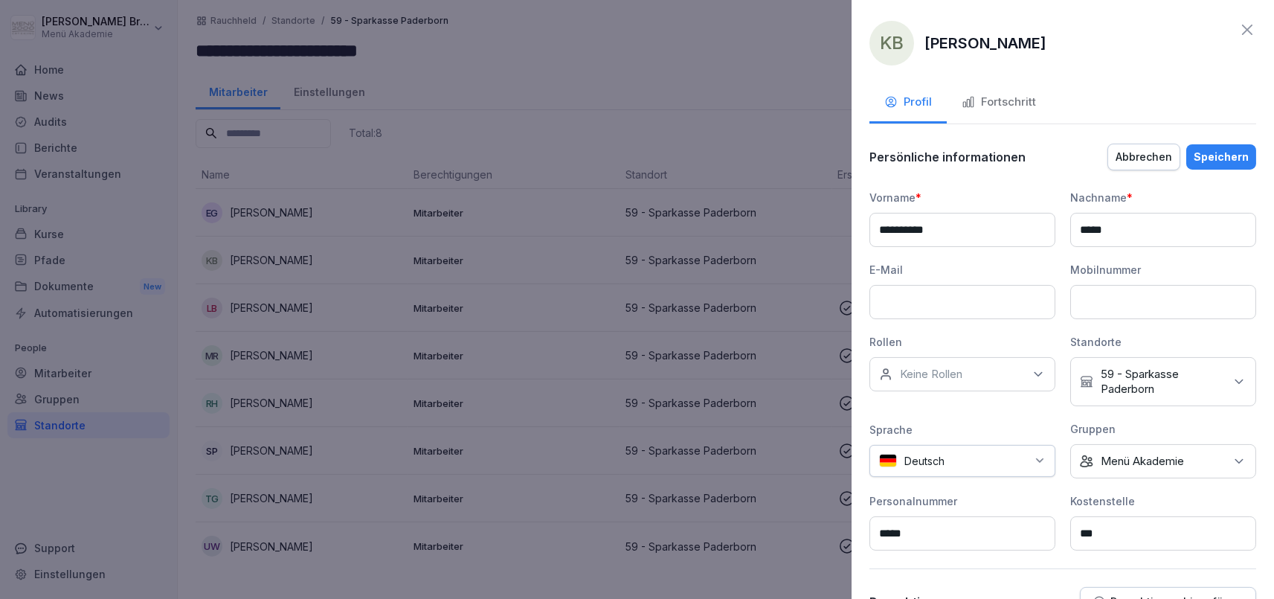
click at [954, 303] on input at bounding box center [962, 302] width 186 height 34
paste input "**********"
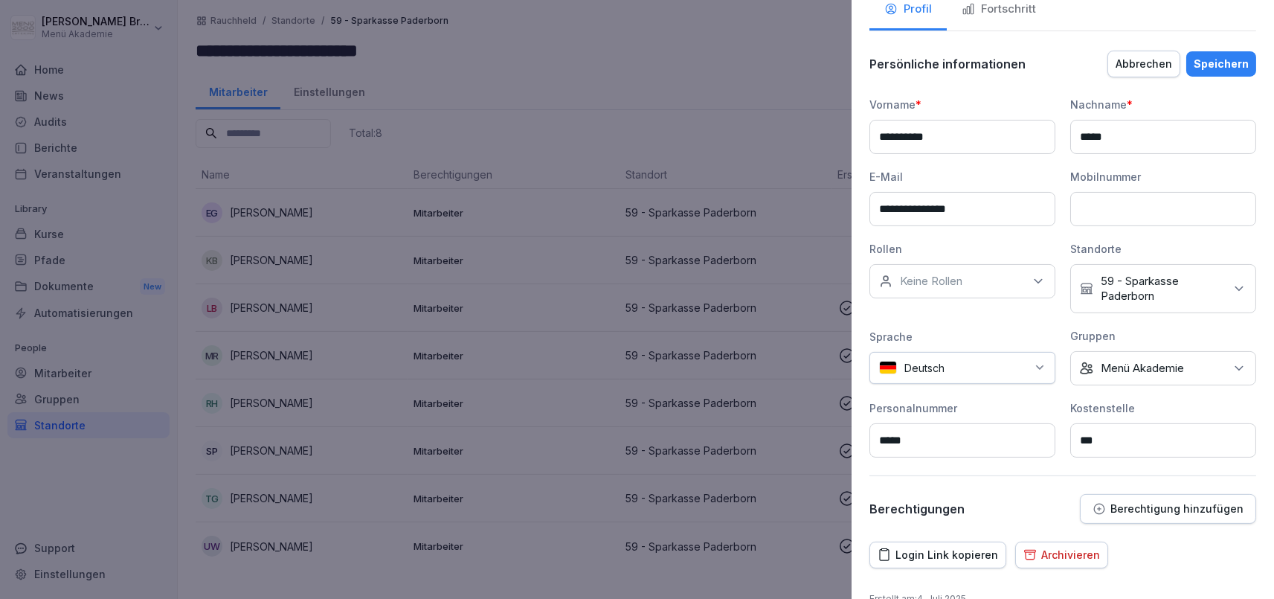
scroll to position [119, 0]
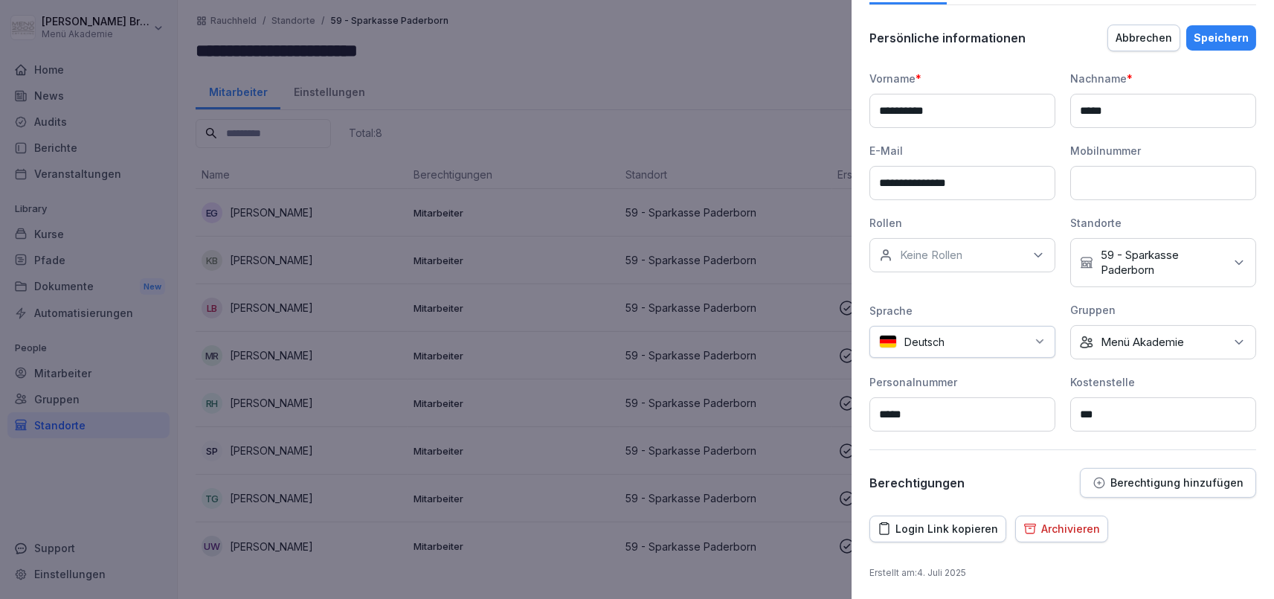
type input "**********"
click at [1209, 33] on div "Speichern" at bounding box center [1220, 38] width 55 height 16
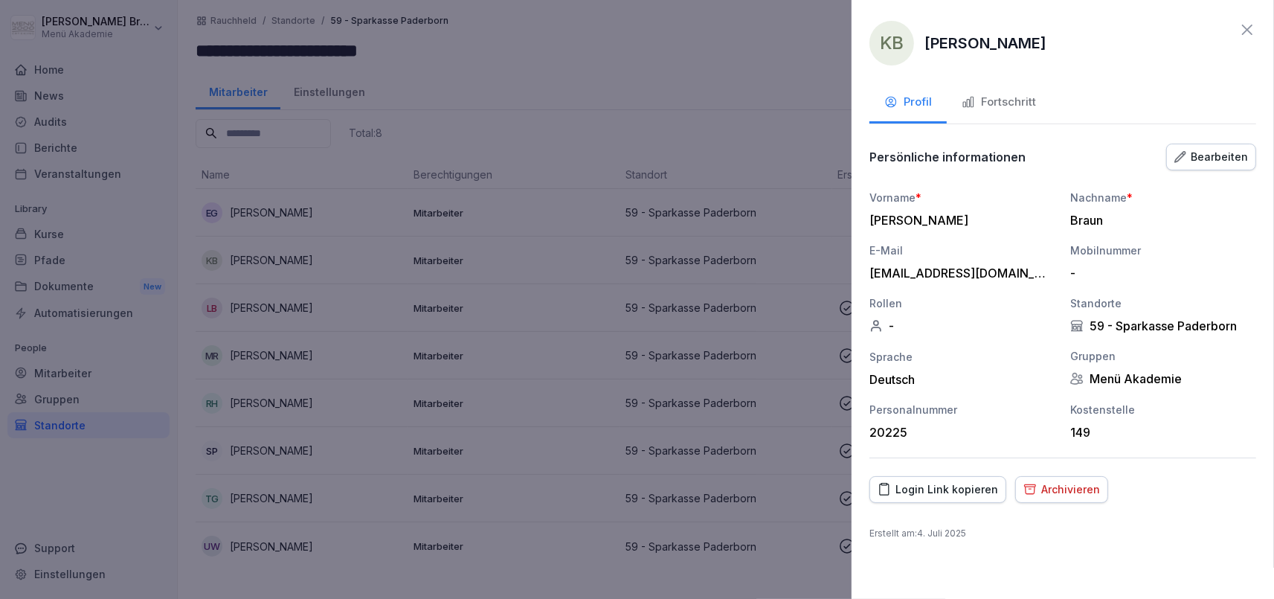
click at [1030, 110] on div "Fortschritt" at bounding box center [998, 102] width 74 height 17
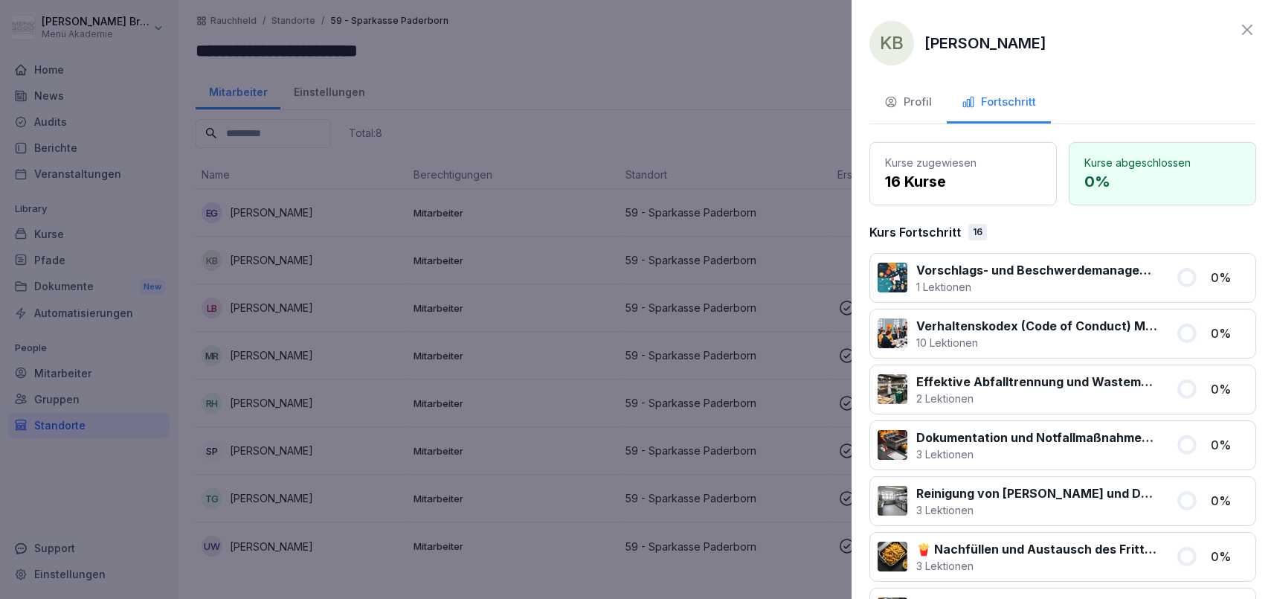
click at [912, 97] on div "Profil" at bounding box center [908, 102] width 48 height 17
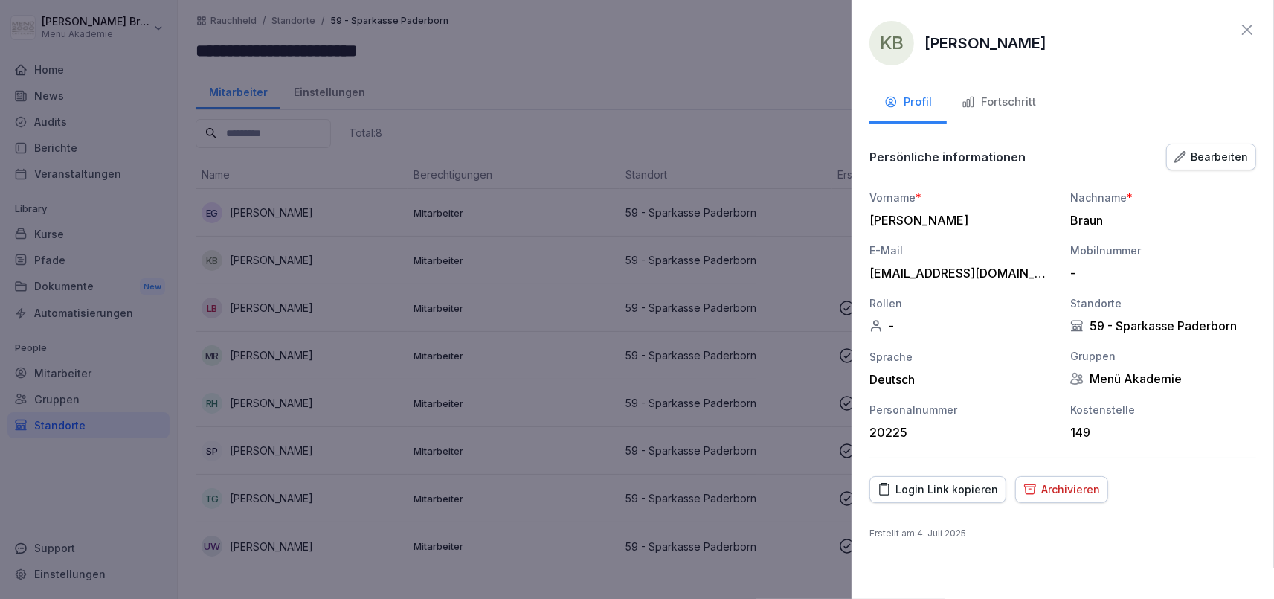
click at [906, 489] on div "Login Link kopieren" at bounding box center [937, 489] width 120 height 16
click at [662, 94] on div at bounding box center [637, 299] width 1274 height 599
